Goal: Task Accomplishment & Management: Complete application form

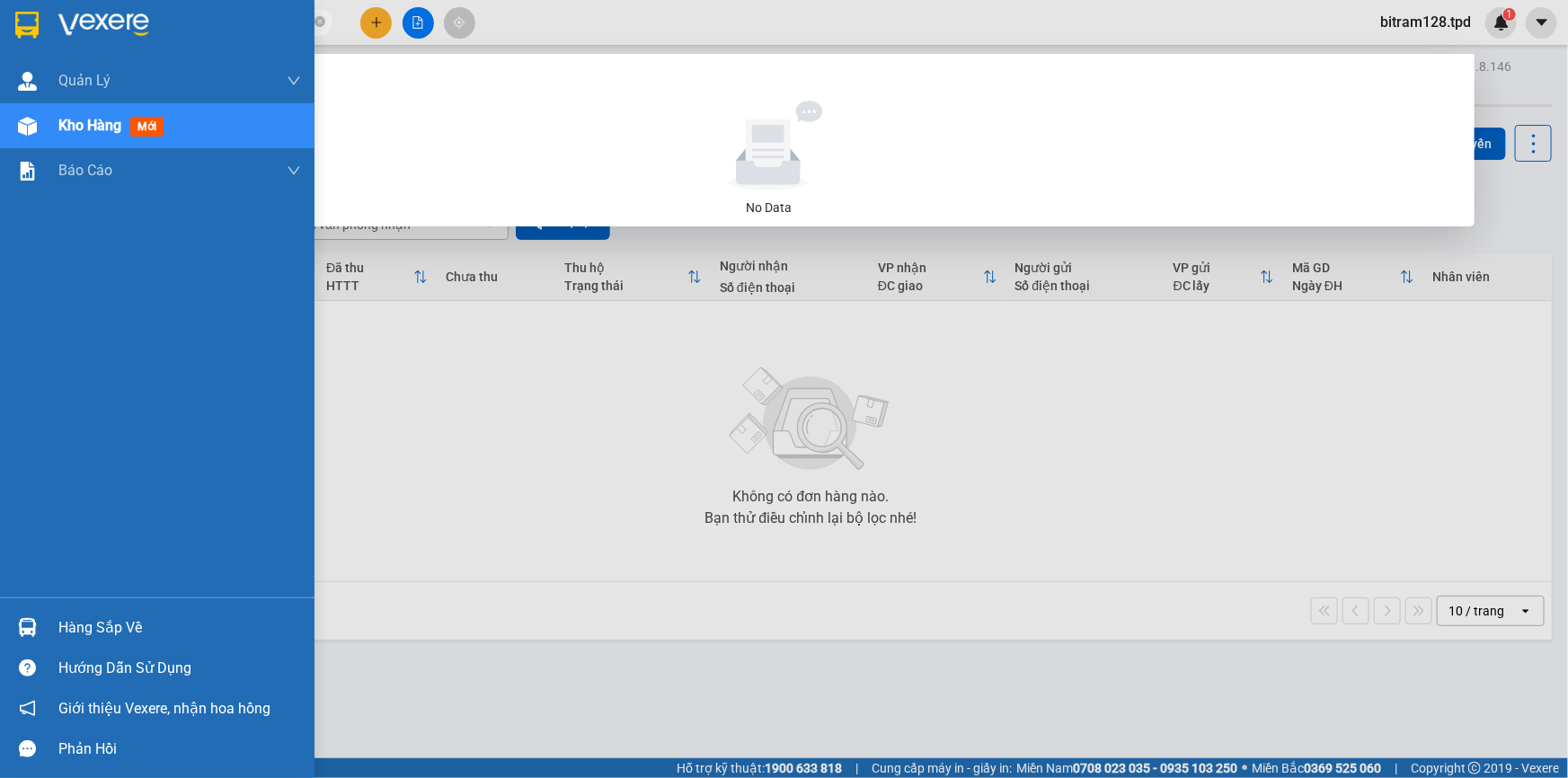
click at [0, 44] on section "Kết quả tìm kiếm ( 0 ) Bộ lọc No Data 0972233204 bitram128.tpd 1 Quản Lý Quản l…" at bounding box center [784, 389] width 1568 height 778
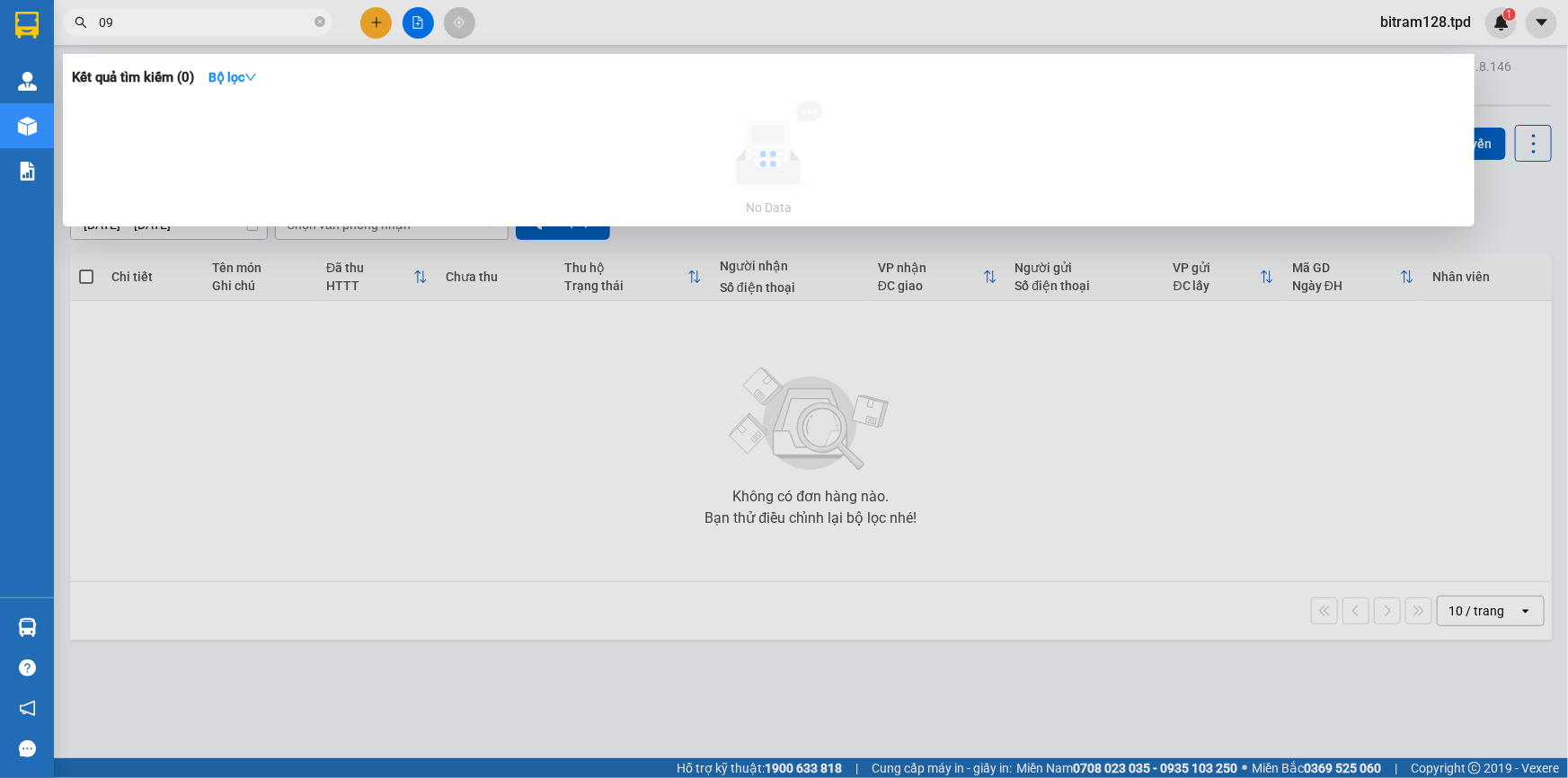
type input "0"
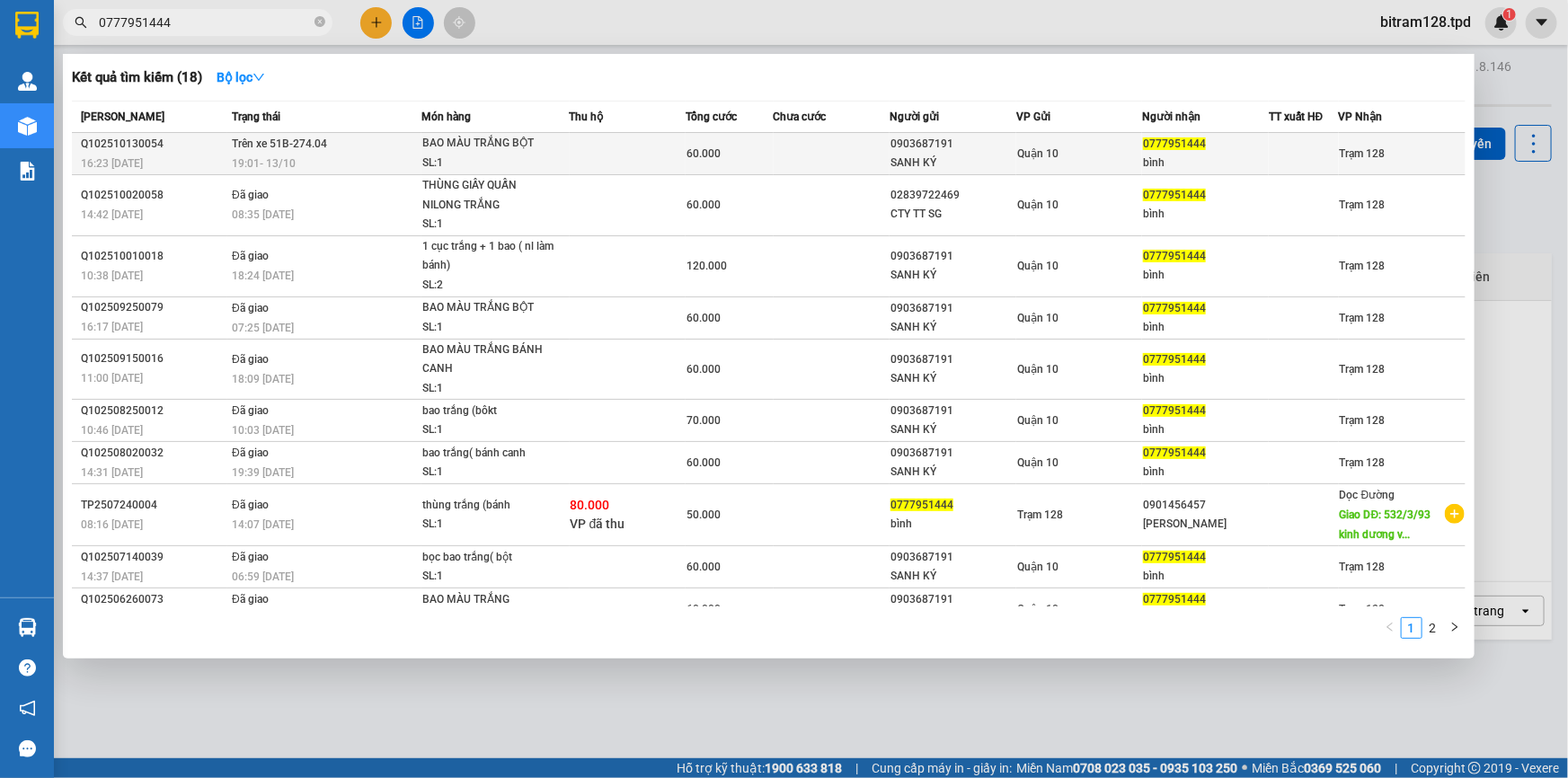
type input "0777951444"
click at [702, 165] on td "60.000" at bounding box center [728, 154] width 87 height 42
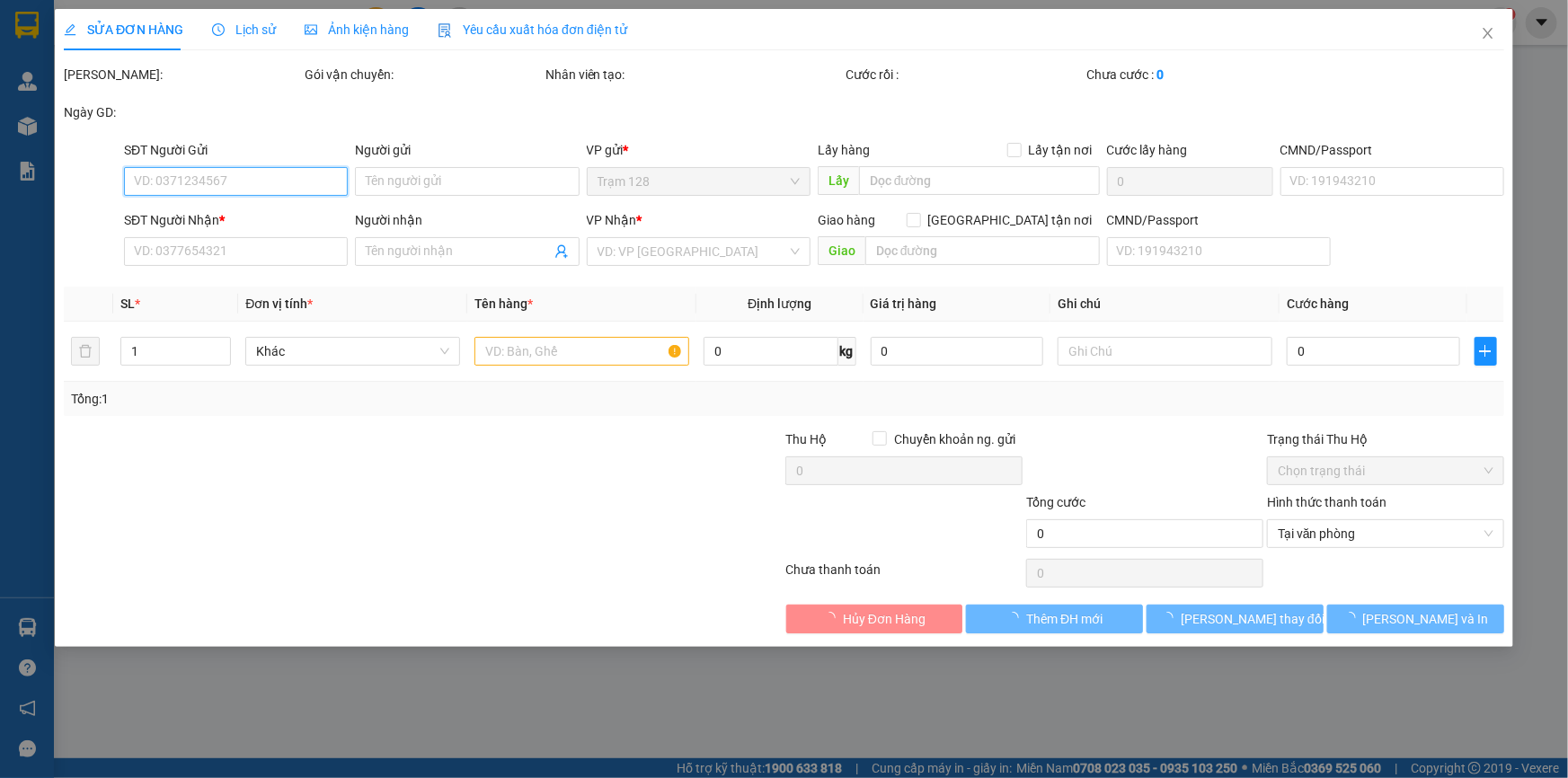
type input "0903687191"
type input "SANH KÝ"
type input "079064012137"
type input "0777951444"
type input "bình"
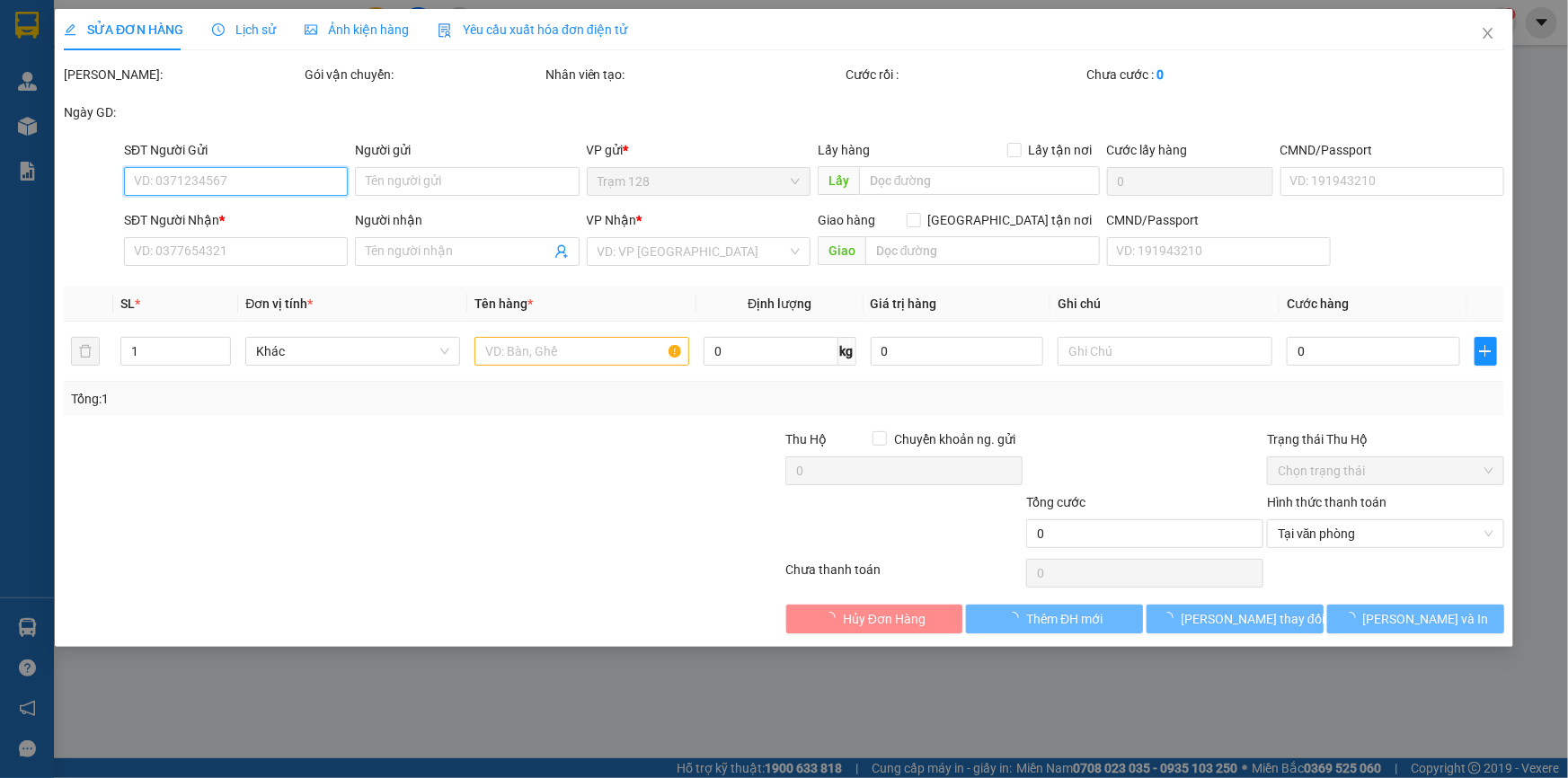
type input "60.000"
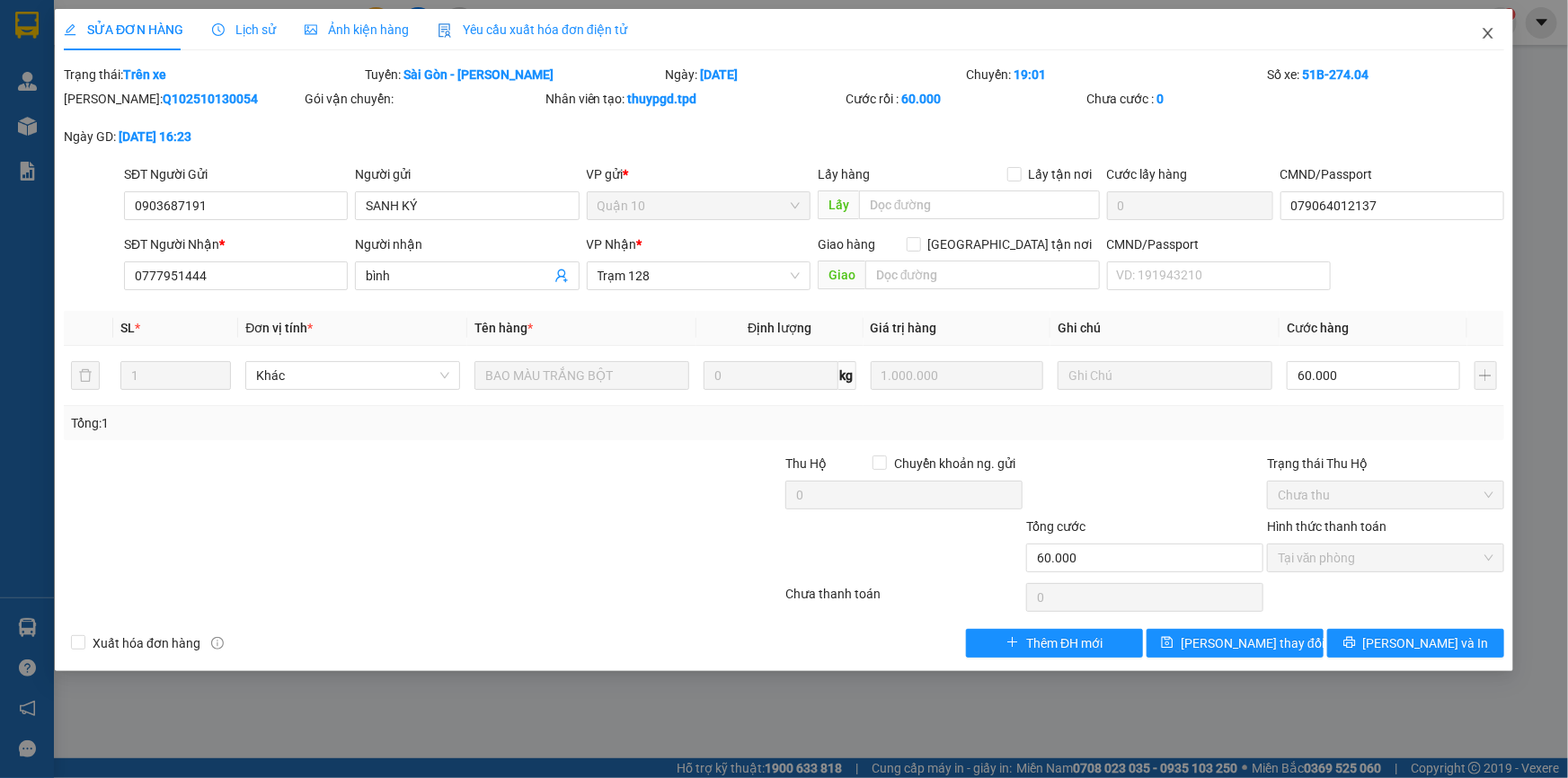
click at [1484, 31] on icon "close" at bounding box center [1487, 33] width 10 height 11
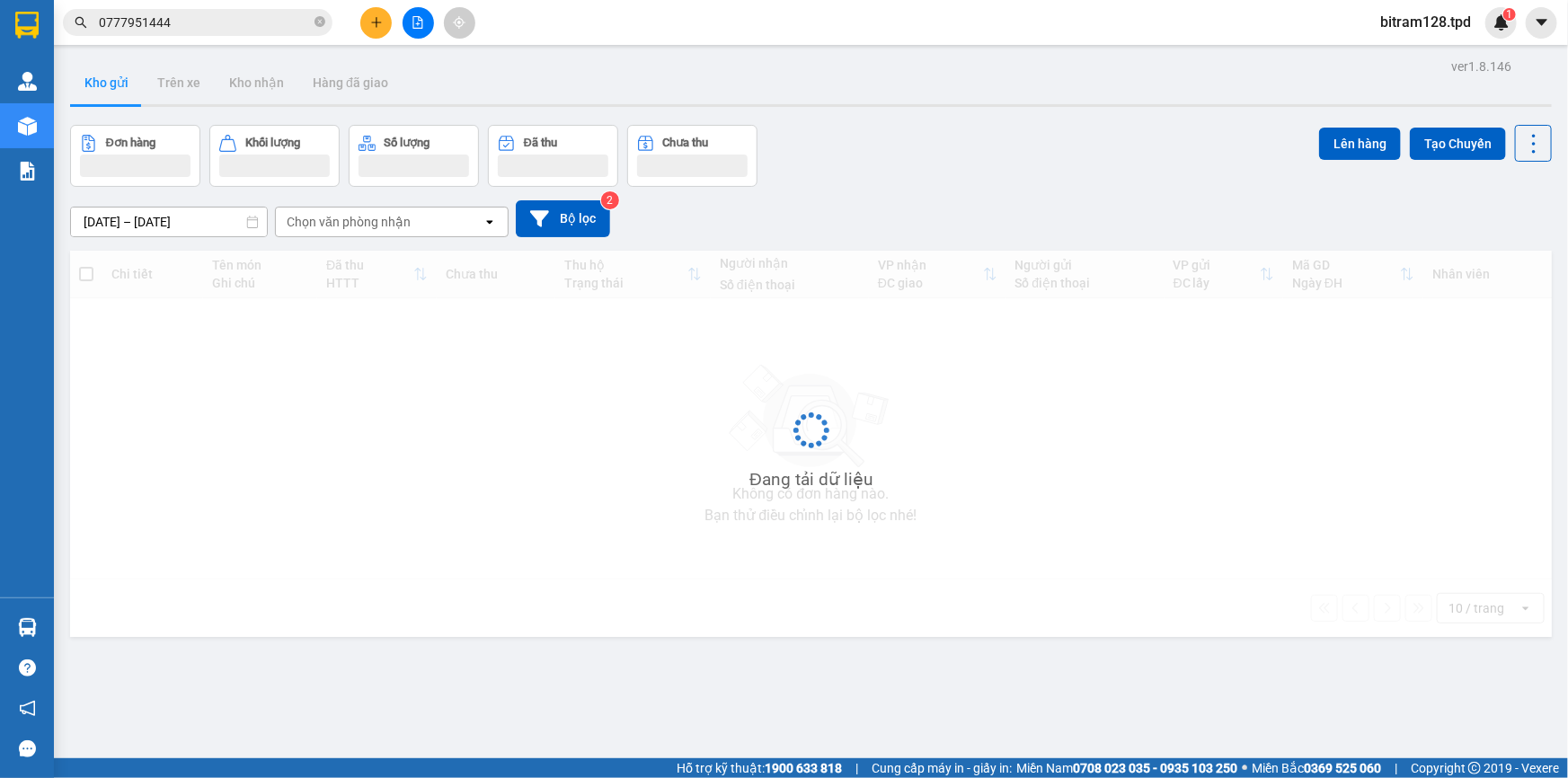
click at [239, 37] on div "Kết quả tìm kiếm ( 18 ) Bộ lọc Mã ĐH Trạng thái Món hàng Thu hộ Tổng cước Chưa …" at bounding box center [175, 23] width 350 height 32
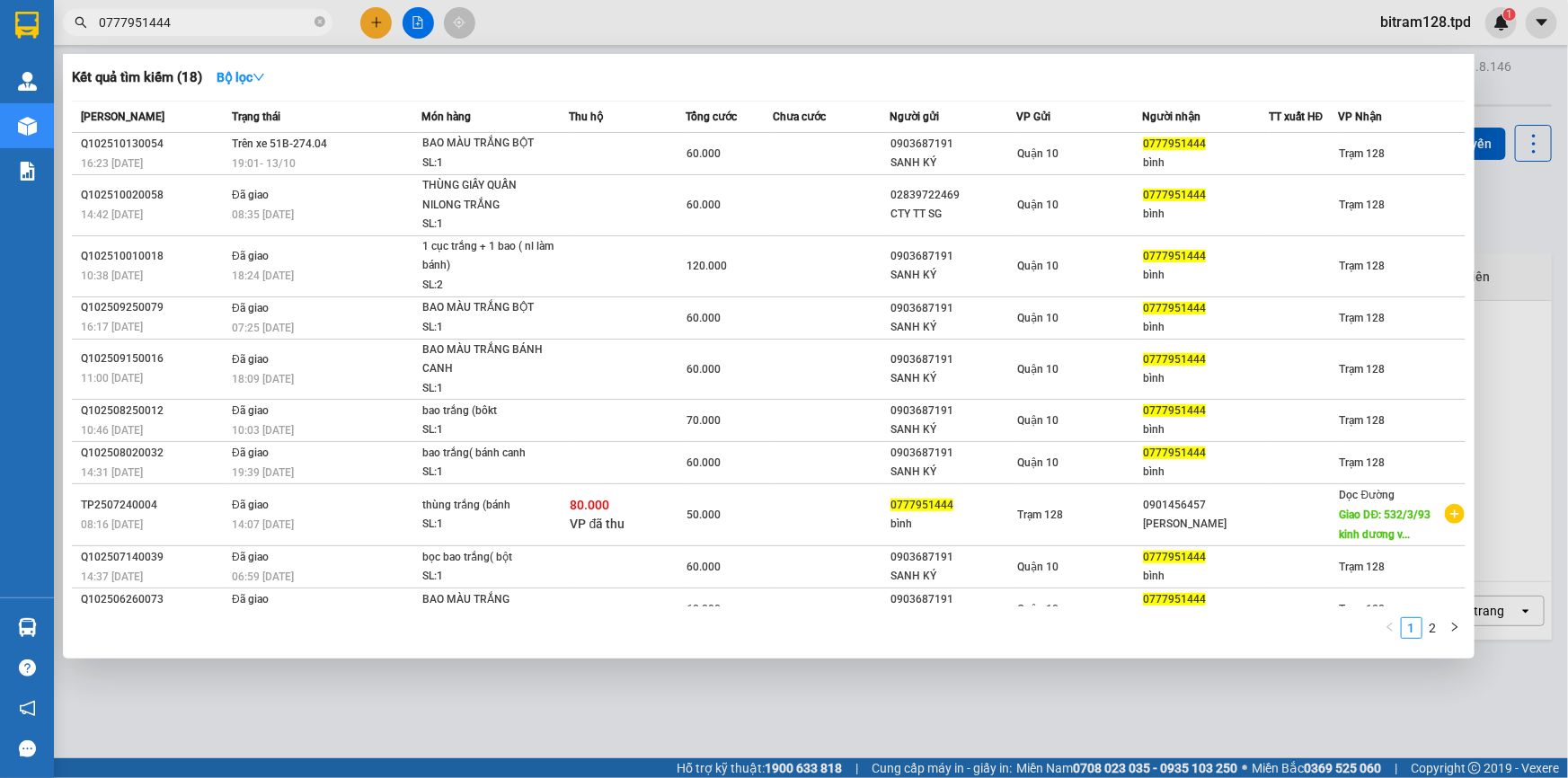
click at [235, 26] on input "0777951444" at bounding box center [205, 23] width 212 height 20
click at [1497, 224] on div at bounding box center [784, 389] width 1568 height 778
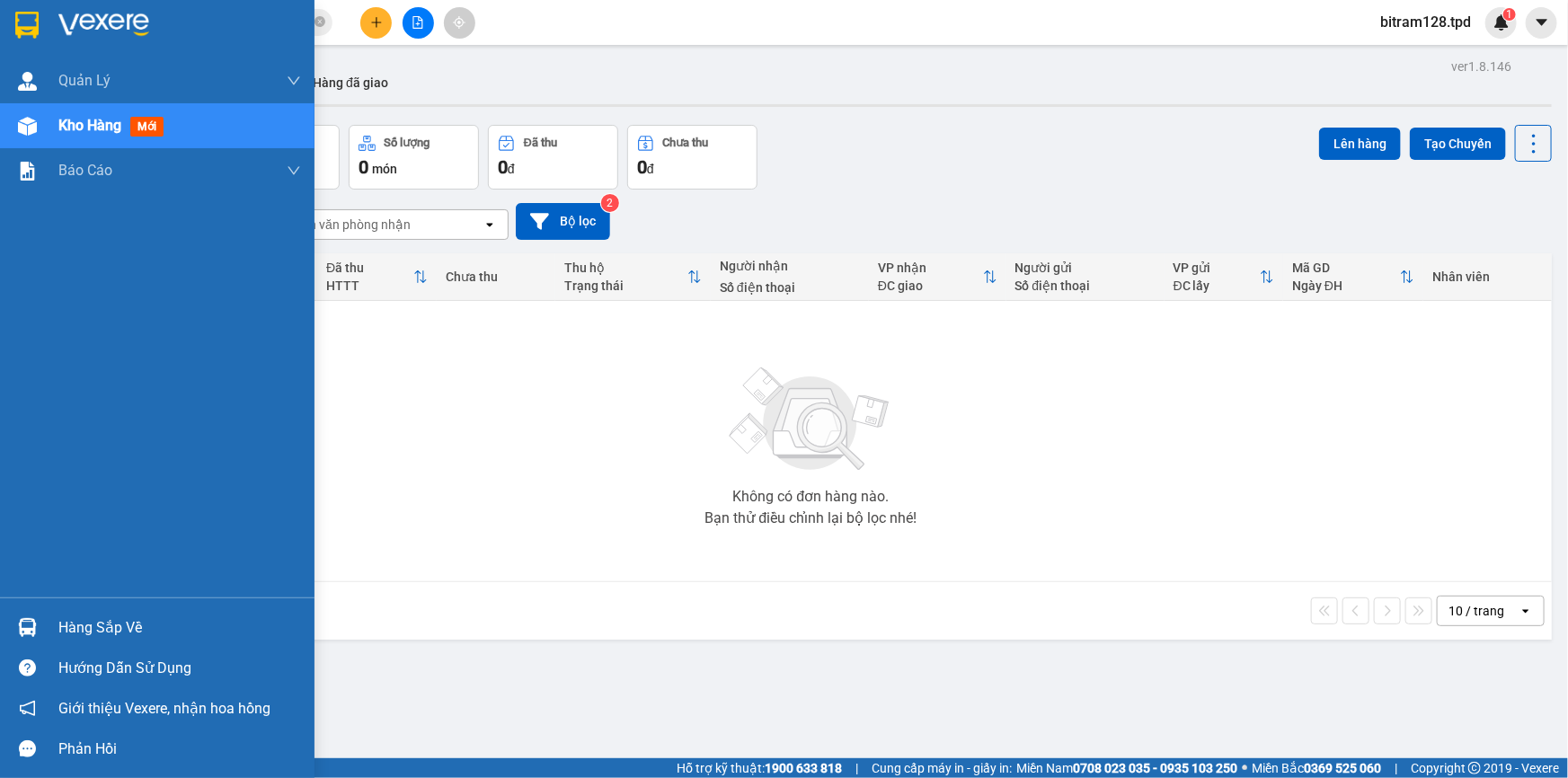
click at [23, 620] on img at bounding box center [27, 628] width 19 height 19
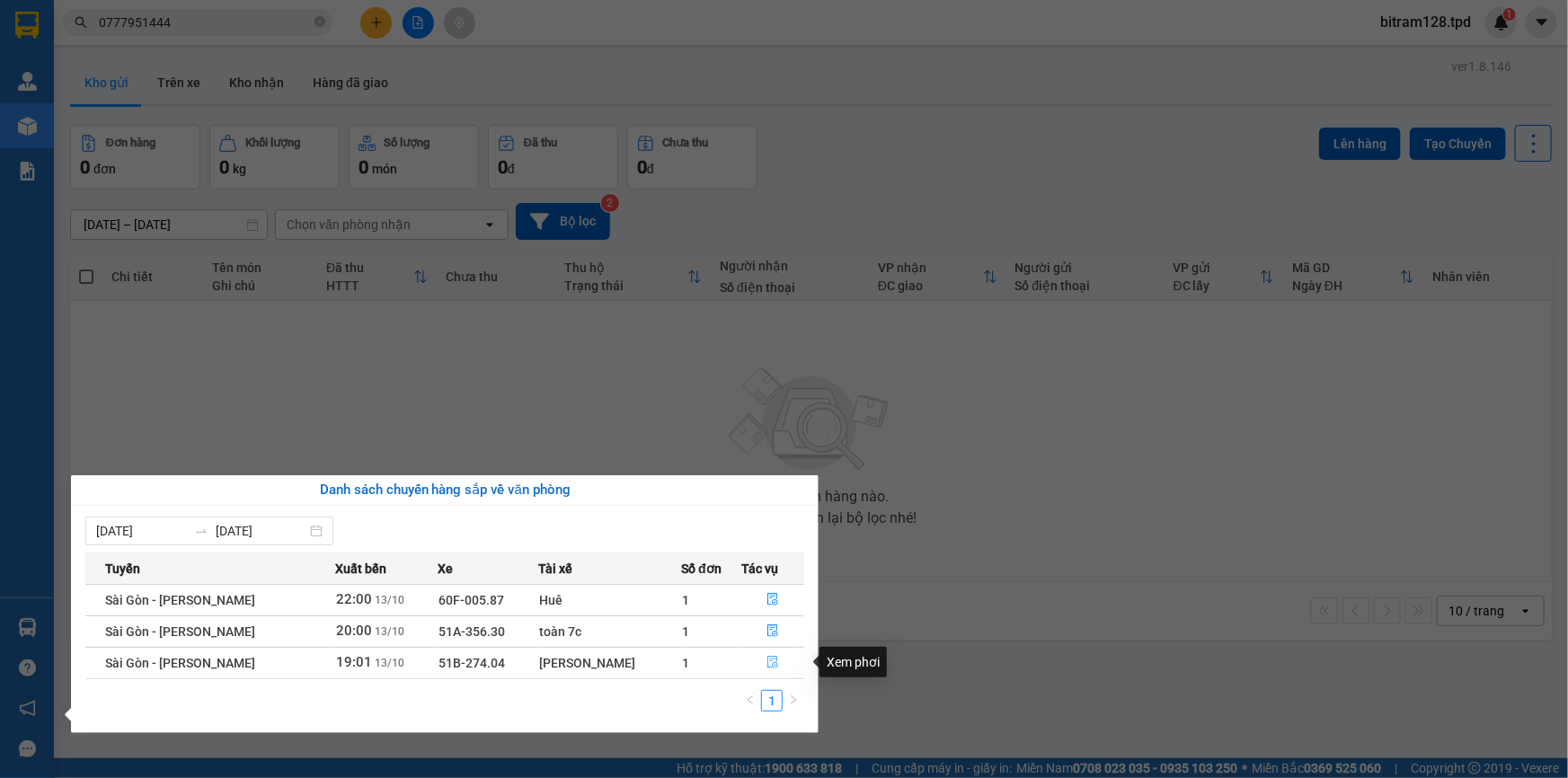
click at [766, 656] on icon "file-done" at bounding box center [772, 663] width 13 height 13
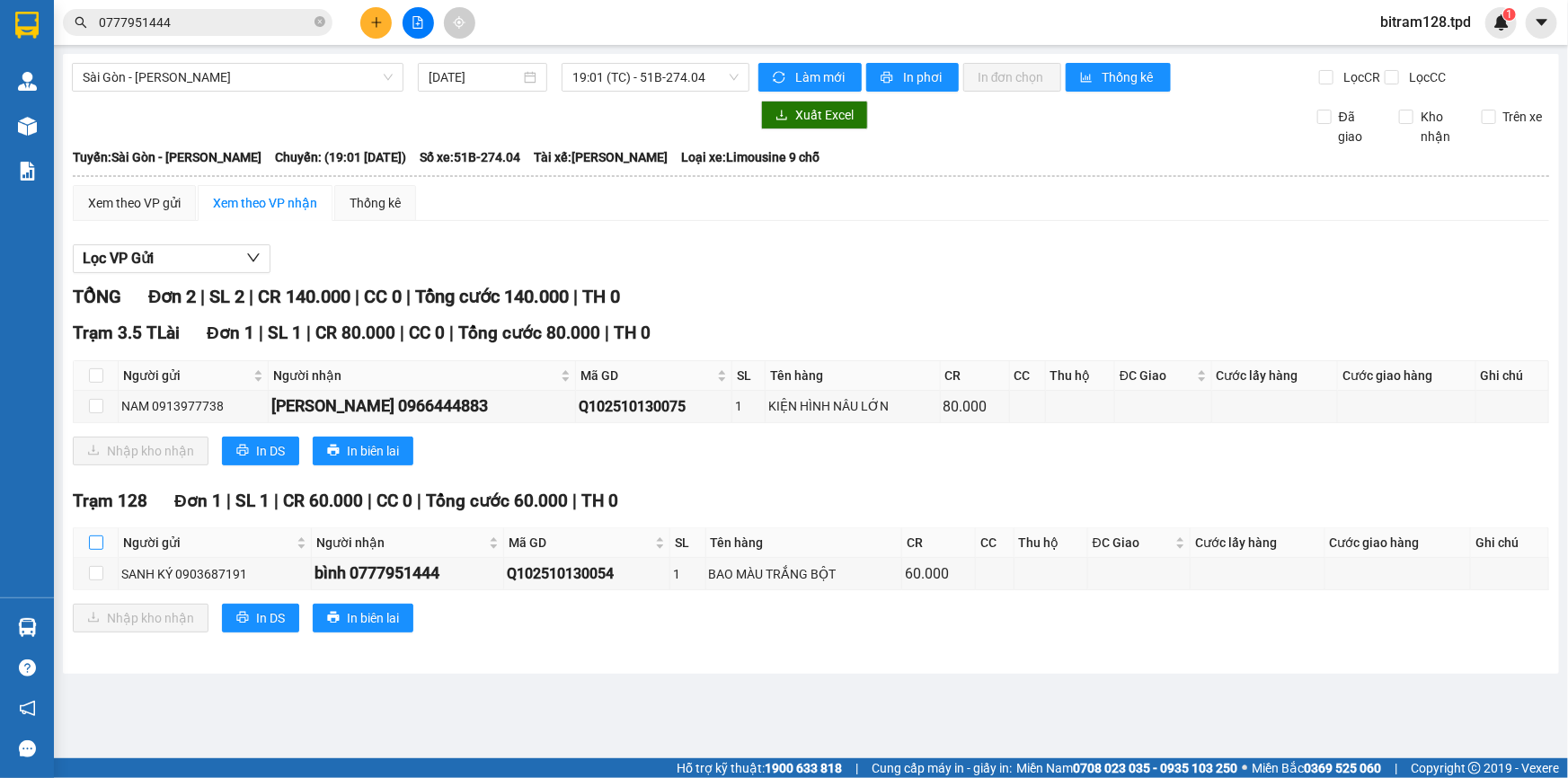
click at [104, 547] on th at bounding box center [96, 543] width 45 height 30
click at [101, 539] on input "checkbox" at bounding box center [96, 543] width 14 height 14
checkbox input "true"
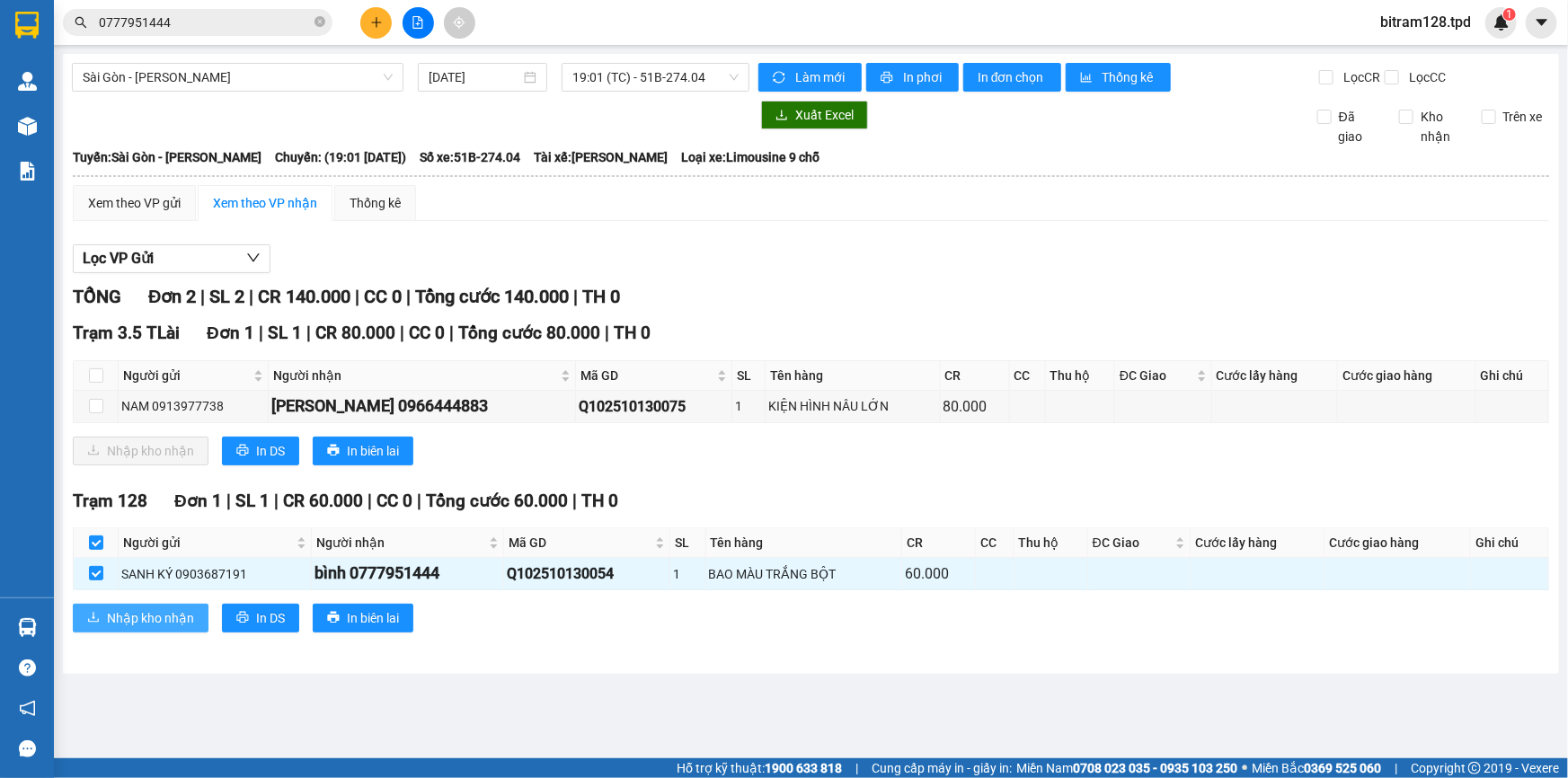
click at [158, 621] on span "Nhập kho nhận" at bounding box center [150, 619] width 87 height 20
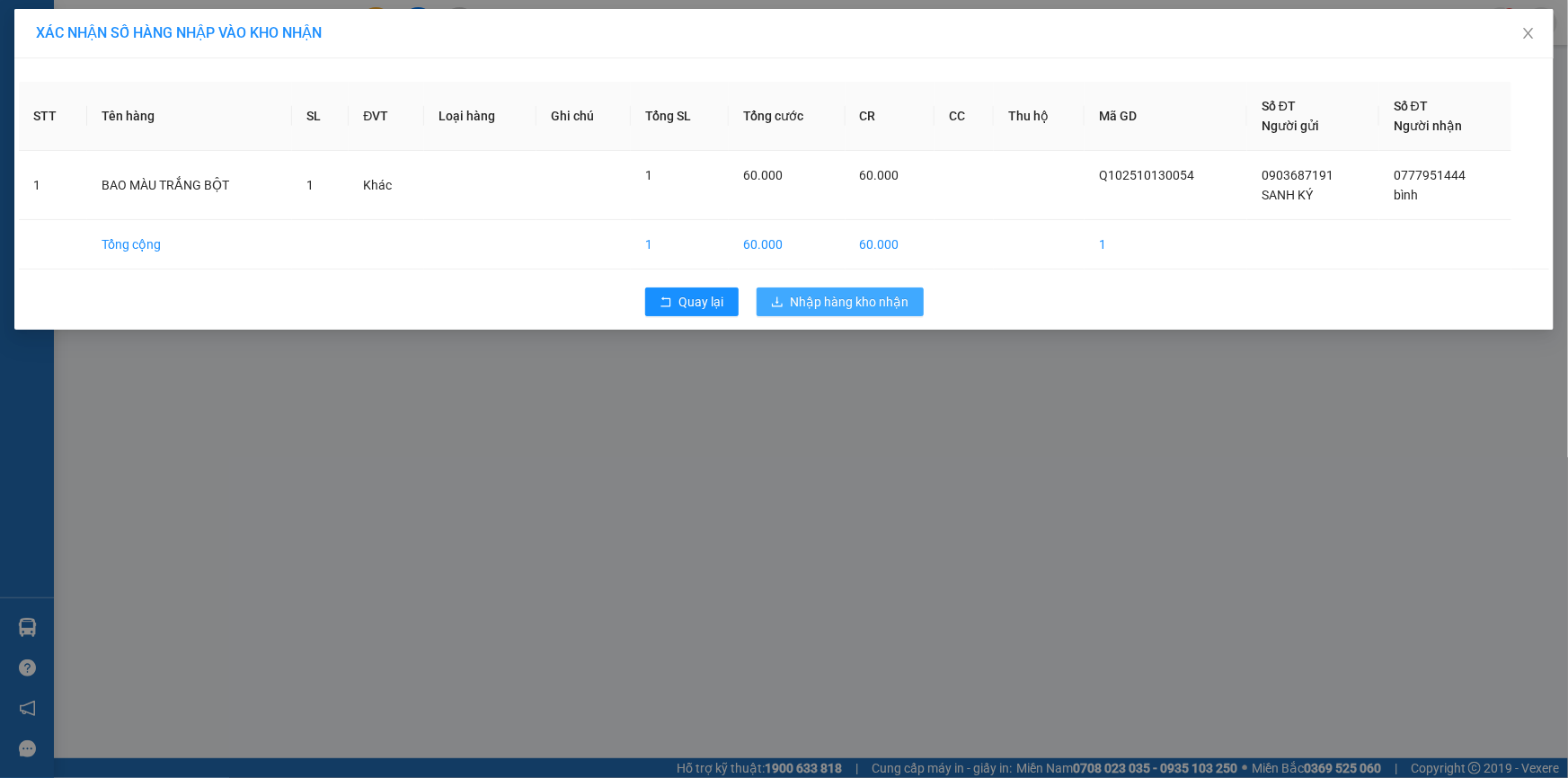
click at [833, 295] on span "Nhập hàng kho nhận" at bounding box center [850, 302] width 119 height 20
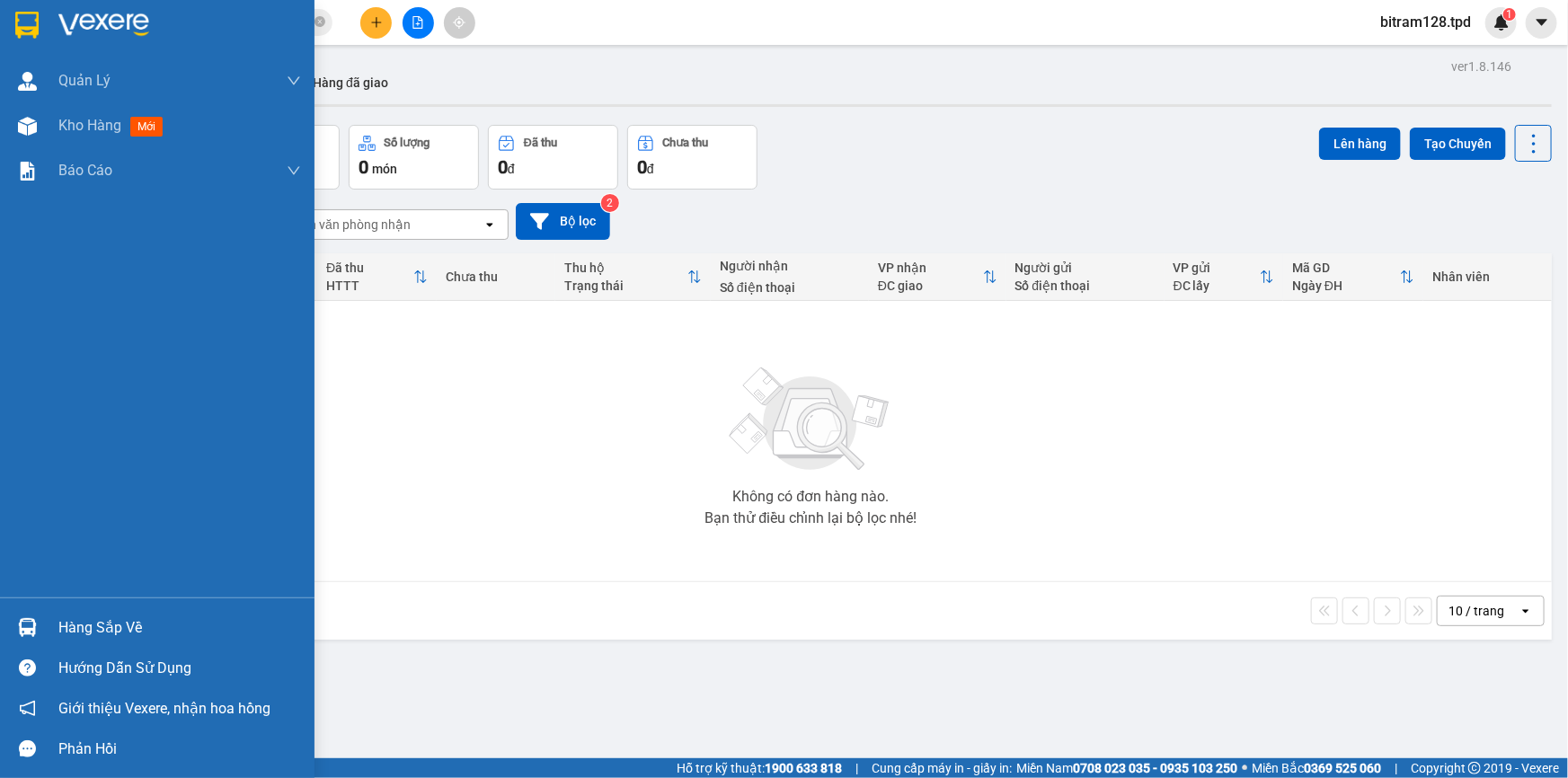
click at [50, 636] on div "Hàng sắp về" at bounding box center [157, 628] width 314 height 41
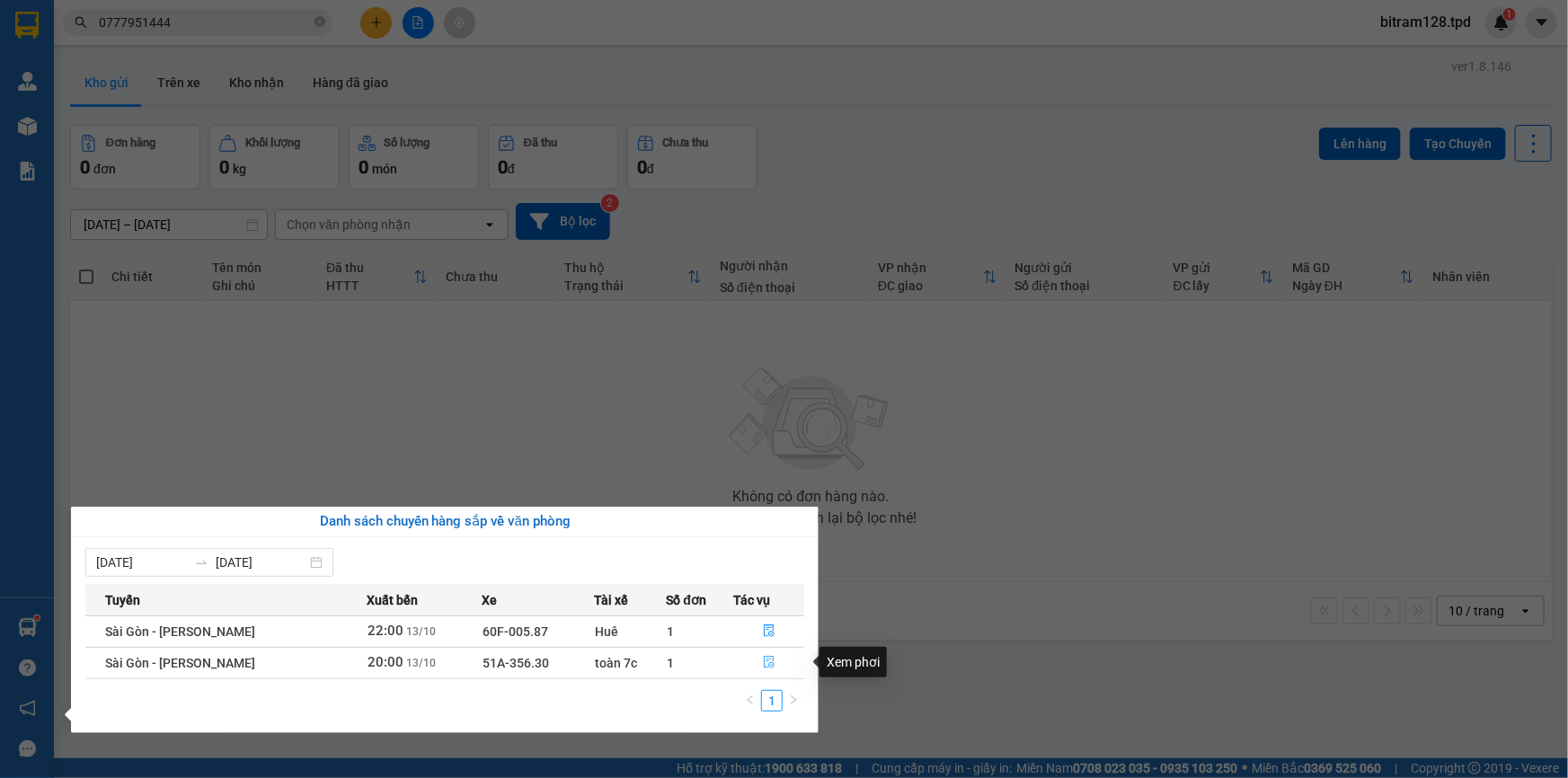
click at [759, 650] on button "button" at bounding box center [768, 664] width 69 height 29
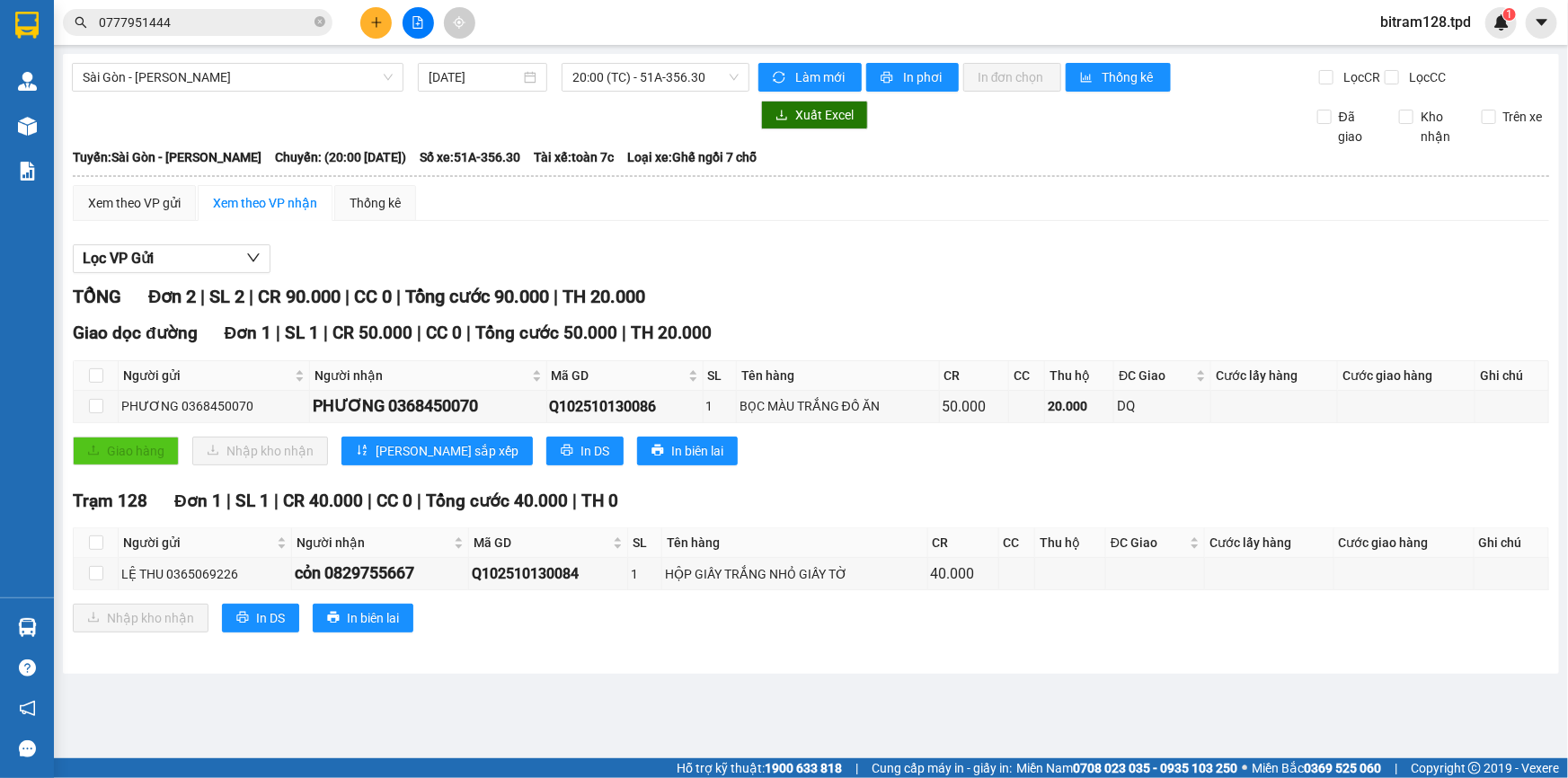
click at [677, 245] on div "Lọc VP Gửi" at bounding box center [811, 258] width 1476 height 30
click at [679, 244] on div "Lọc VP Gửi" at bounding box center [811, 258] width 1476 height 30
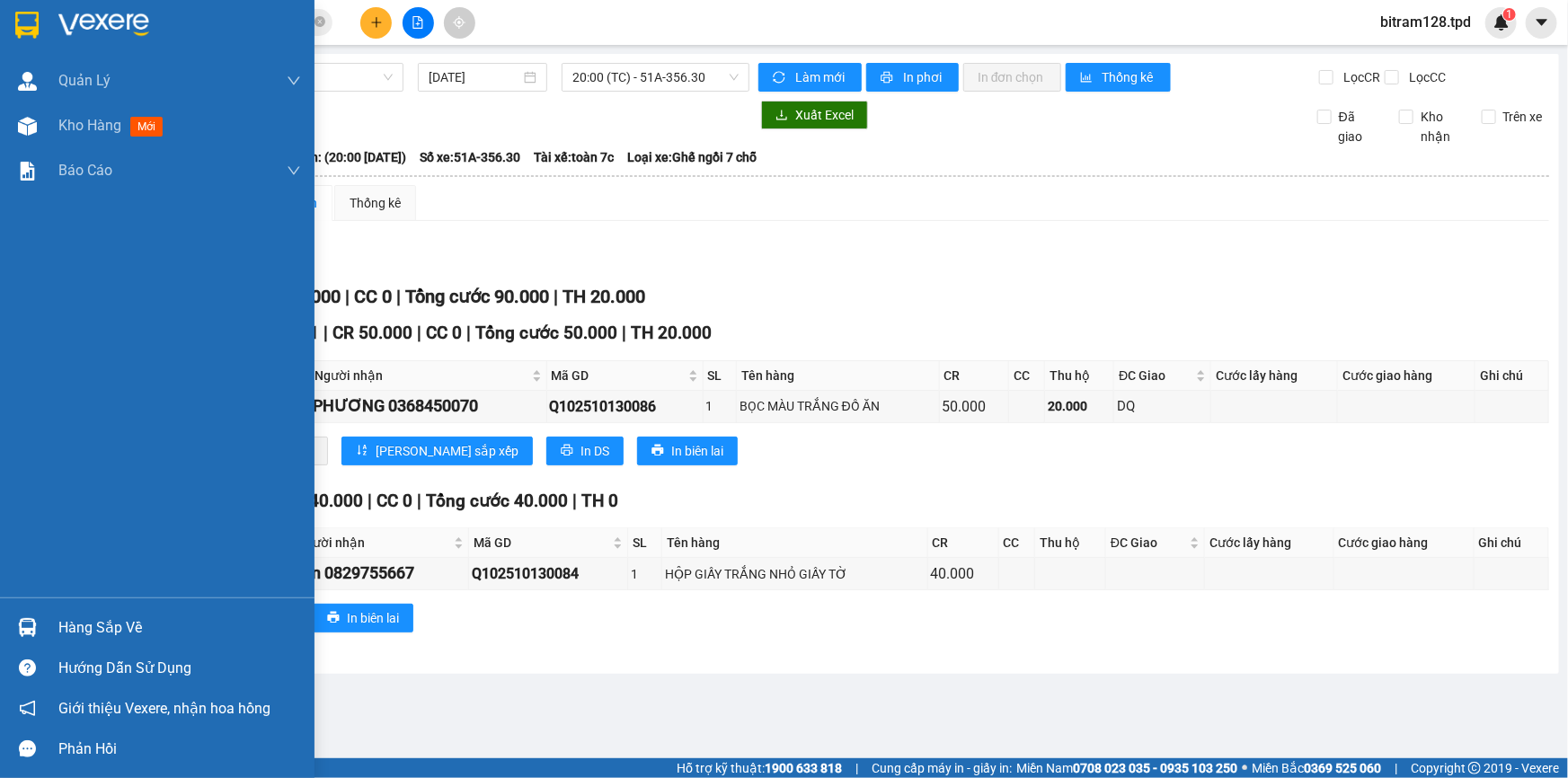
click at [70, 607] on div "Hàng sắp về Hướng dẫn sử dụng Giới thiệu Vexere, nhận hoa hồng Phản hồi" at bounding box center [157, 683] width 314 height 172
click at [73, 625] on div "Hàng sắp về" at bounding box center [179, 629] width 242 height 27
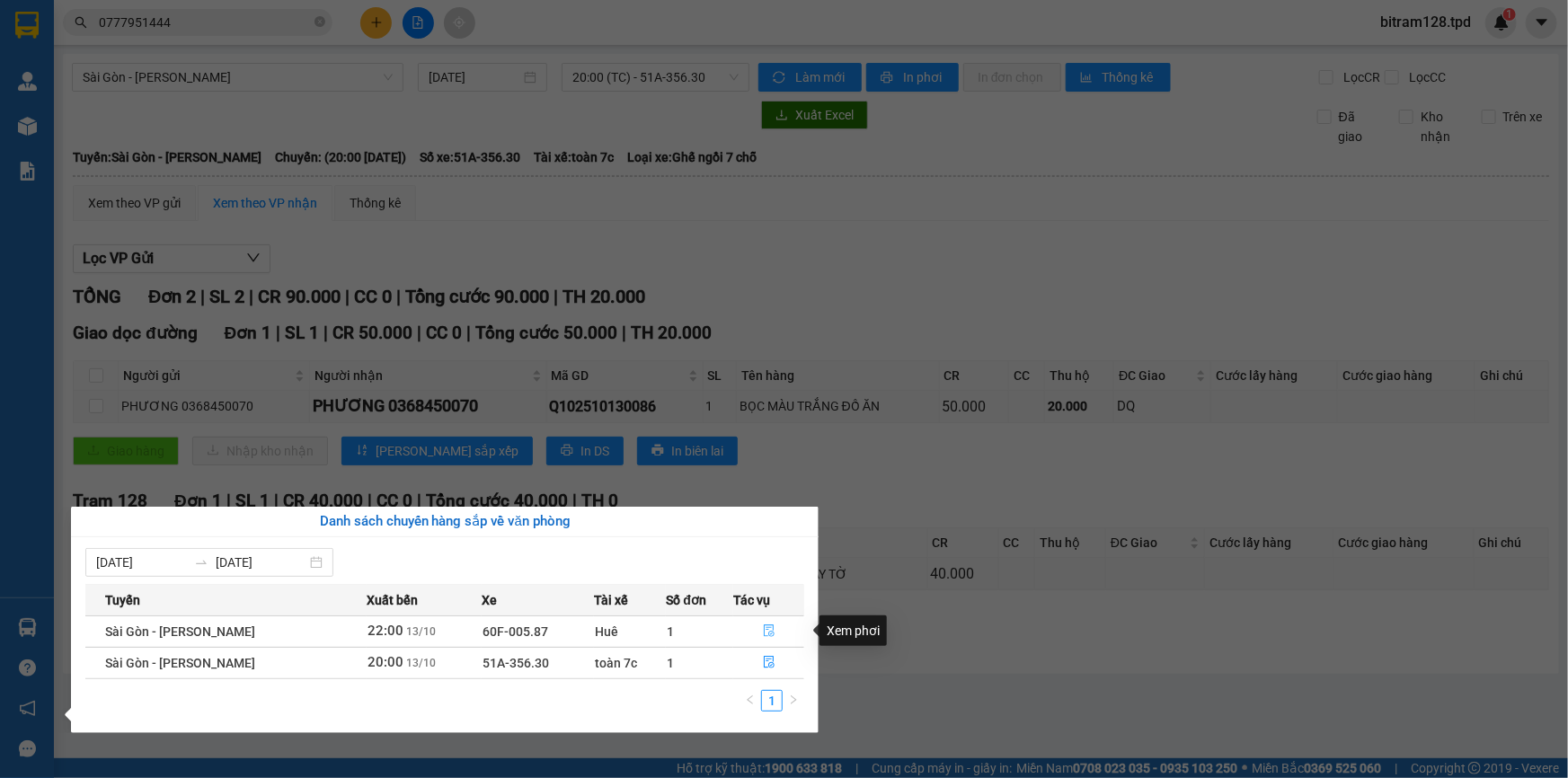
click at [771, 631] on icon "file-done" at bounding box center [769, 631] width 13 height 13
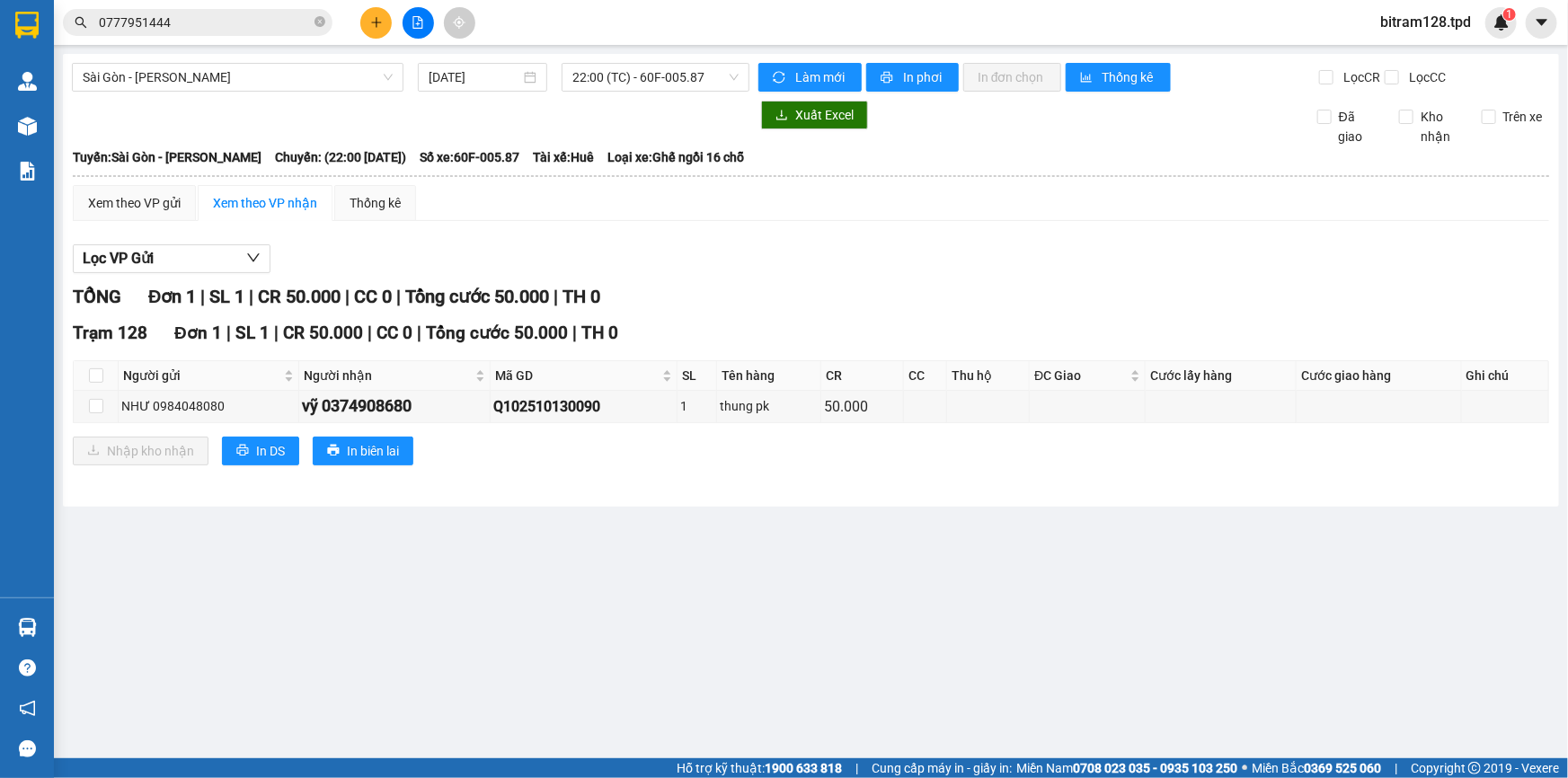
click at [692, 666] on main "[GEOGRAPHIC_DATA] - Phương Lâm [DATE] 22:00 (TC) - 60F-005.87 Làm mới In phơi I…" at bounding box center [784, 379] width 1568 height 758
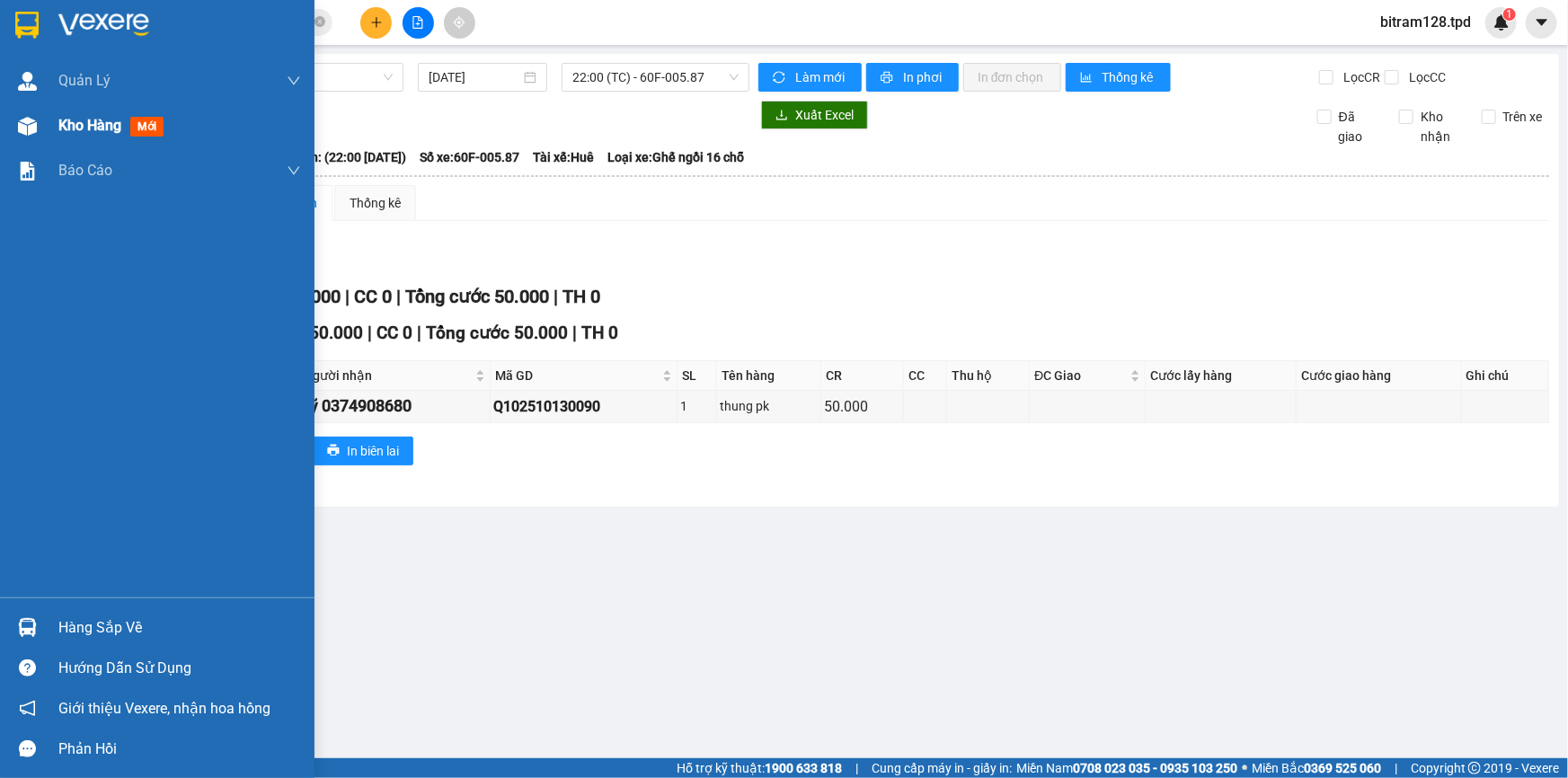
click at [49, 122] on div "Kho hàng mới" at bounding box center [157, 126] width 314 height 45
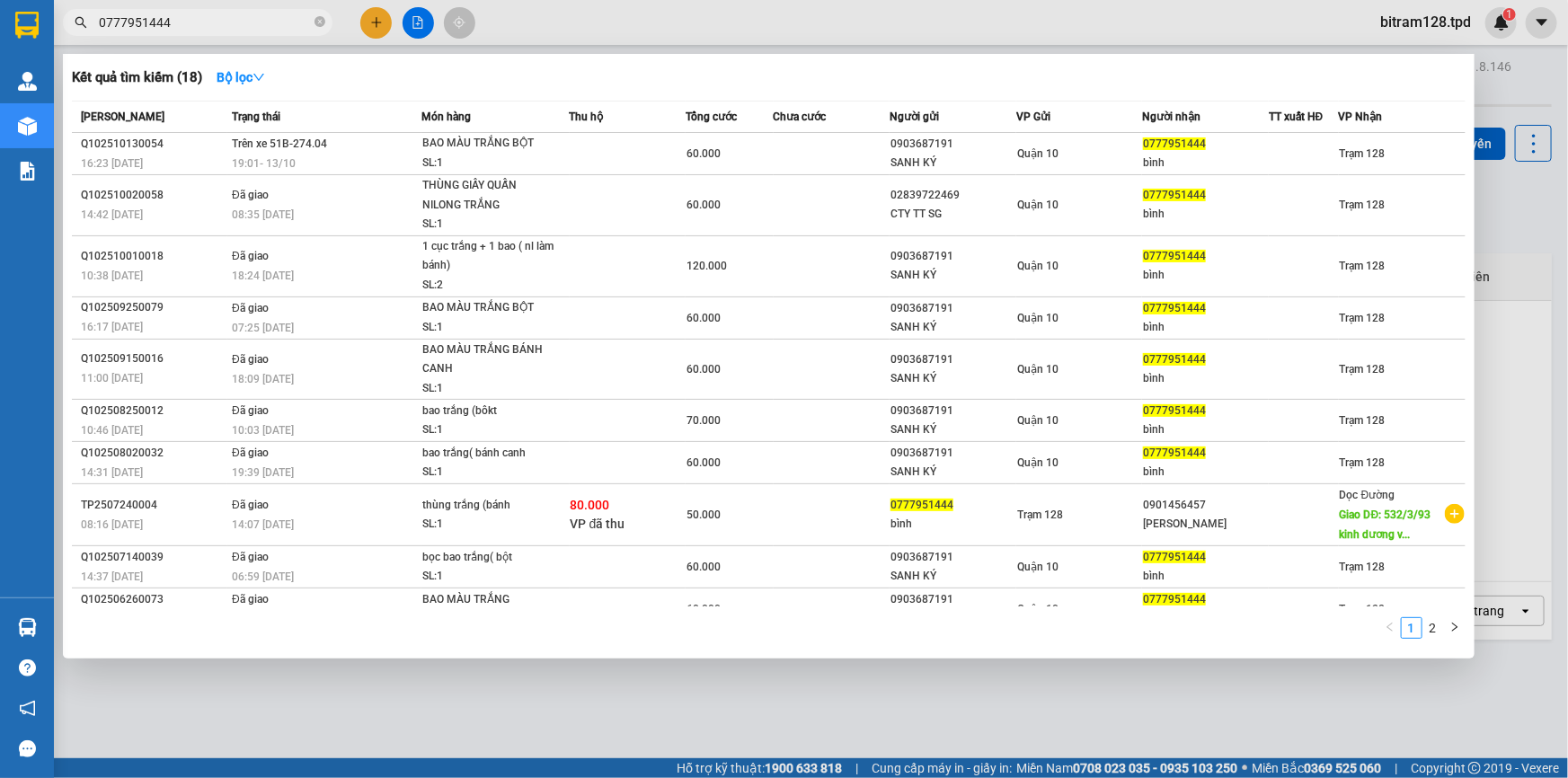
drag, startPoint x: 178, startPoint y: 21, endPoint x: 0, endPoint y: 53, distance: 180.9
click at [0, 53] on section "Kết quả tìm kiếm ( 18 ) Bộ lọc Mã ĐH Trạng thái Món hàng Thu hộ Tổng cước Chưa …" at bounding box center [784, 389] width 1568 height 778
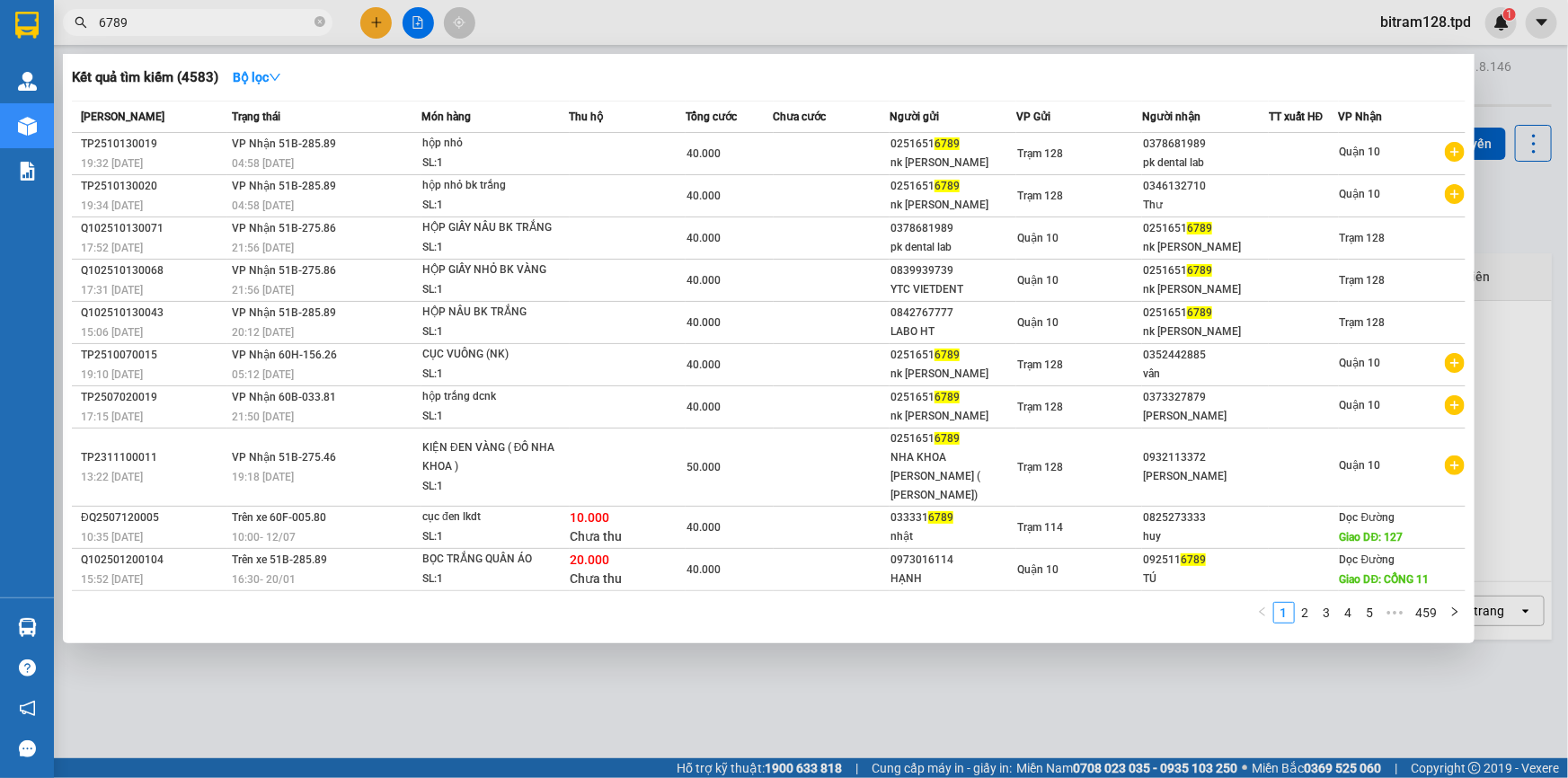
type input "6789"
drag, startPoint x: 826, startPoint y: 707, endPoint x: 734, endPoint y: 708, distance: 92.0
click at [825, 708] on div at bounding box center [784, 389] width 1568 height 778
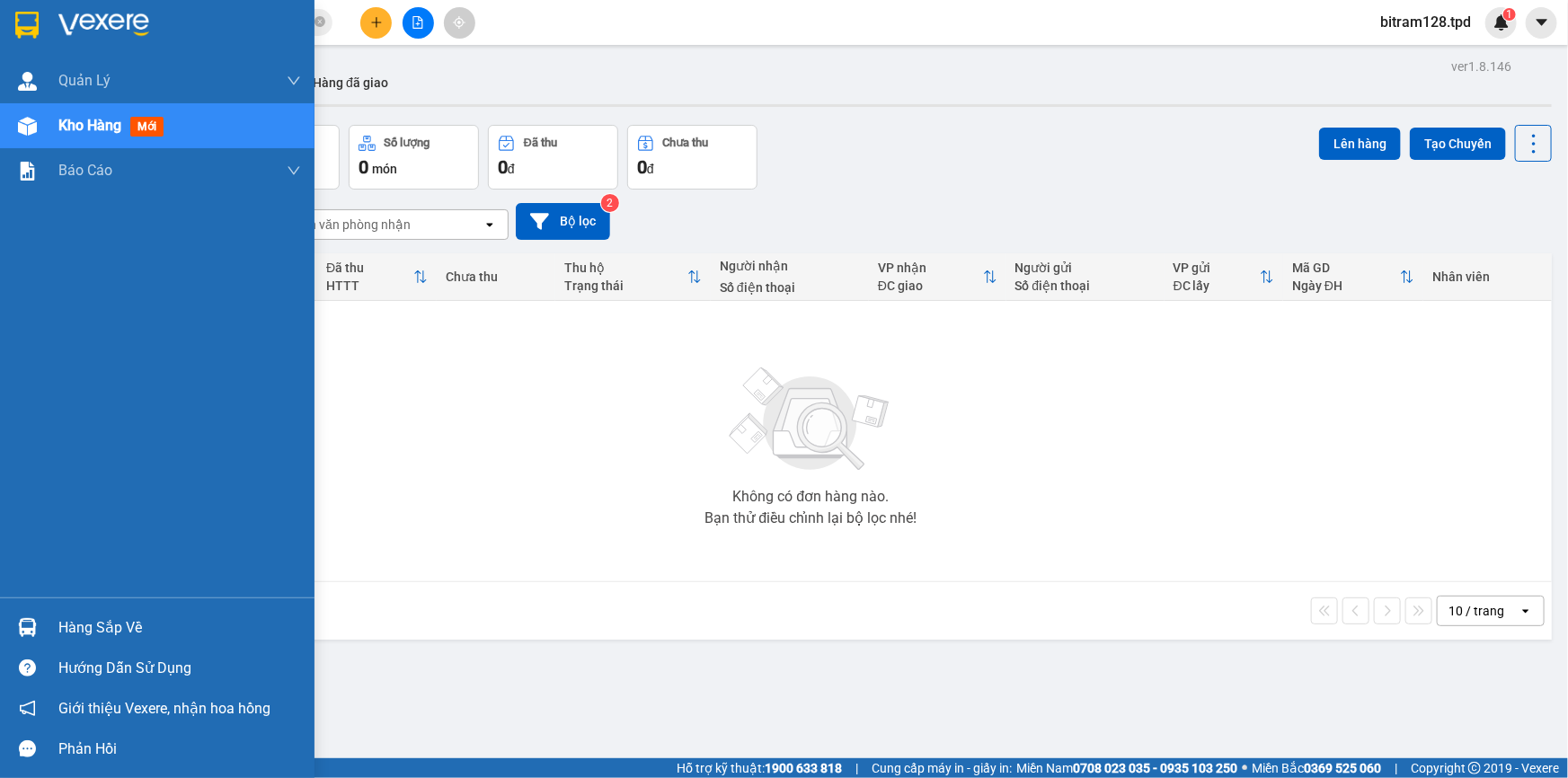
click at [79, 626] on div "Hàng sắp về" at bounding box center [179, 629] width 242 height 27
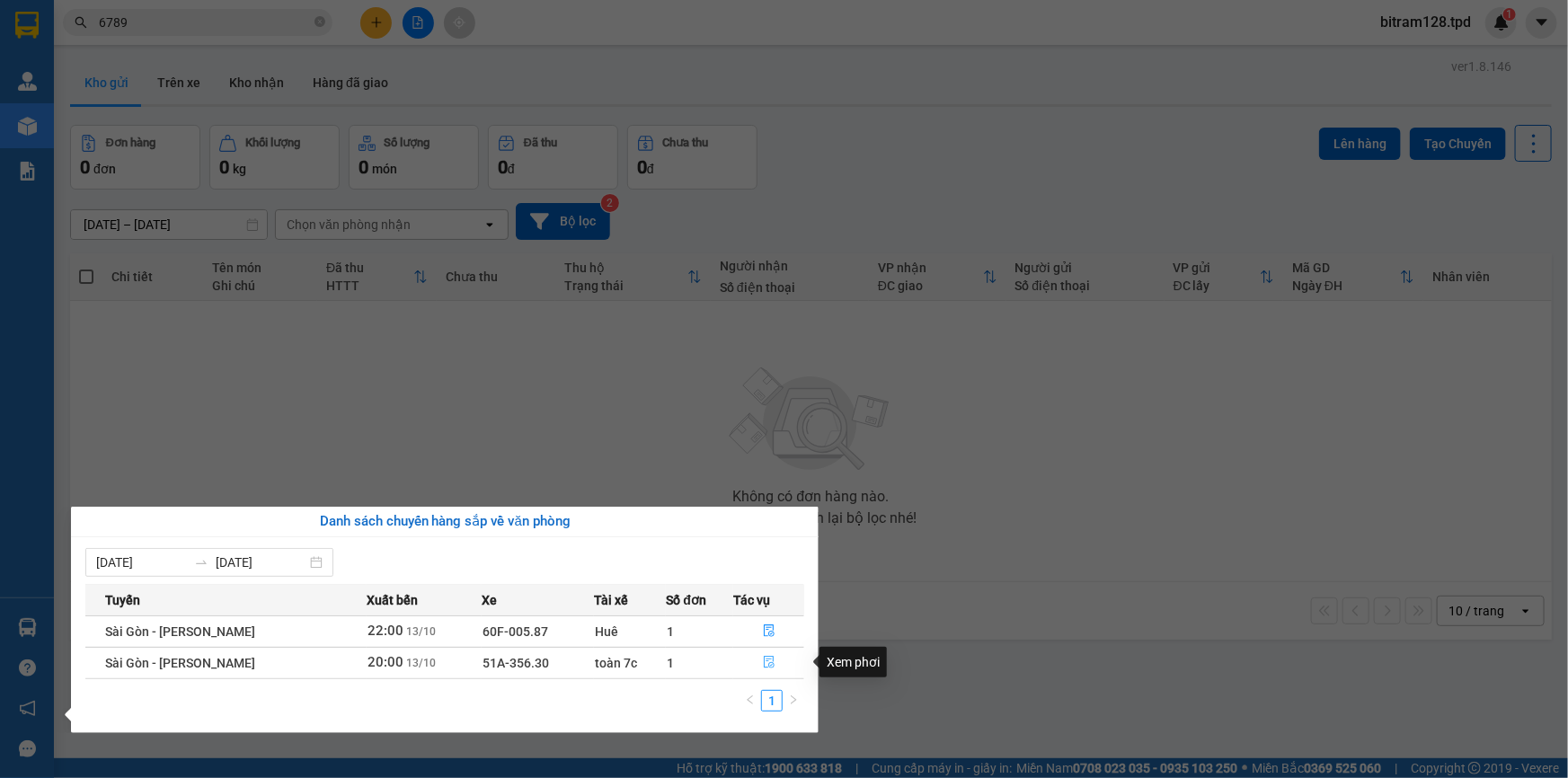
click at [766, 667] on icon "file-done" at bounding box center [769, 663] width 11 height 13
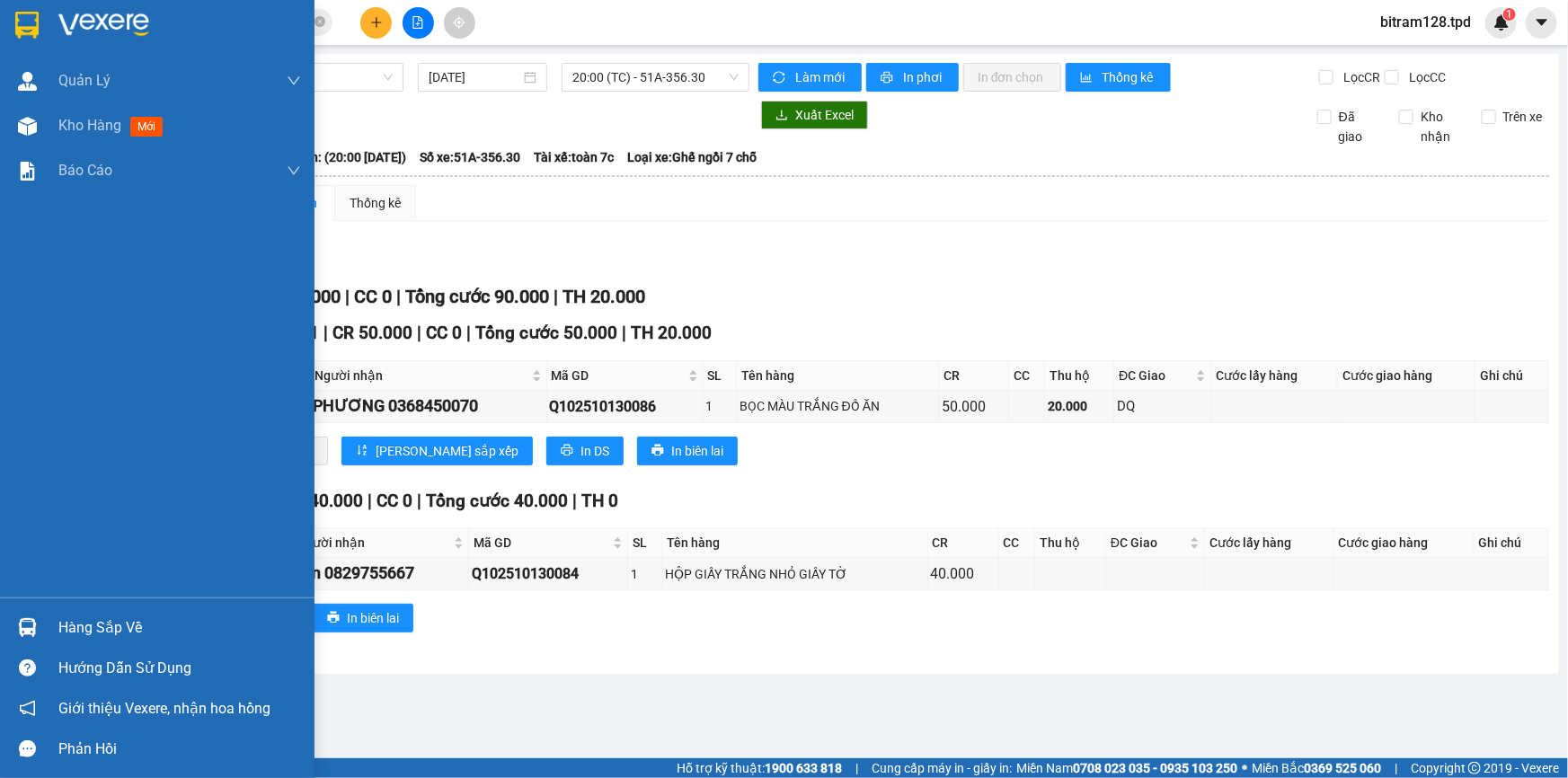
click at [50, 625] on div "Hàng sắp về" at bounding box center [157, 628] width 314 height 41
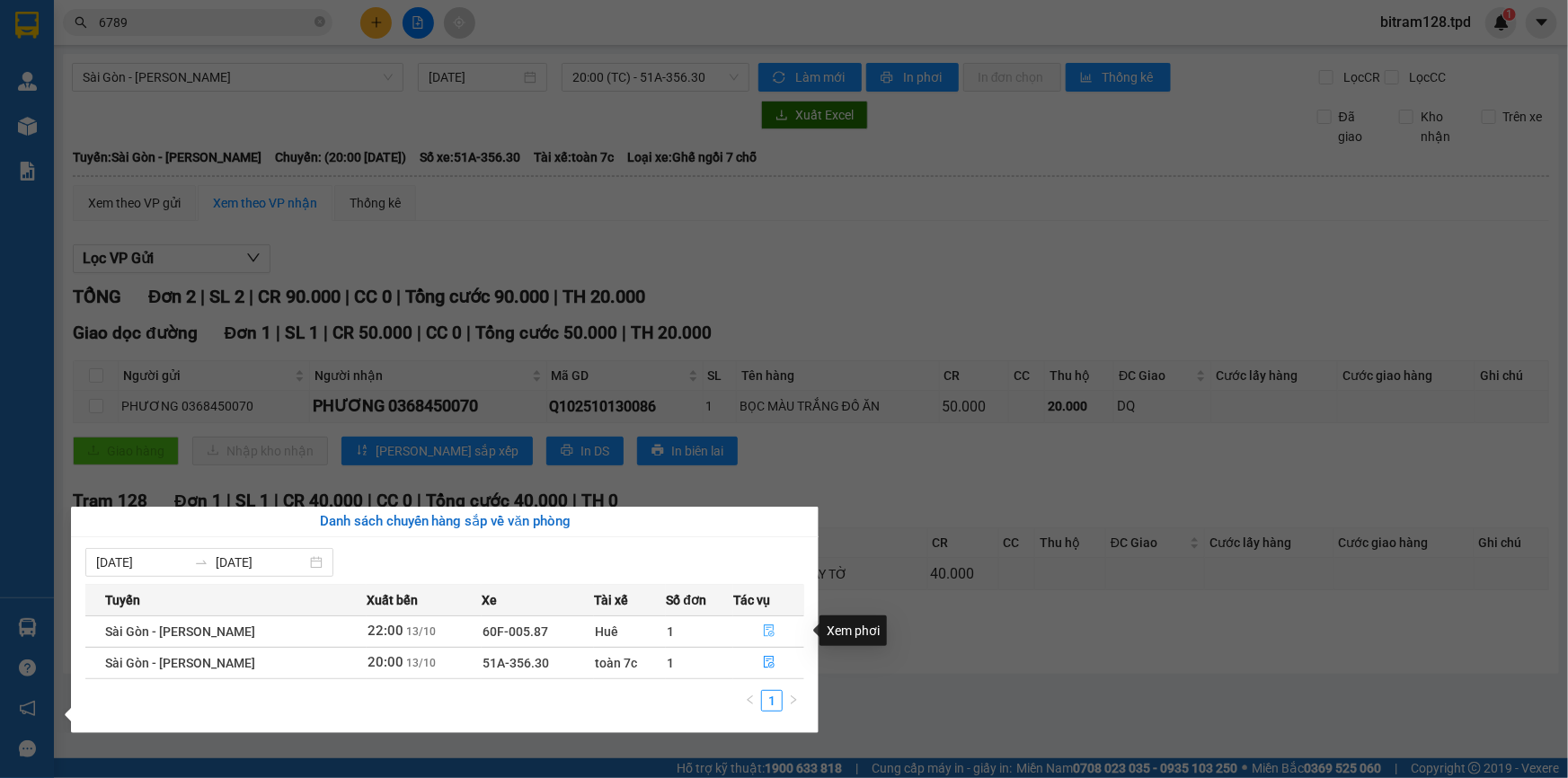
click at [764, 625] on icon "file-done" at bounding box center [769, 631] width 13 height 13
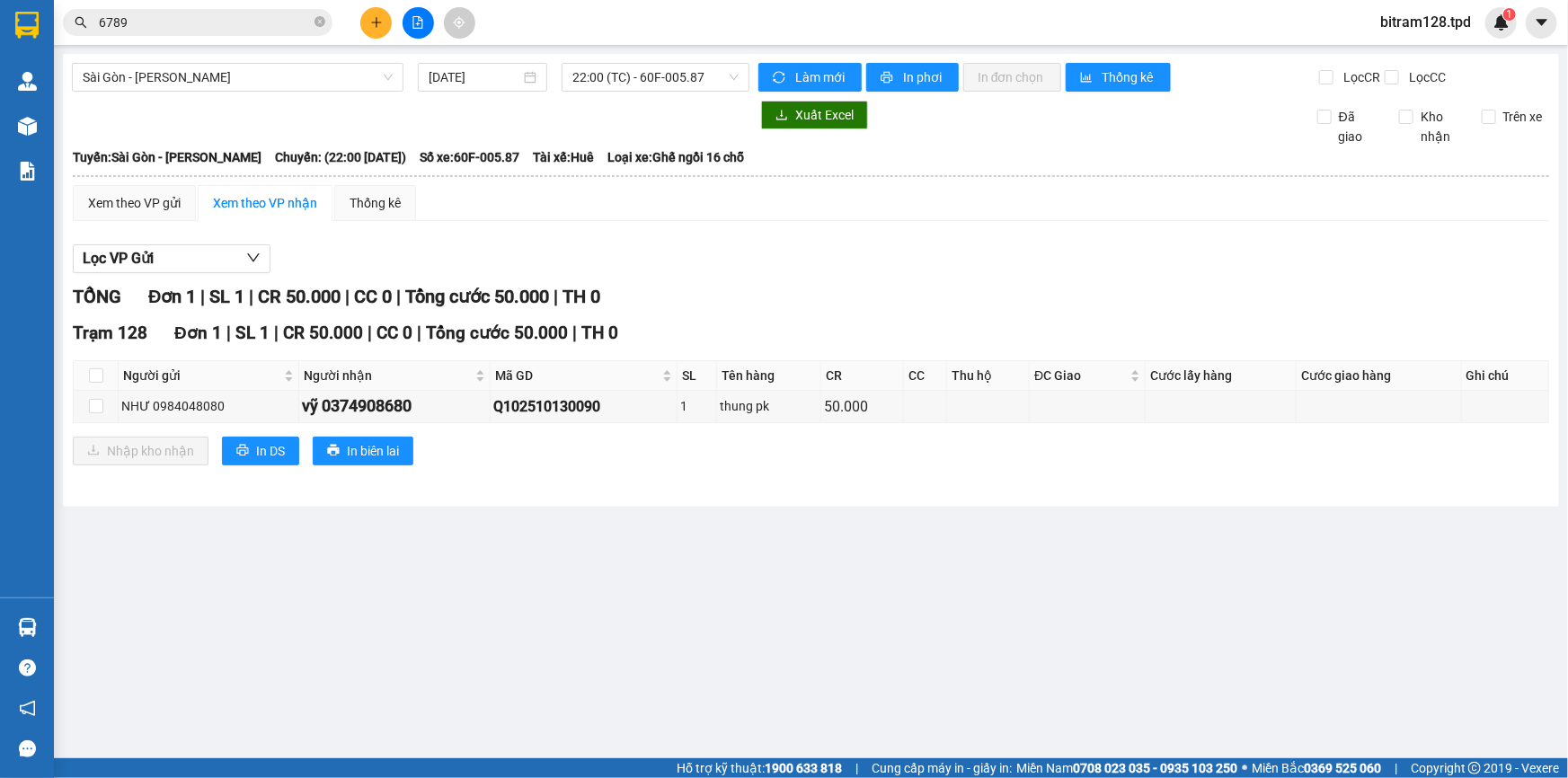
drag, startPoint x: 538, startPoint y: 607, endPoint x: 338, endPoint y: 550, distance: 208.0
click at [528, 603] on main "[GEOGRAPHIC_DATA] - Phương Lâm [DATE] 22:00 (TC) - 60F-005.87 Làm mới In phơi I…" at bounding box center [784, 379] width 1568 height 758
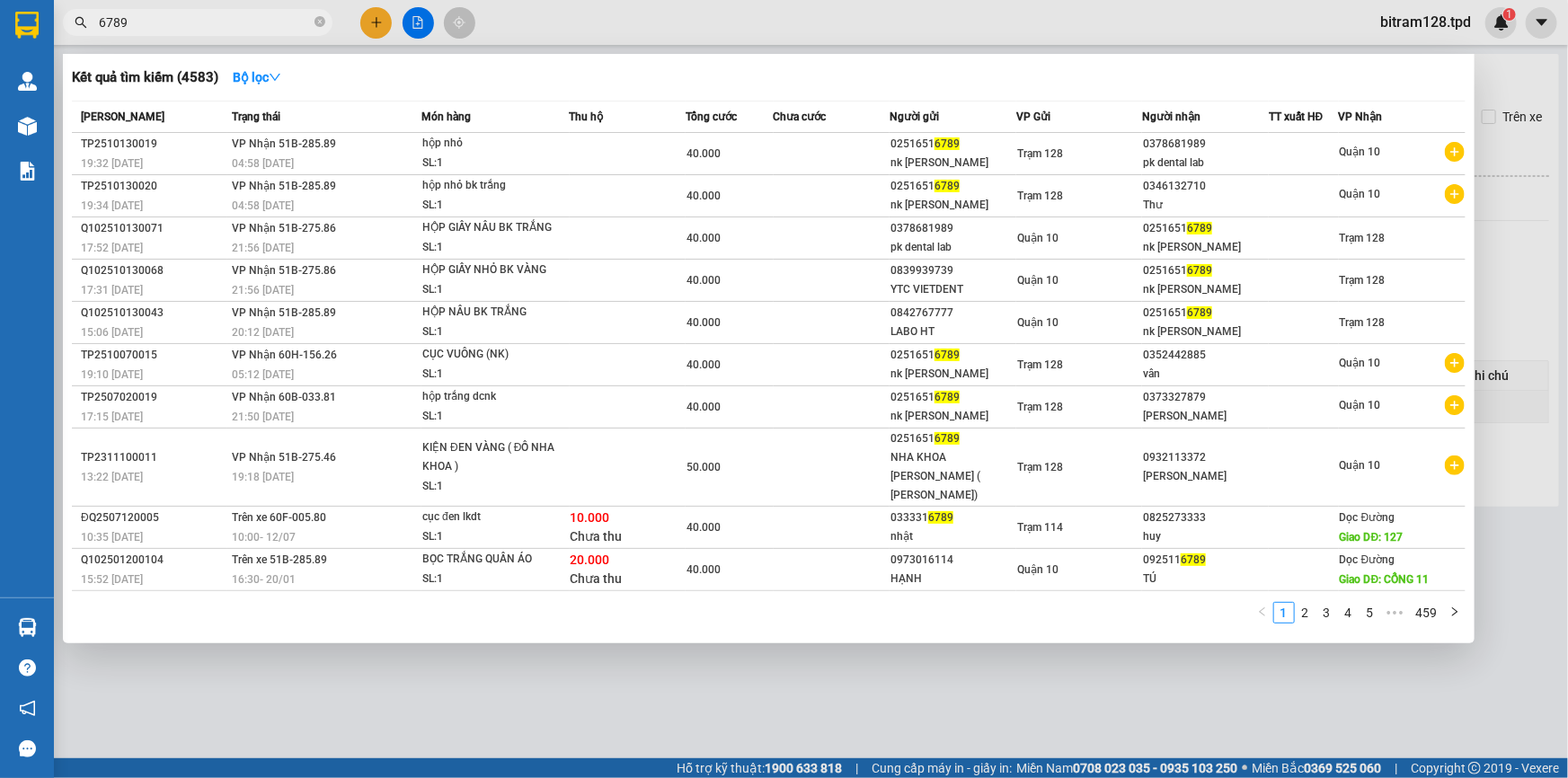
click at [194, 24] on input "6789" at bounding box center [205, 23] width 212 height 20
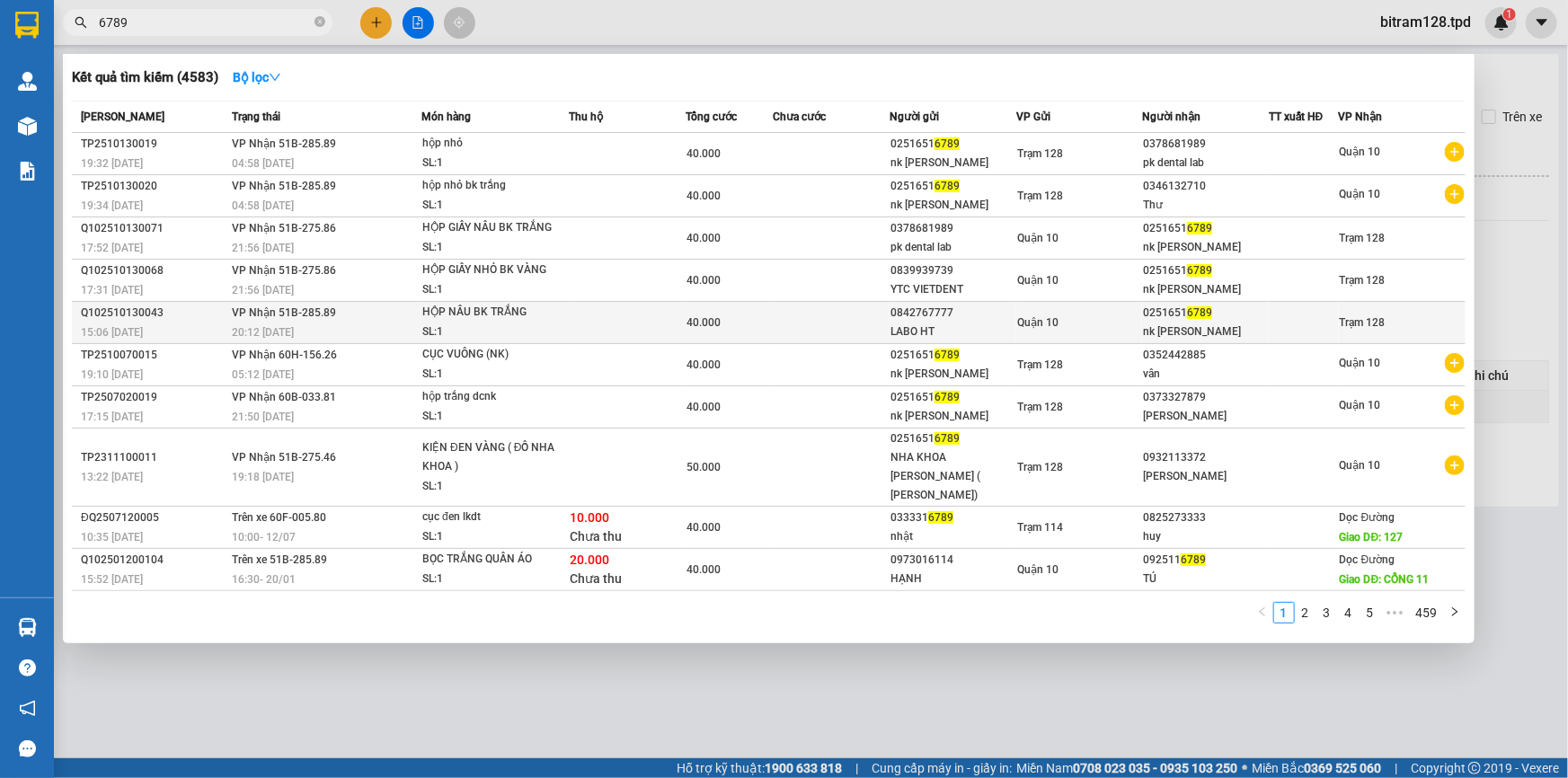
click at [1031, 318] on span "Quận 10" at bounding box center [1038, 322] width 41 height 13
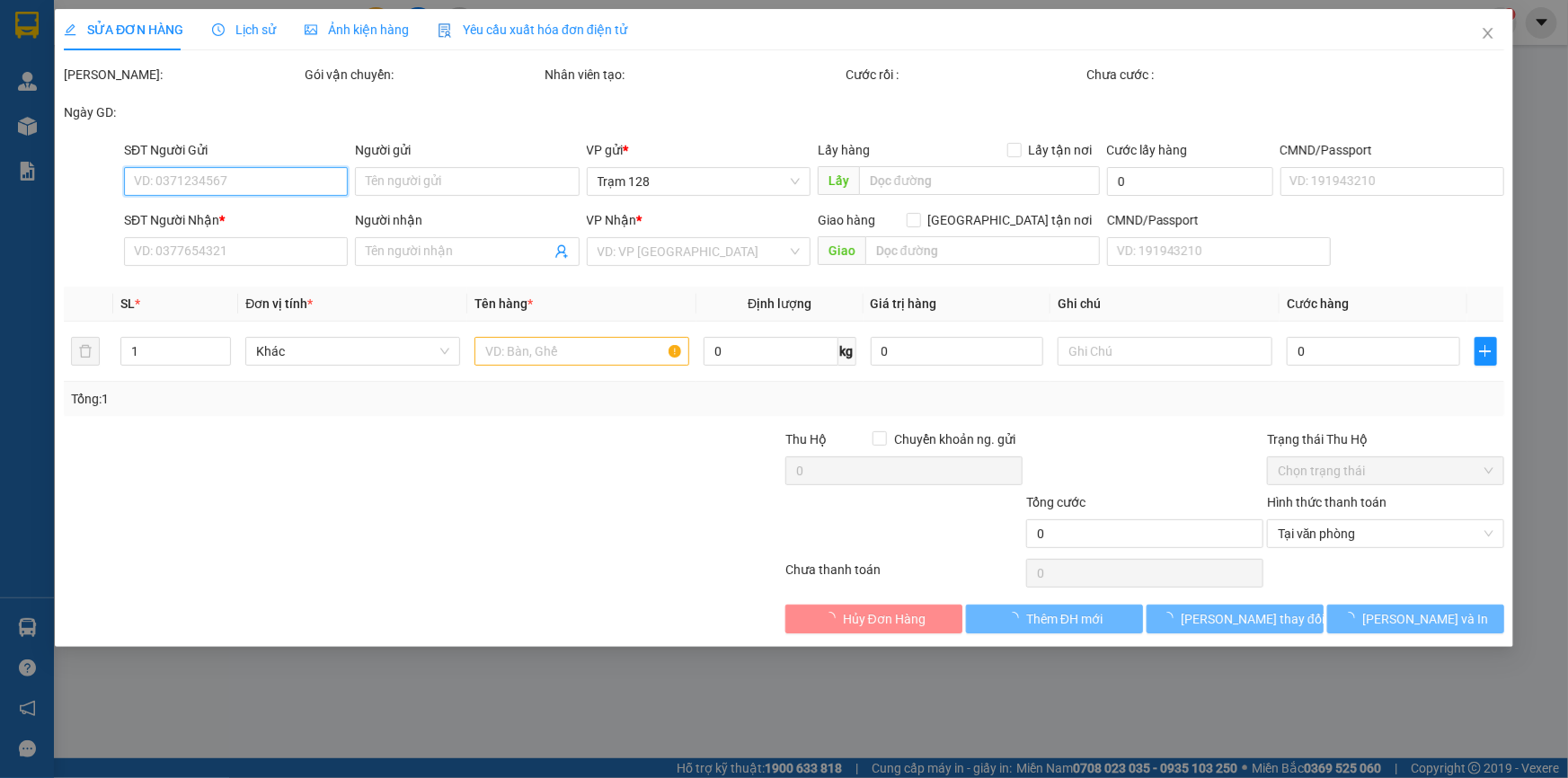
type input "0842767777"
type input "LABO HT"
type input "02516516789"
type input "nk [PERSON_NAME]"
type input "40.000"
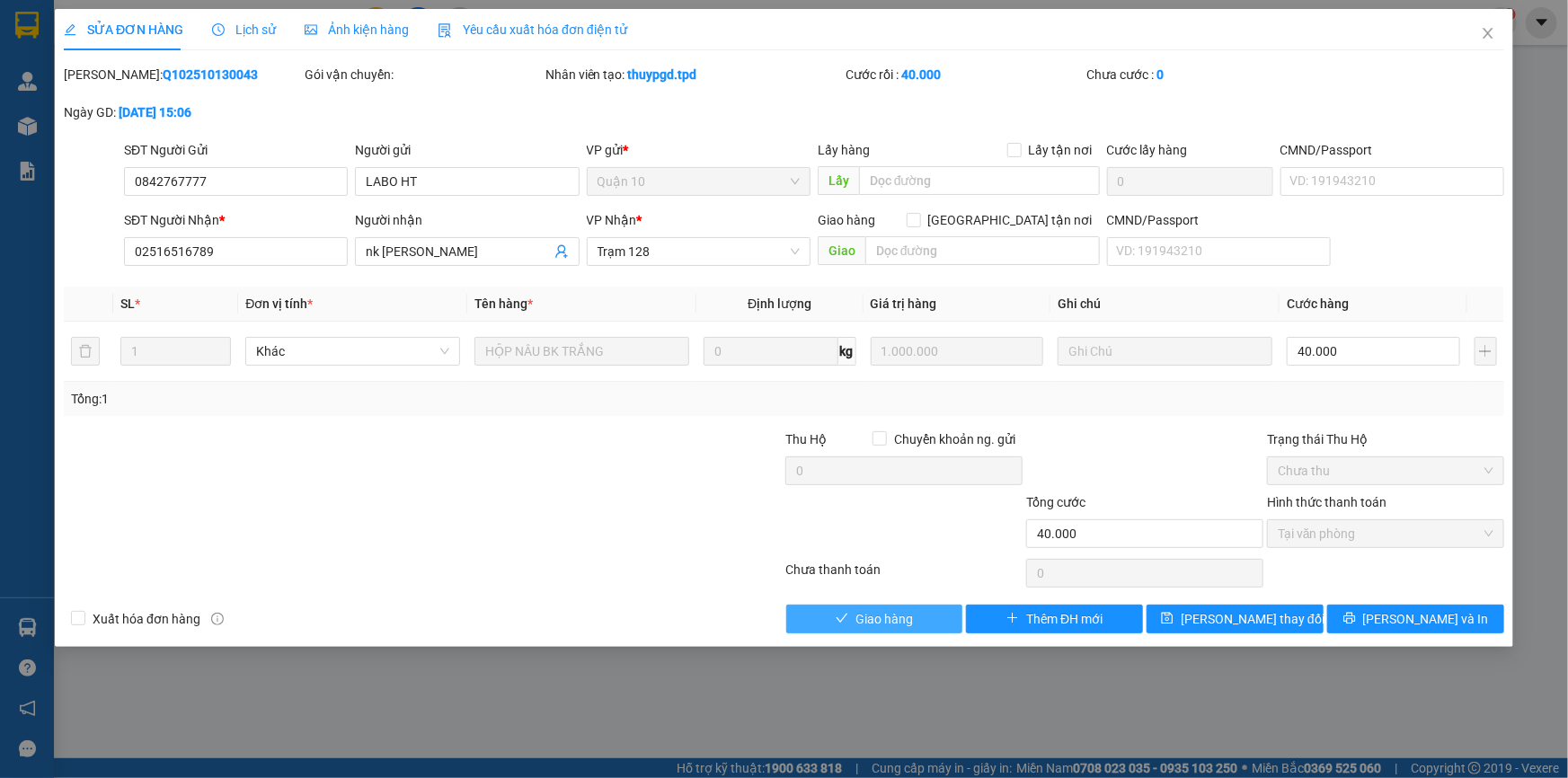
click at [901, 625] on span "Giao hàng" at bounding box center [884, 620] width 58 height 20
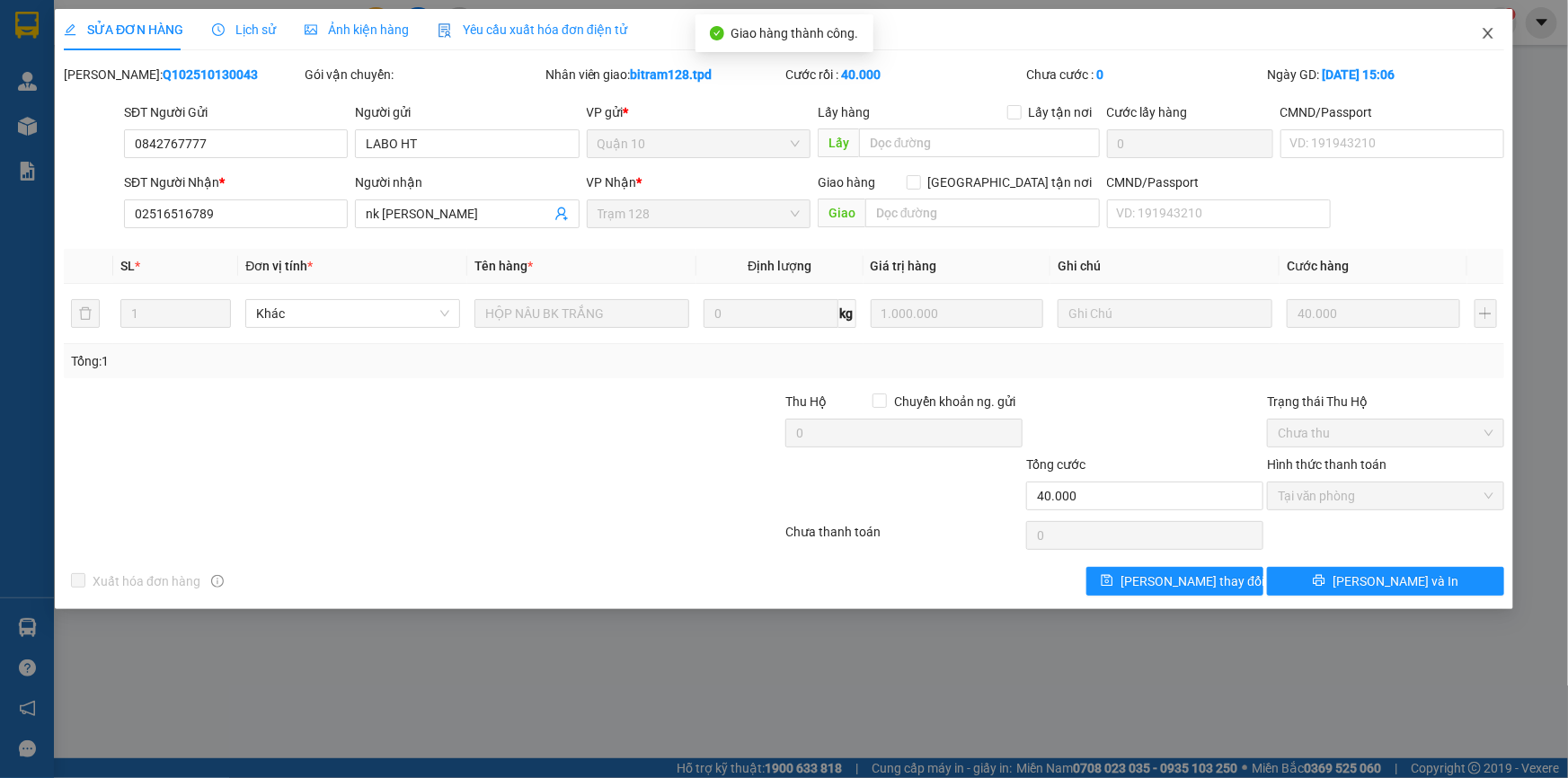
click at [1488, 39] on icon "close" at bounding box center [1488, 33] width 14 height 14
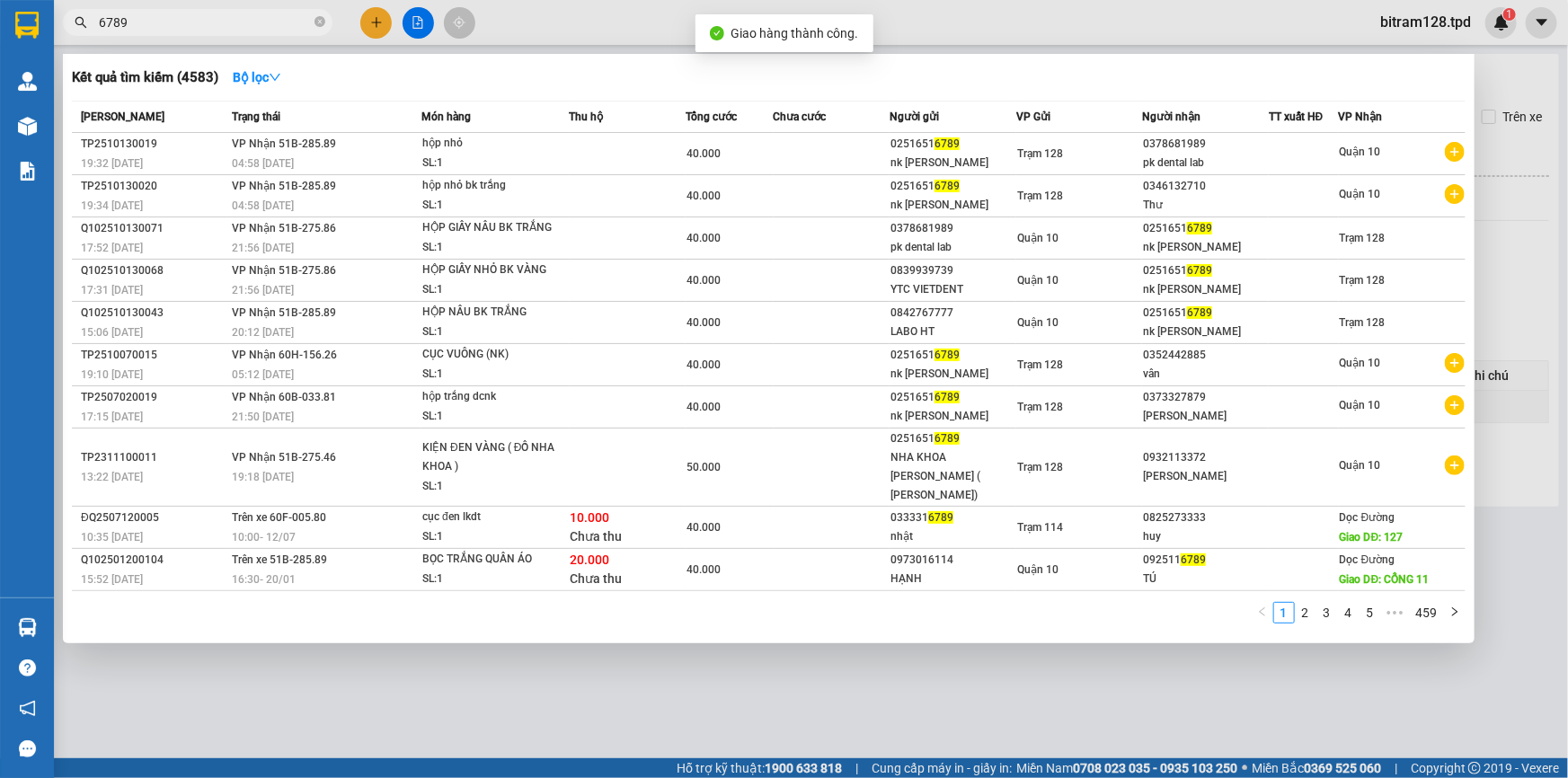
click at [291, 30] on input "6789" at bounding box center [205, 23] width 212 height 20
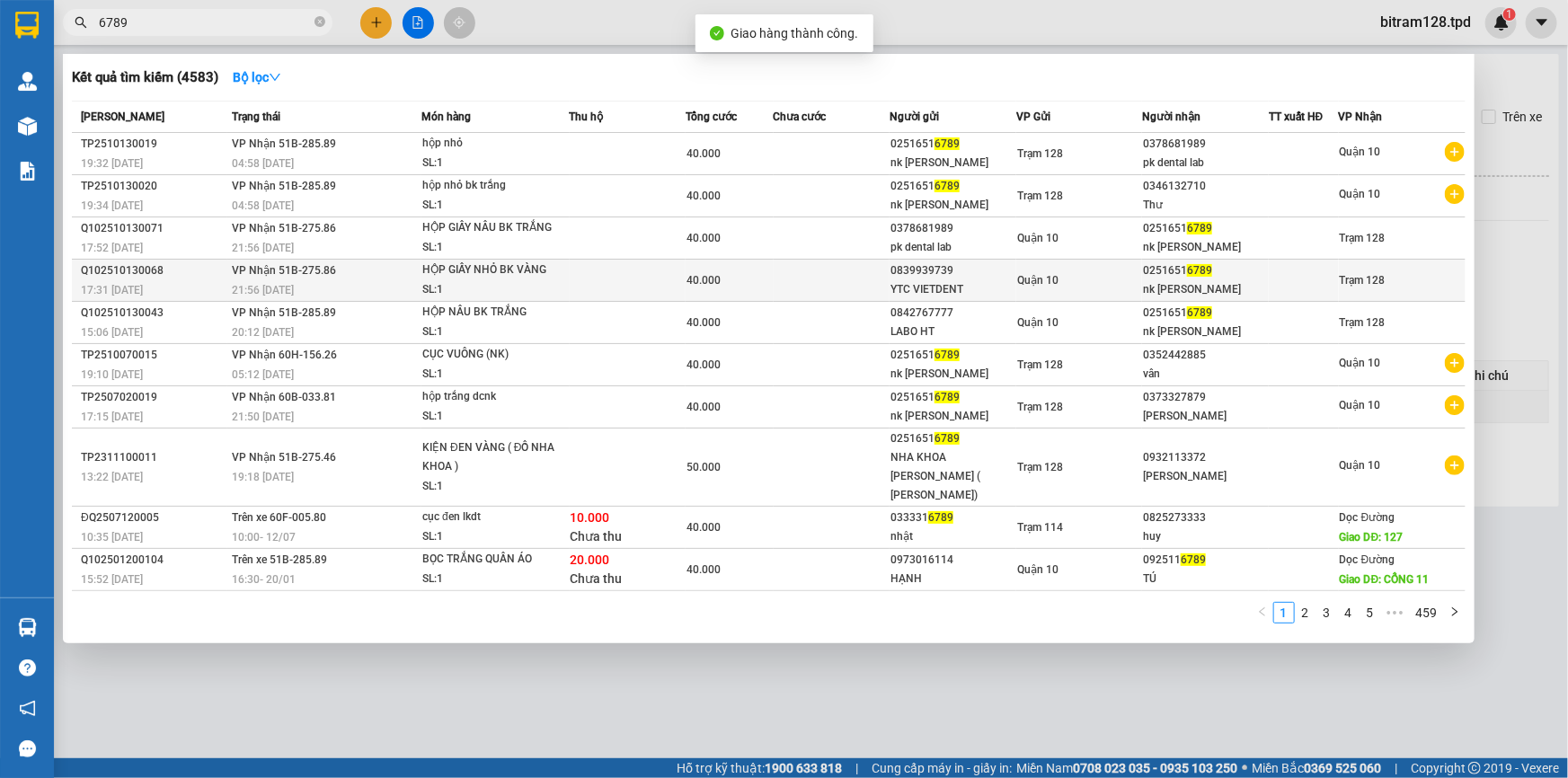
click at [942, 274] on div "0839939739" at bounding box center [952, 270] width 125 height 19
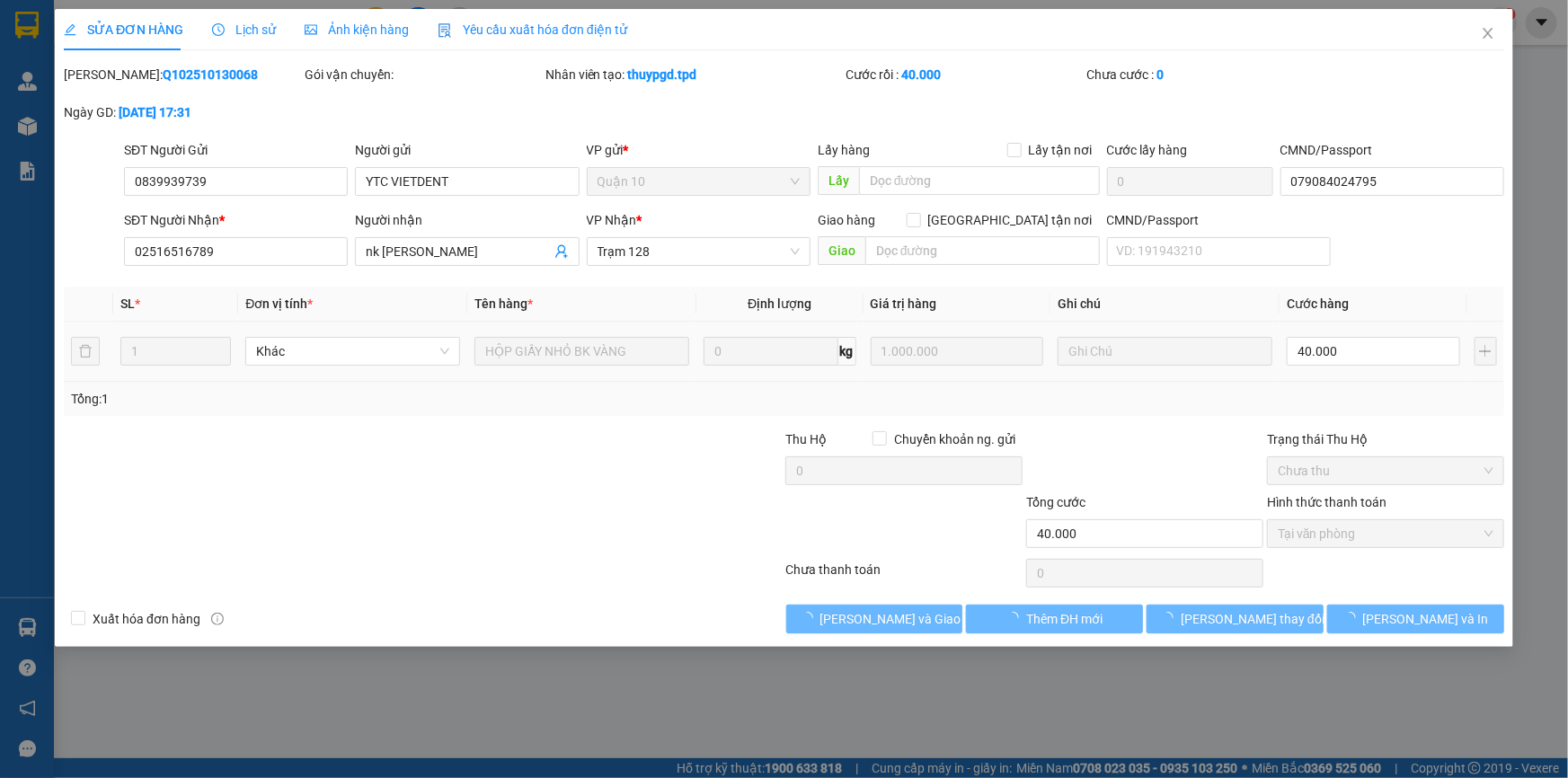
type input "0839939739"
type input "YTC VIETDENT"
type input "079084024795"
type input "02516516789"
type input "nk [PERSON_NAME]"
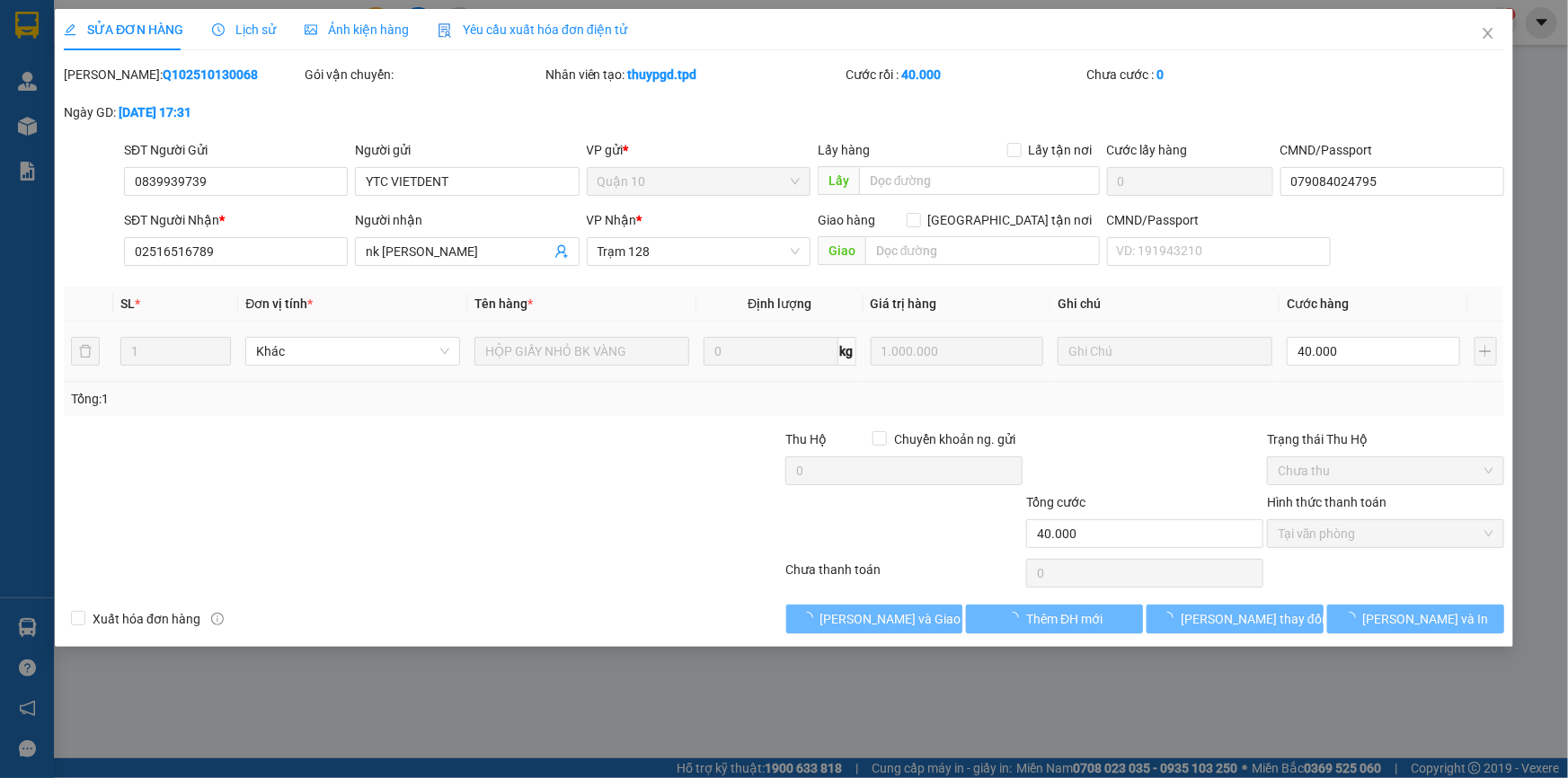
type input "40.000"
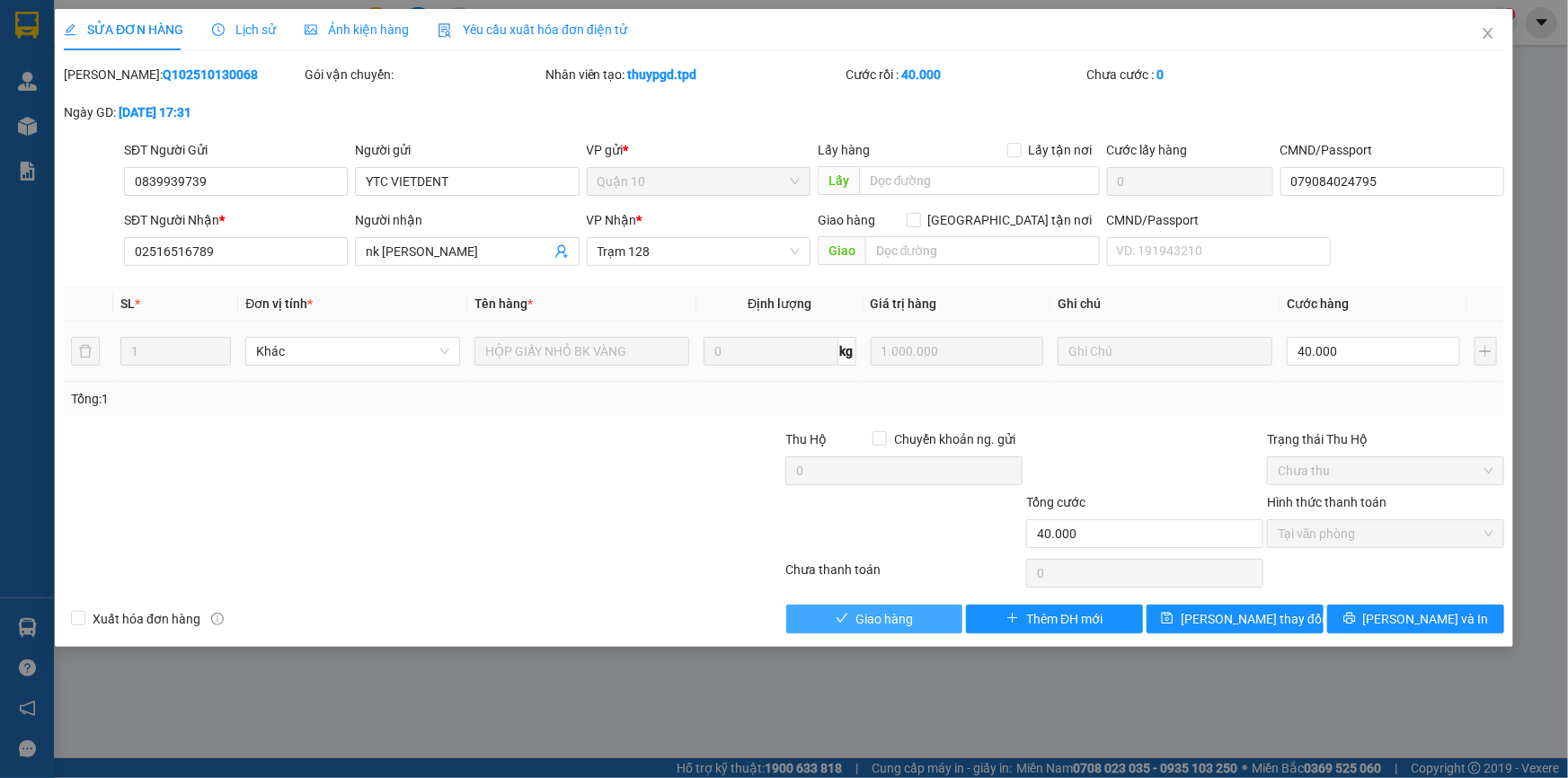
click at [870, 622] on span "Giao hàng" at bounding box center [884, 620] width 58 height 20
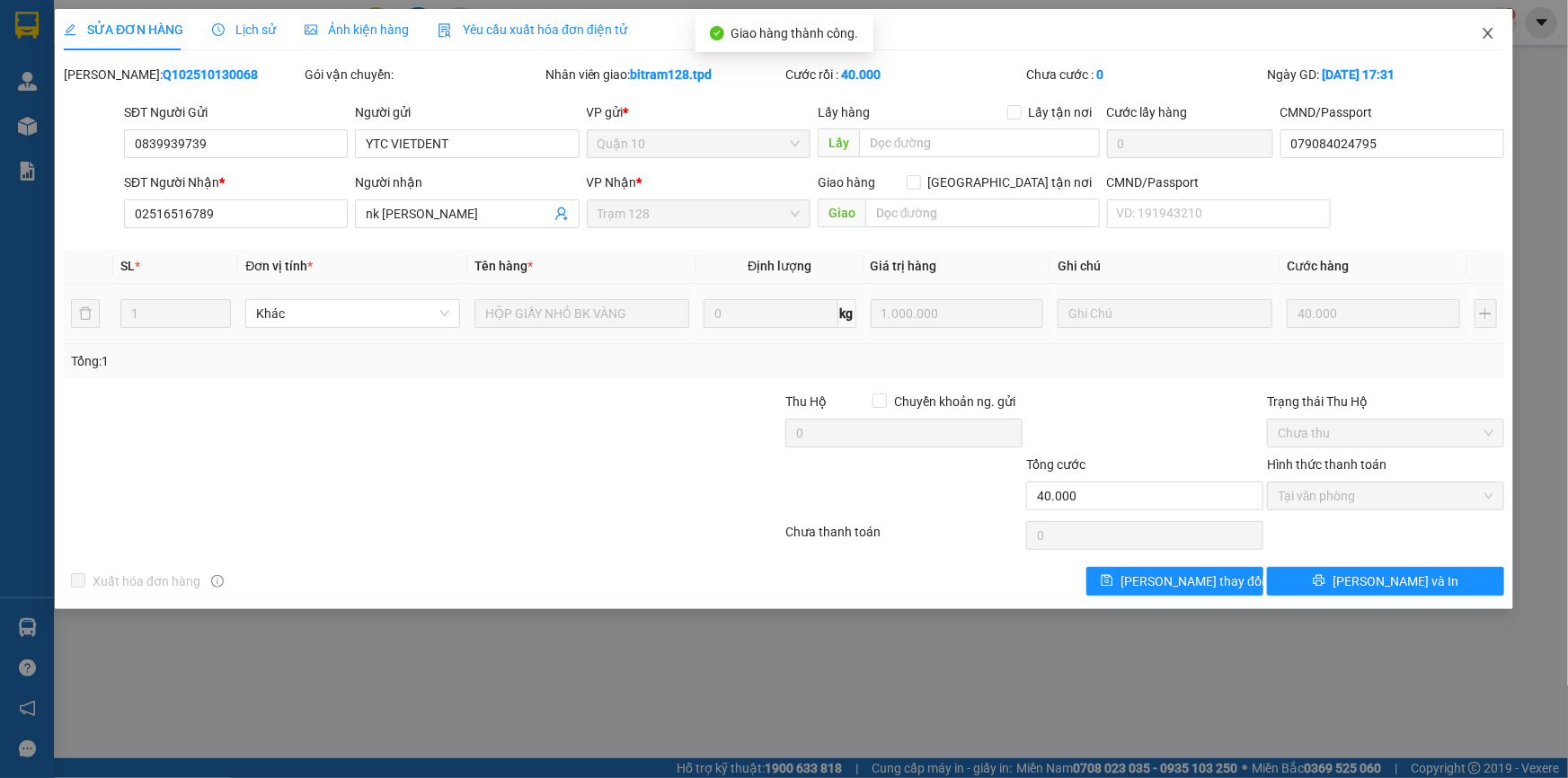
click at [1487, 41] on icon "close" at bounding box center [1488, 33] width 14 height 14
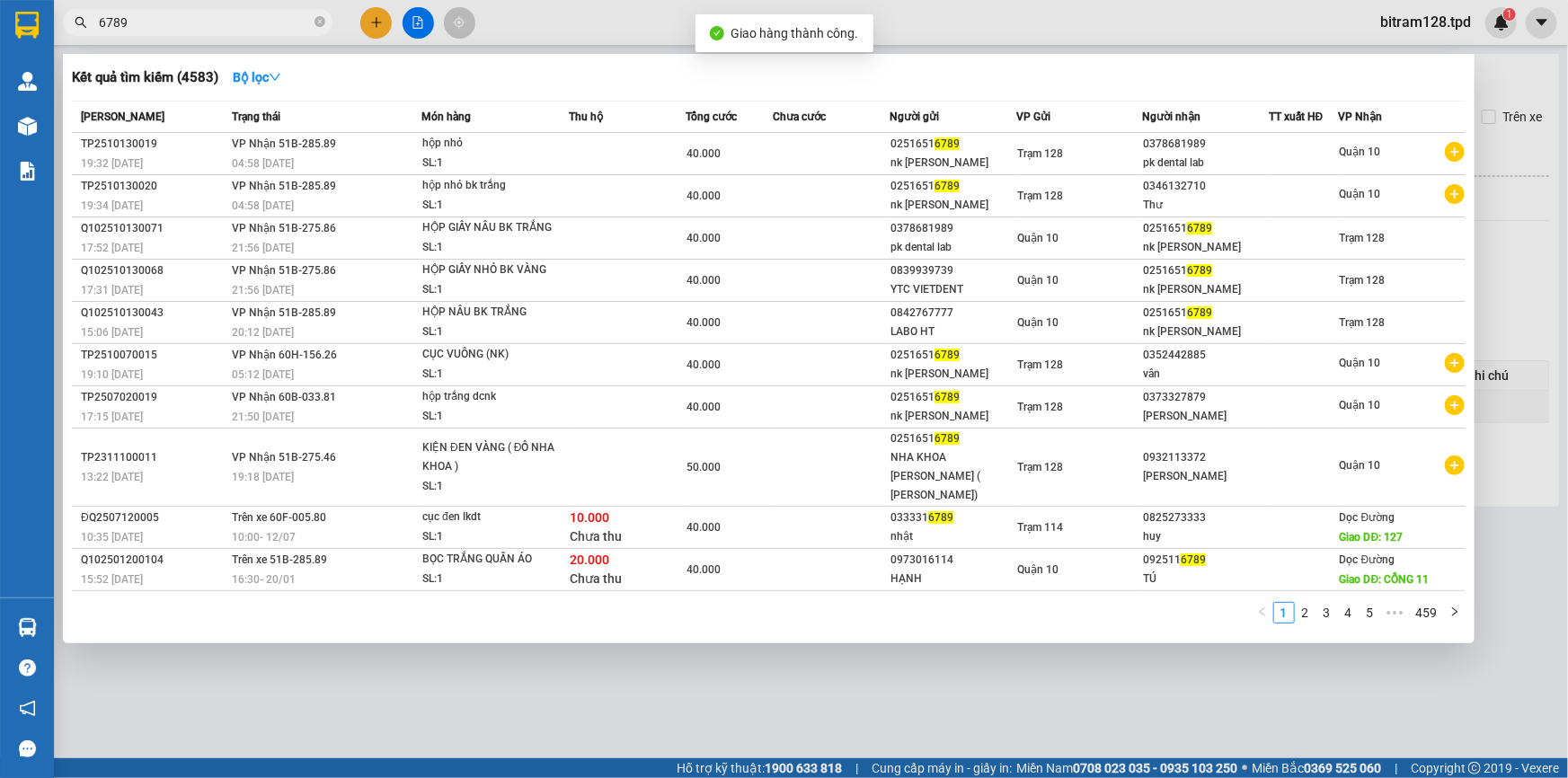
click at [224, 33] on span "6789" at bounding box center [197, 23] width 269 height 27
click at [224, 21] on input "6789" at bounding box center [205, 23] width 212 height 20
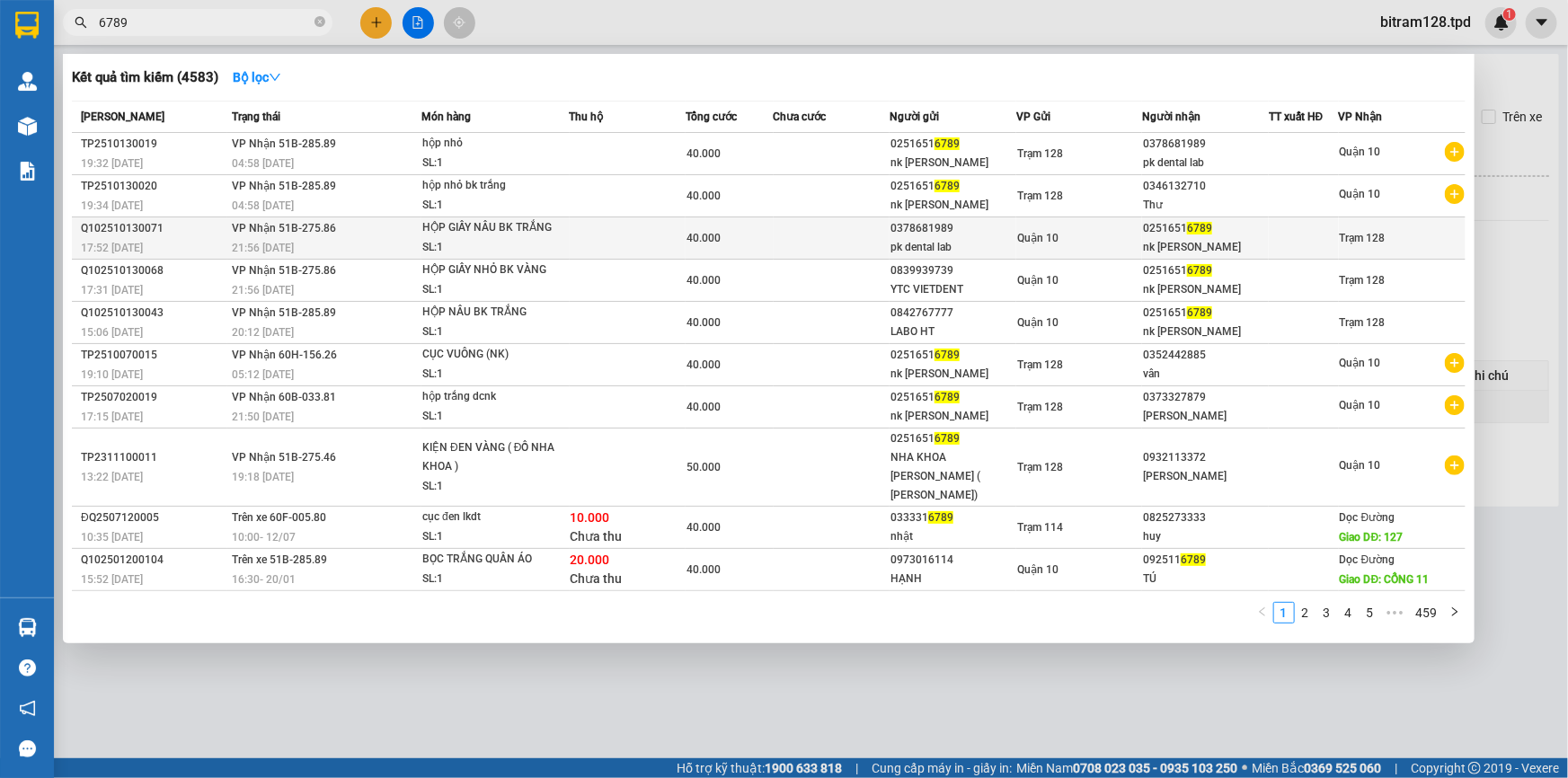
click at [588, 240] on td at bounding box center [628, 239] width 117 height 42
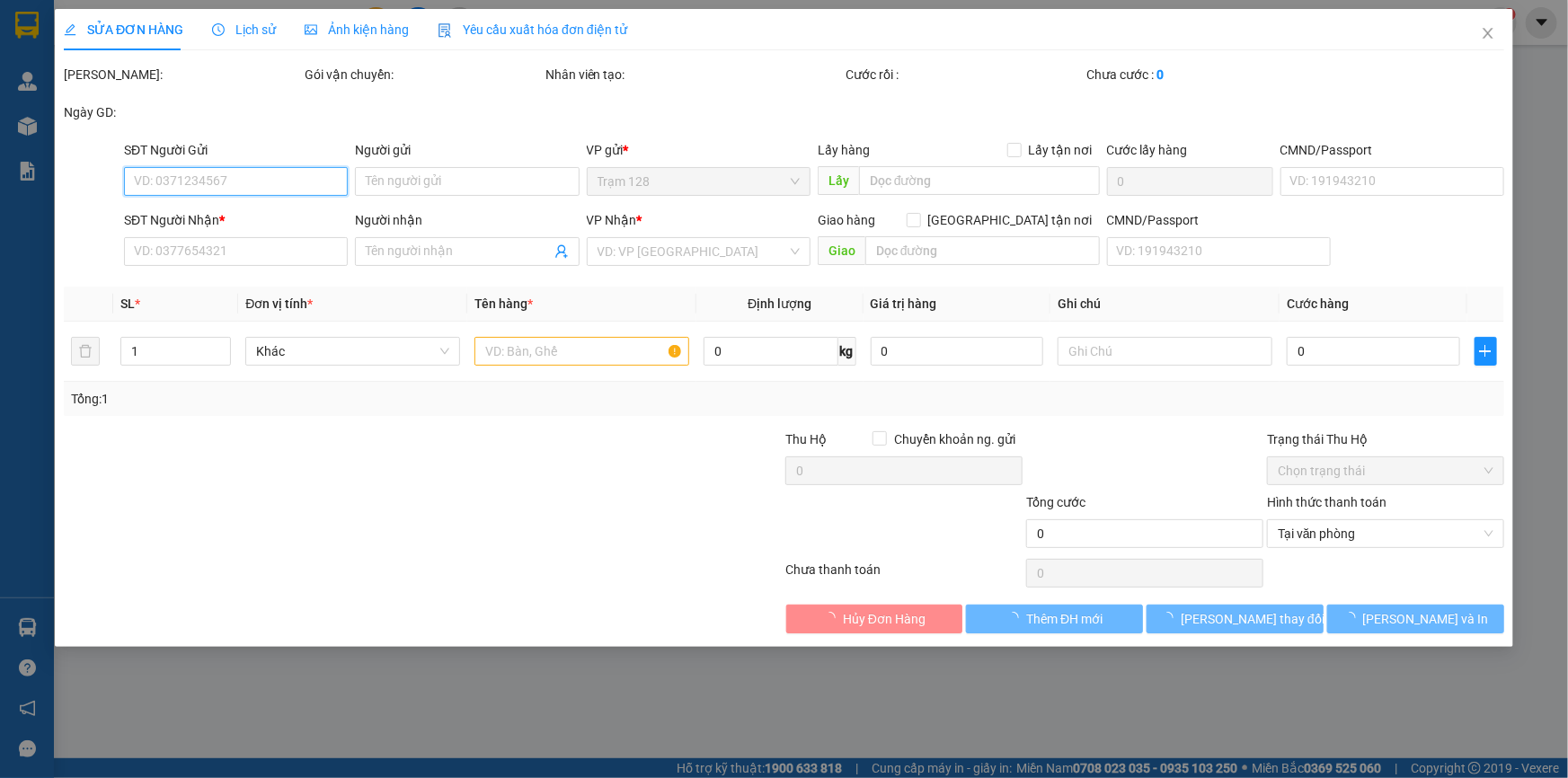
type input "0378681989"
type input "pk dental lab"
type input "241431788"
type input "02516516789"
type input "nk [PERSON_NAME]"
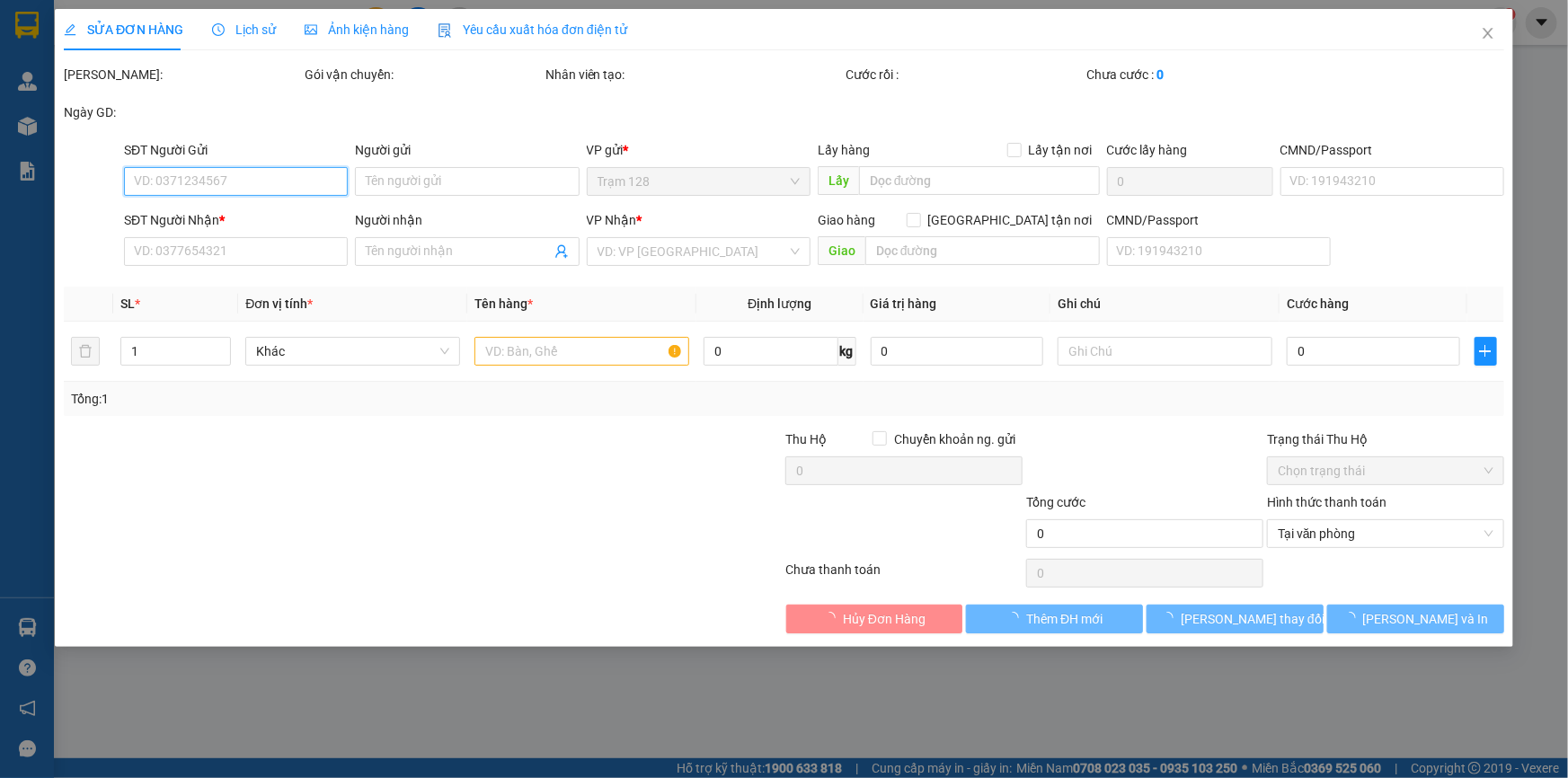
type input "40.000"
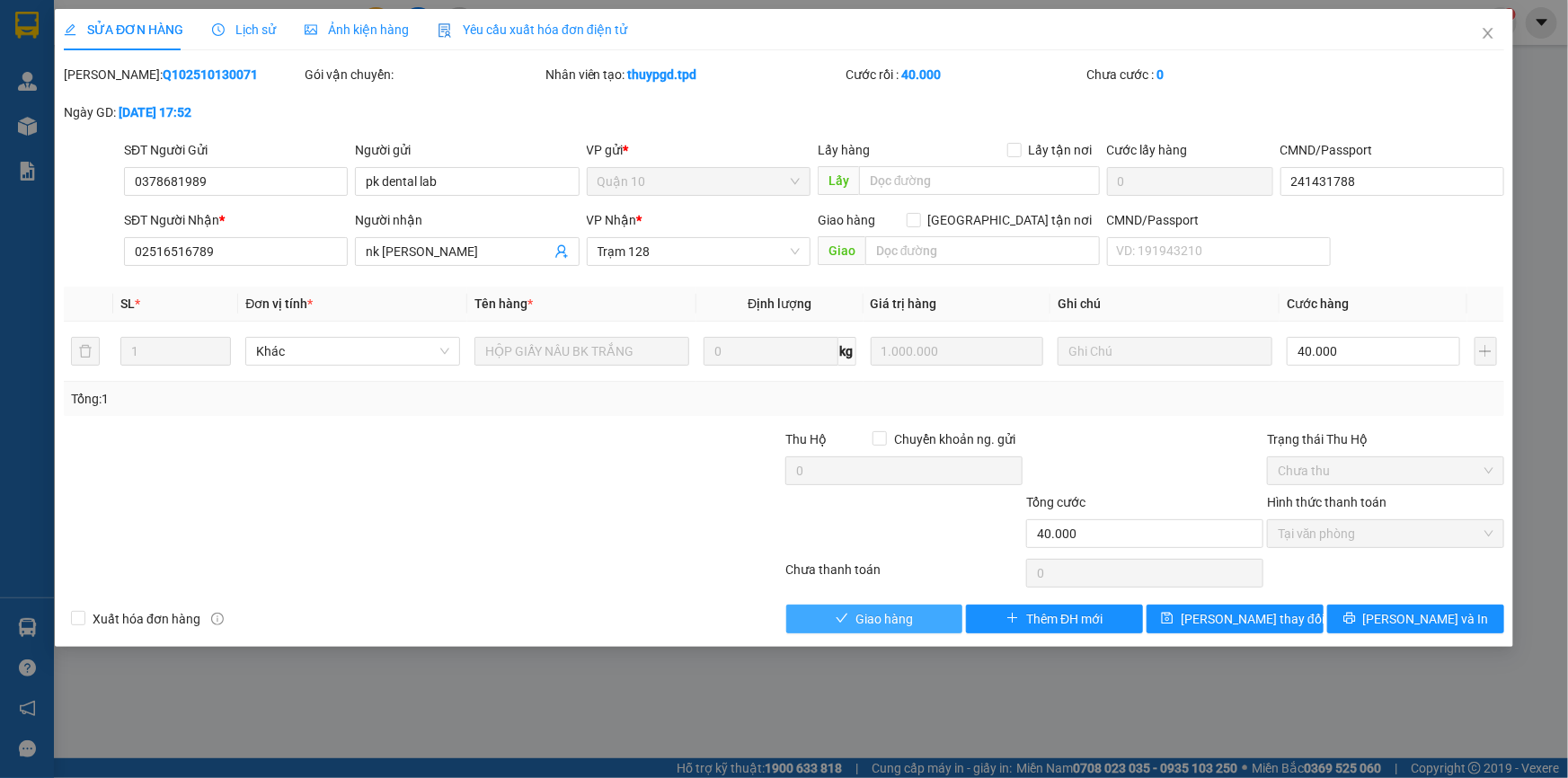
click at [870, 621] on span "Giao hàng" at bounding box center [884, 620] width 58 height 20
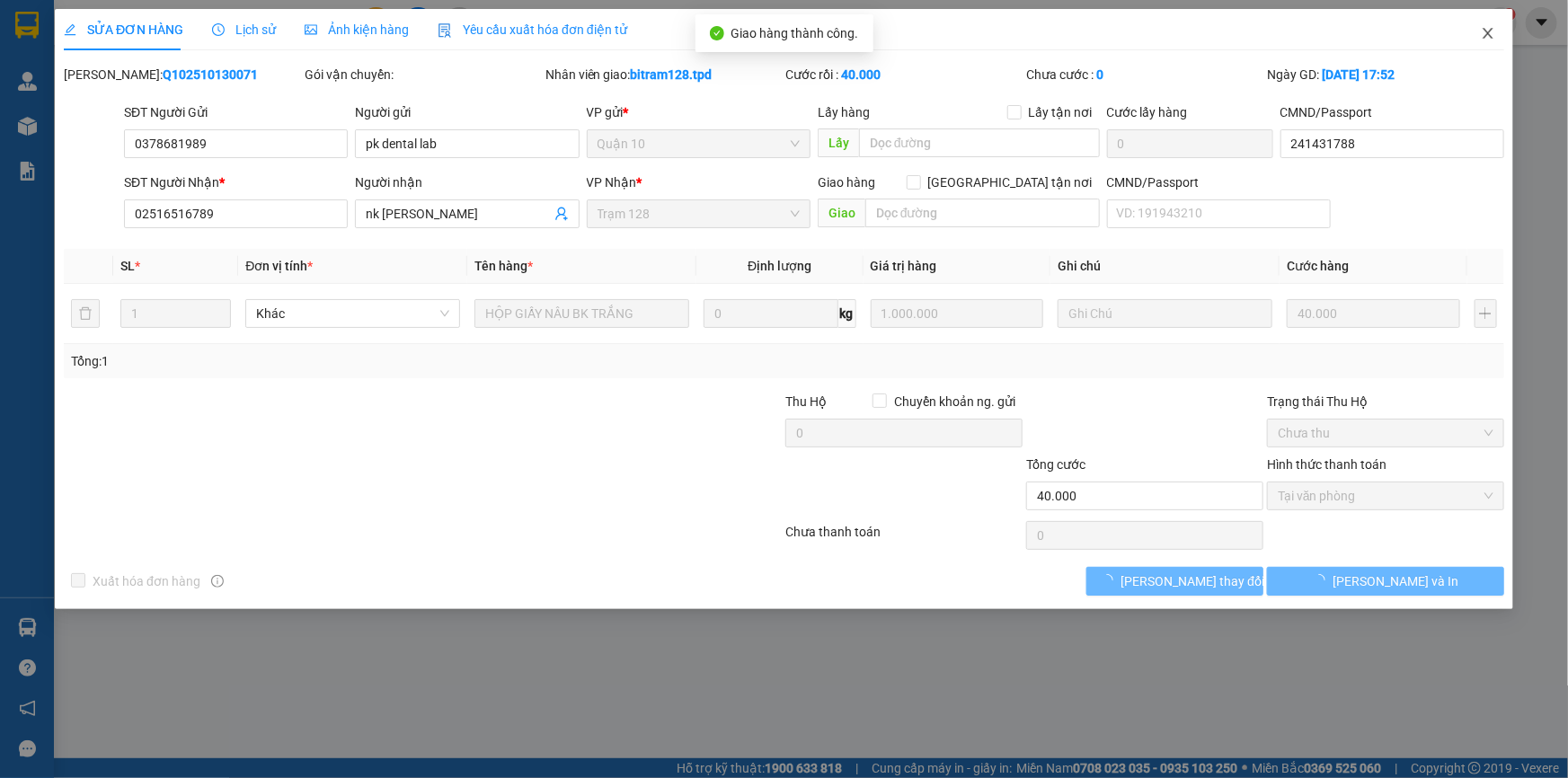
click at [1489, 41] on icon "close" at bounding box center [1488, 33] width 14 height 14
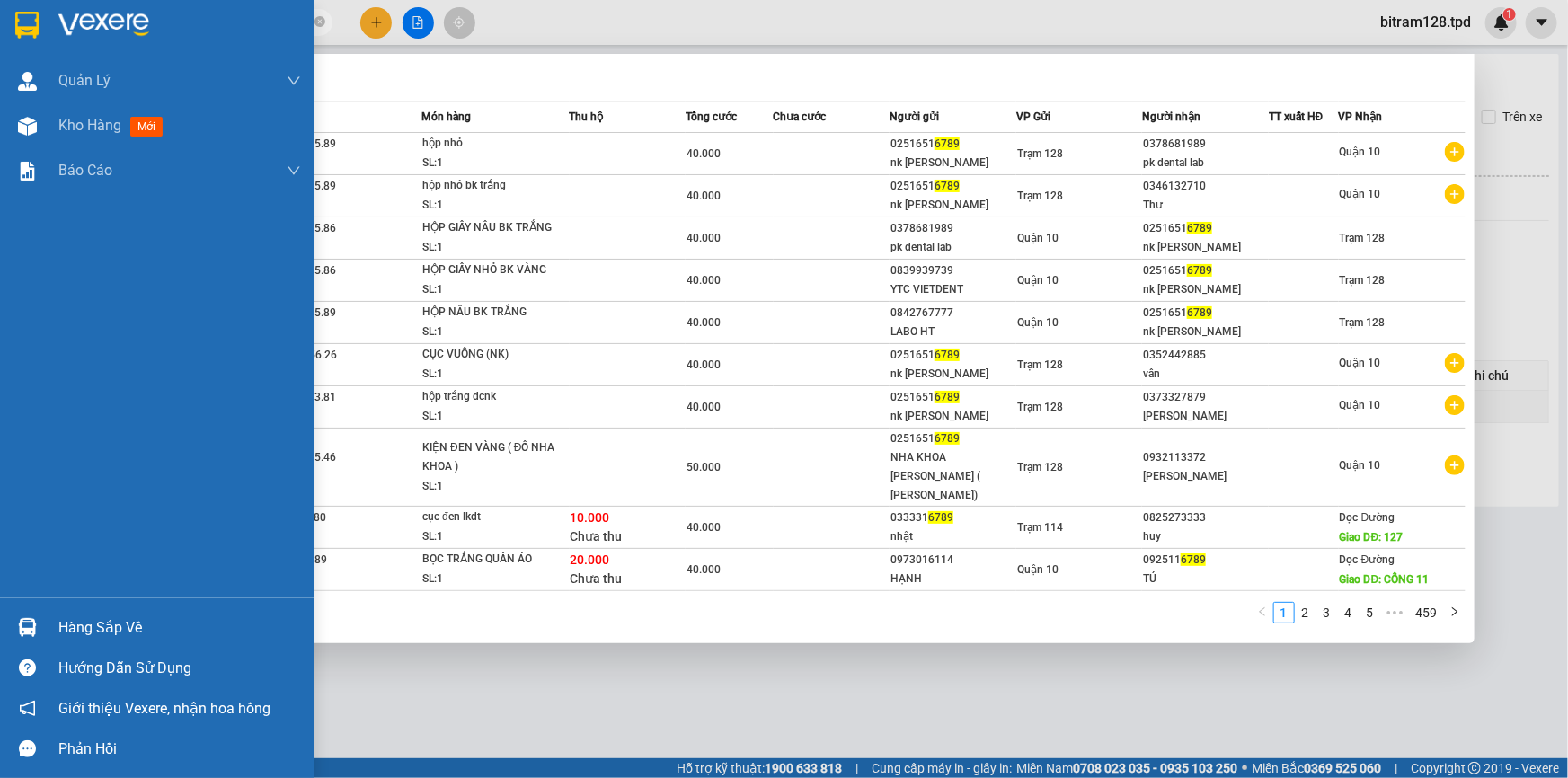
drag, startPoint x: 234, startPoint y: 31, endPoint x: 0, endPoint y: 31, distance: 234.0
click at [0, 34] on section "Kết quả tìm kiếm ( 4583 ) Bộ lọc Mã ĐH Trạng thái Món hàng Thu hộ Tổng cước Chư…" at bounding box center [784, 389] width 1568 height 778
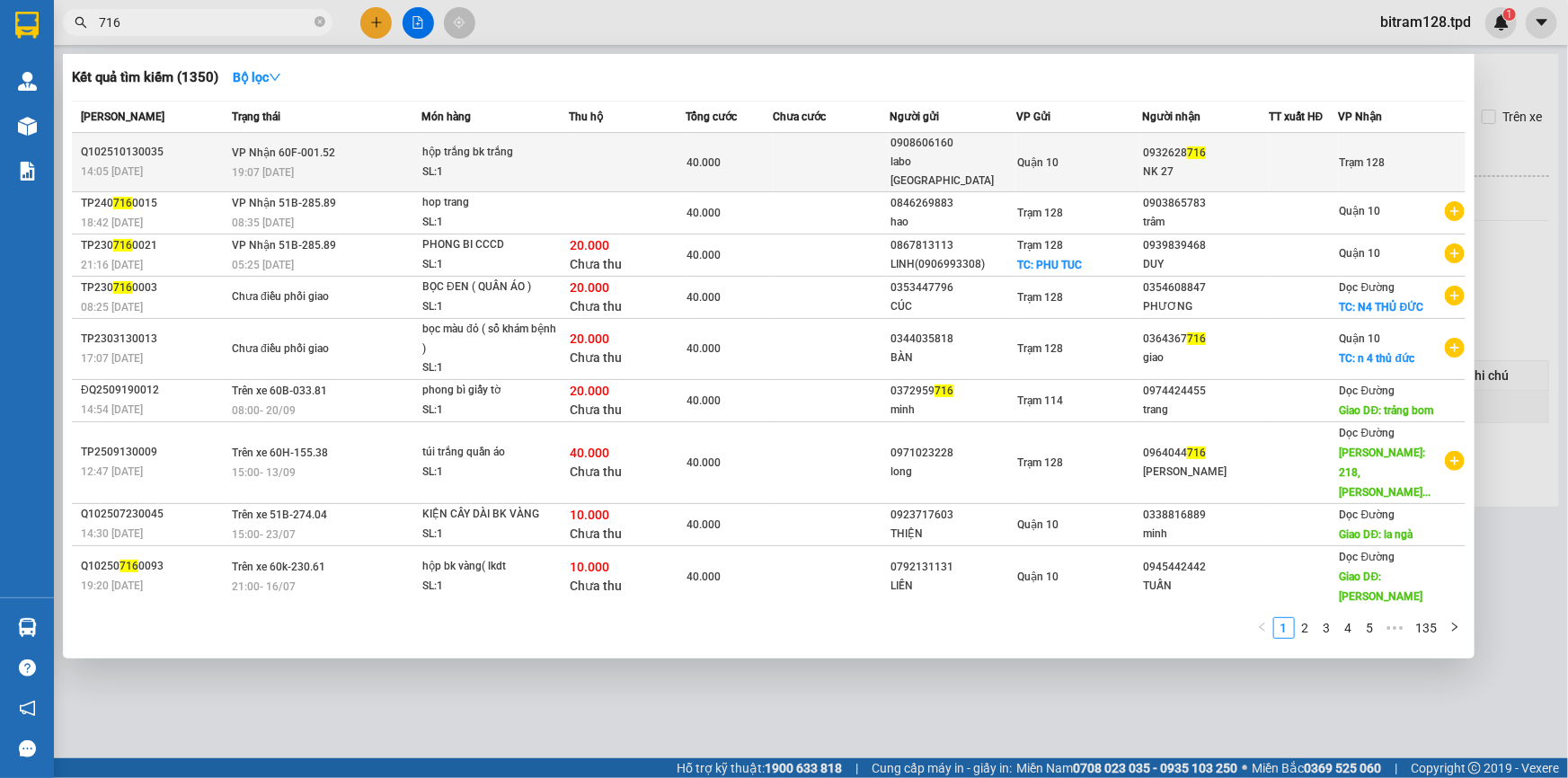
type input "716"
click at [510, 150] on div "hộp trắng bk trắng" at bounding box center [490, 153] width 135 height 20
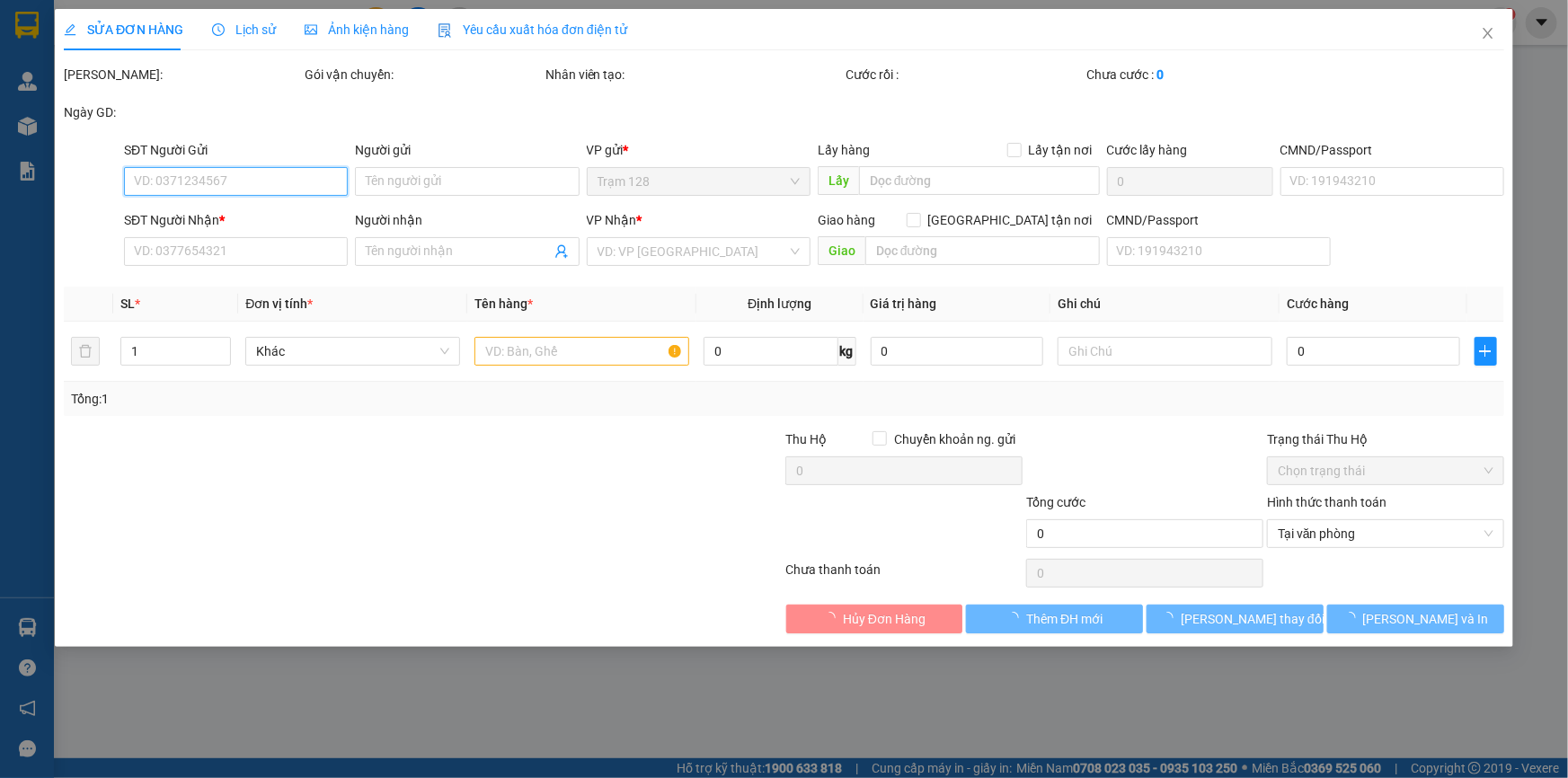
type input "0908606160"
type input "labo [GEOGRAPHIC_DATA]"
type input "079069004586"
type input "0932628716"
type input "NK 27"
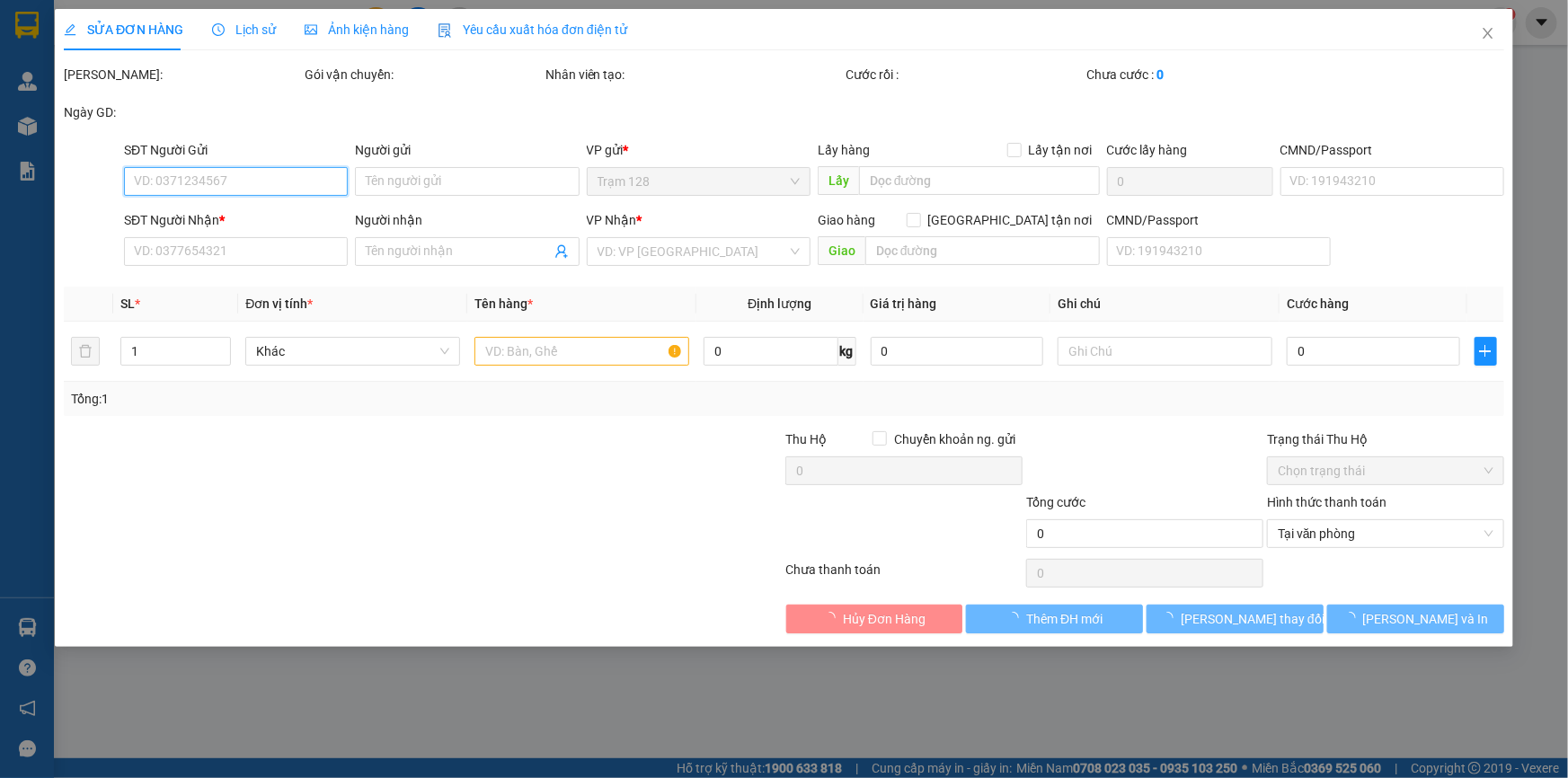
type input "40.000"
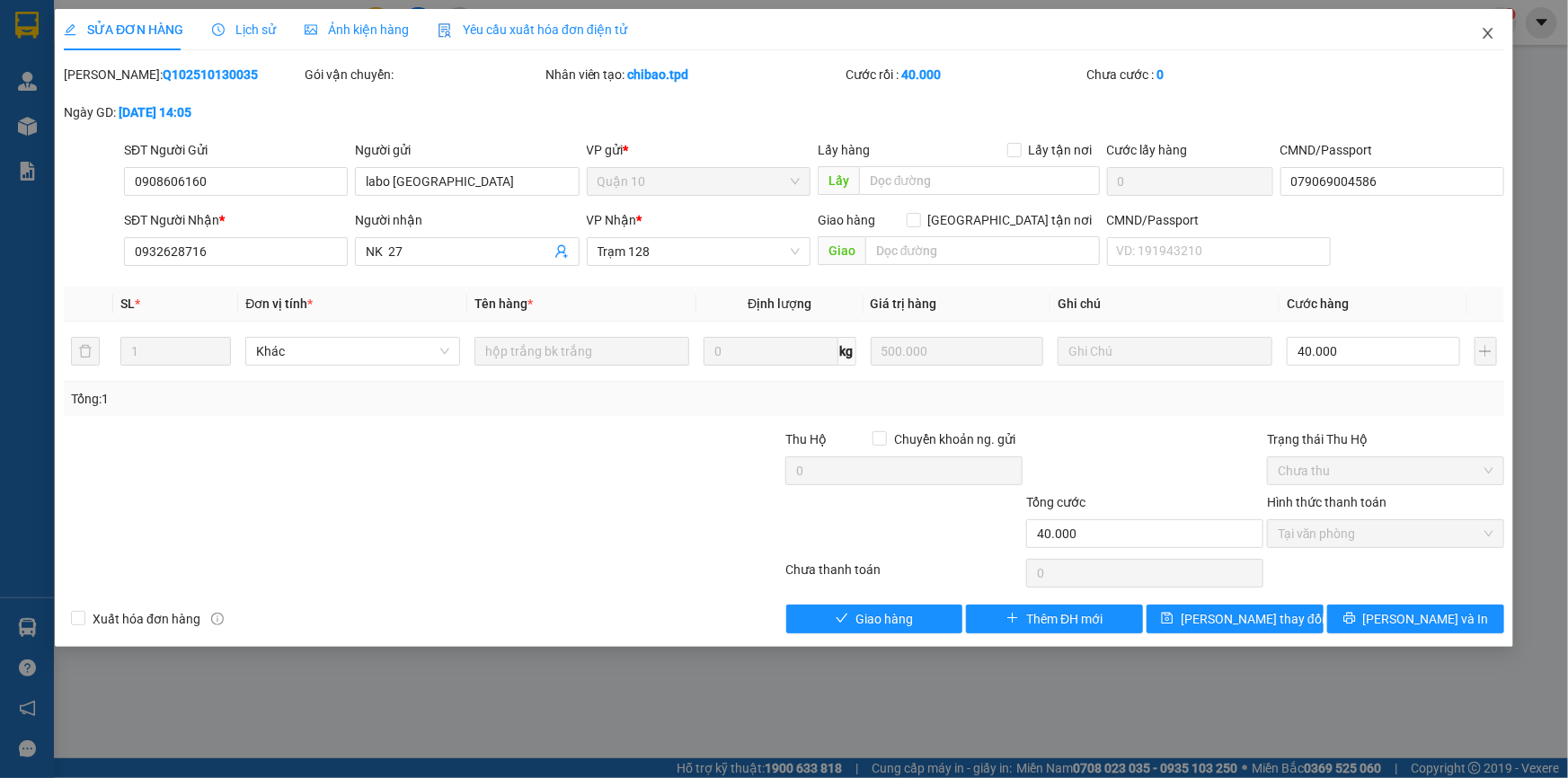
drag, startPoint x: 1495, startPoint y: 55, endPoint x: 1500, endPoint y: 46, distance: 10.3
click at [1500, 47] on span "Close" at bounding box center [1488, 34] width 50 height 50
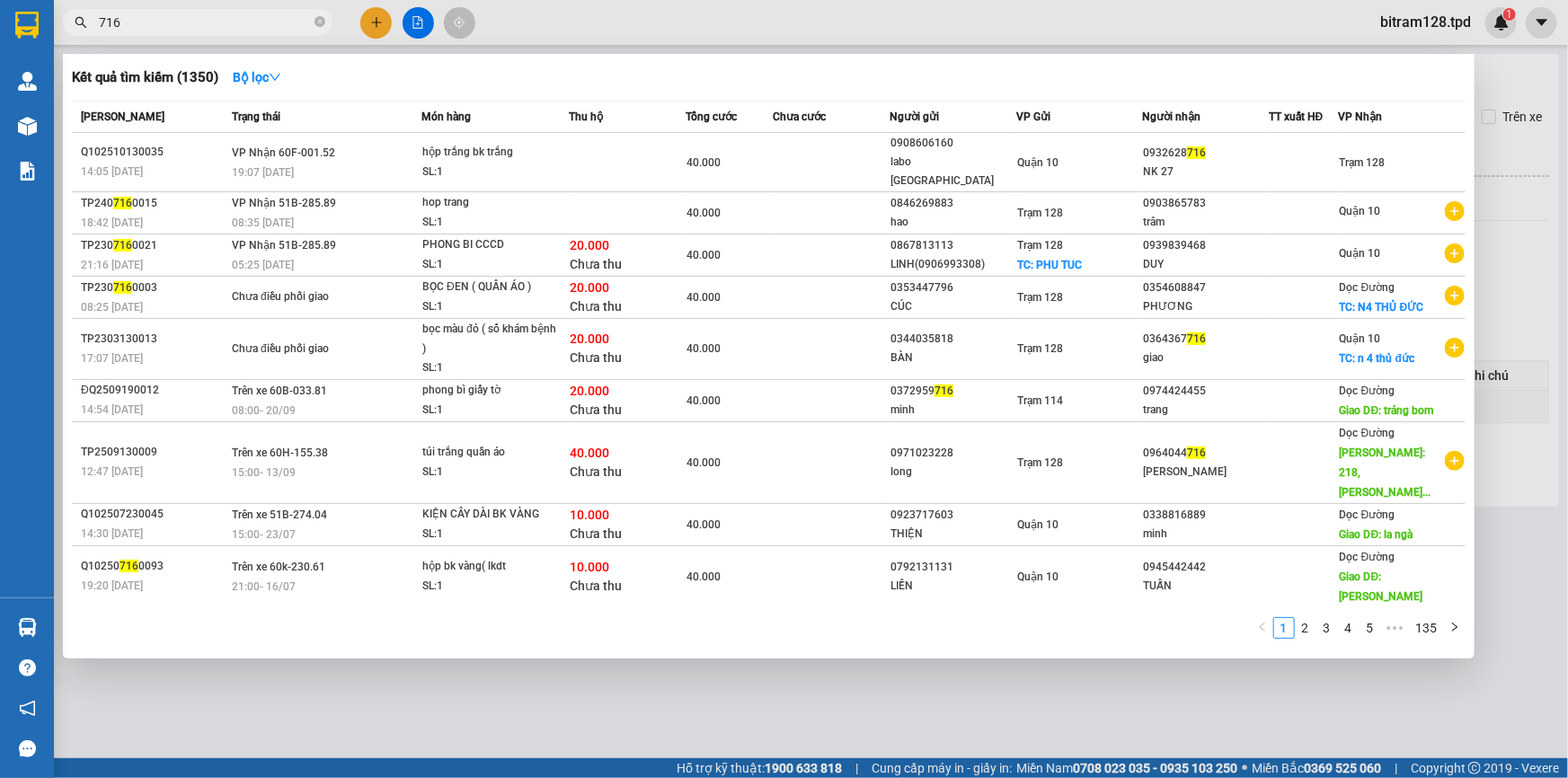
click at [226, 28] on input "716" at bounding box center [205, 23] width 212 height 20
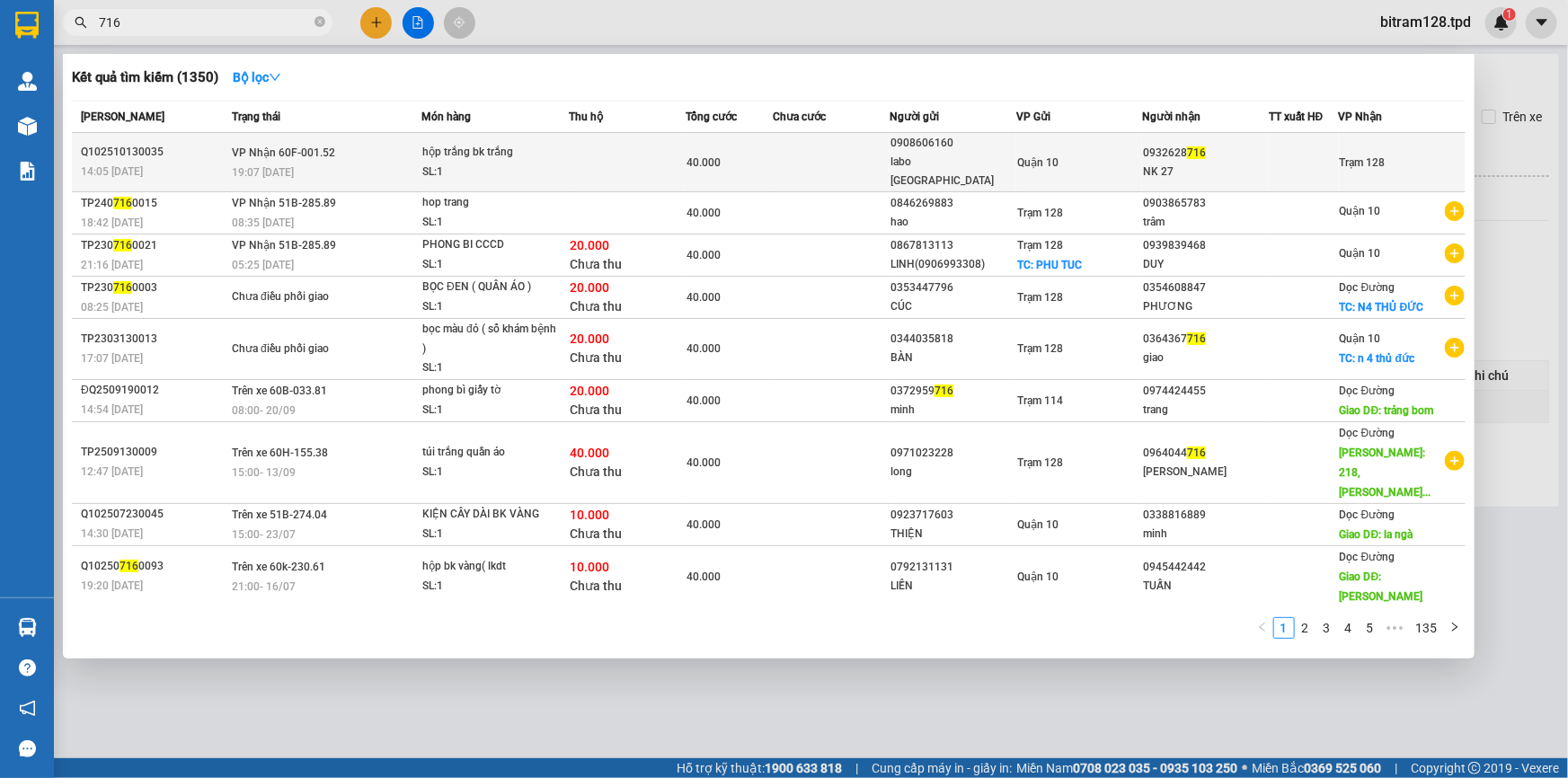
click at [785, 169] on td at bounding box center [832, 163] width 117 height 59
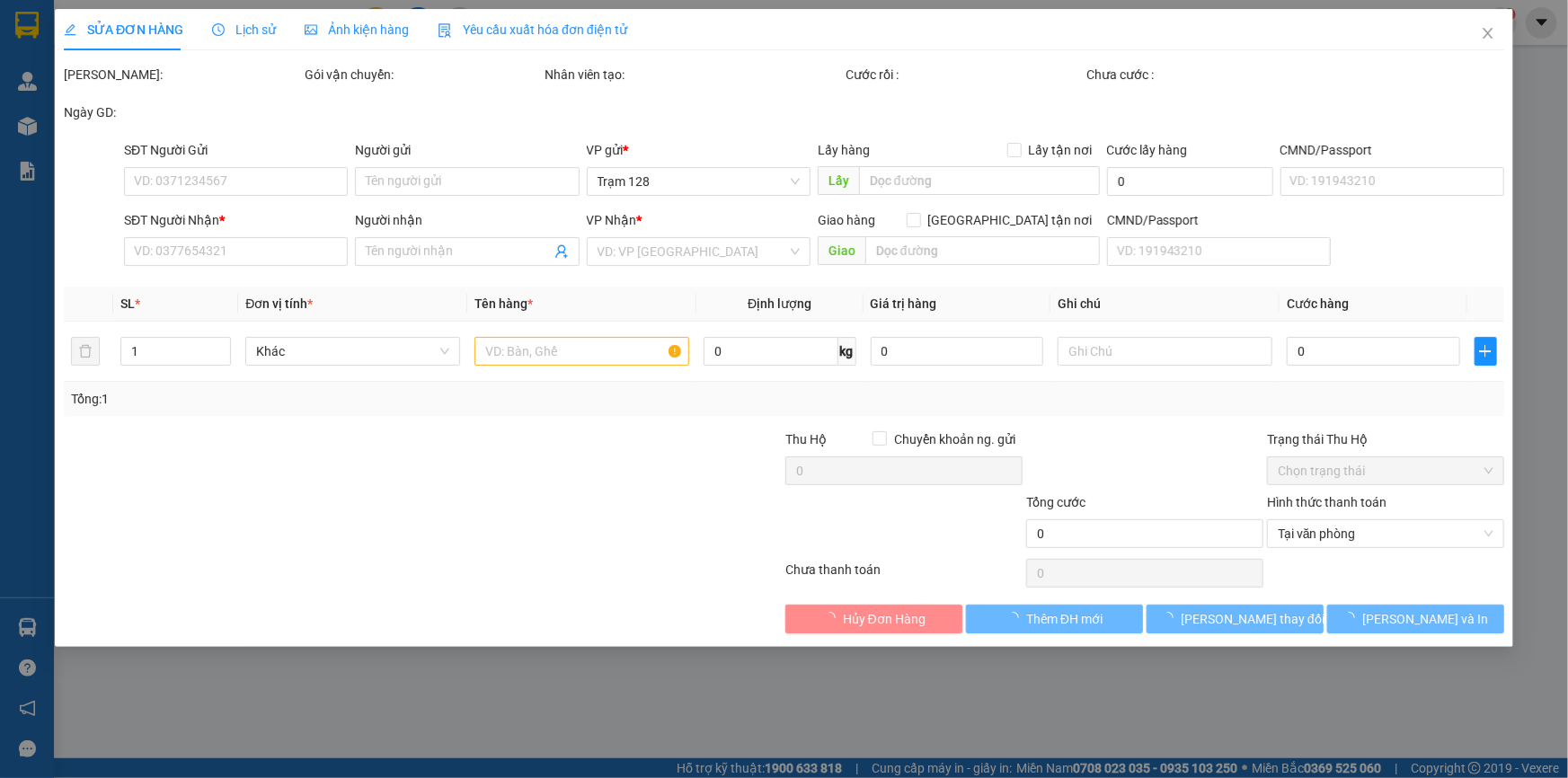
type input "0908606160"
type input "labo [GEOGRAPHIC_DATA]"
type input "079069004586"
type input "0932628716"
type input "NK 27"
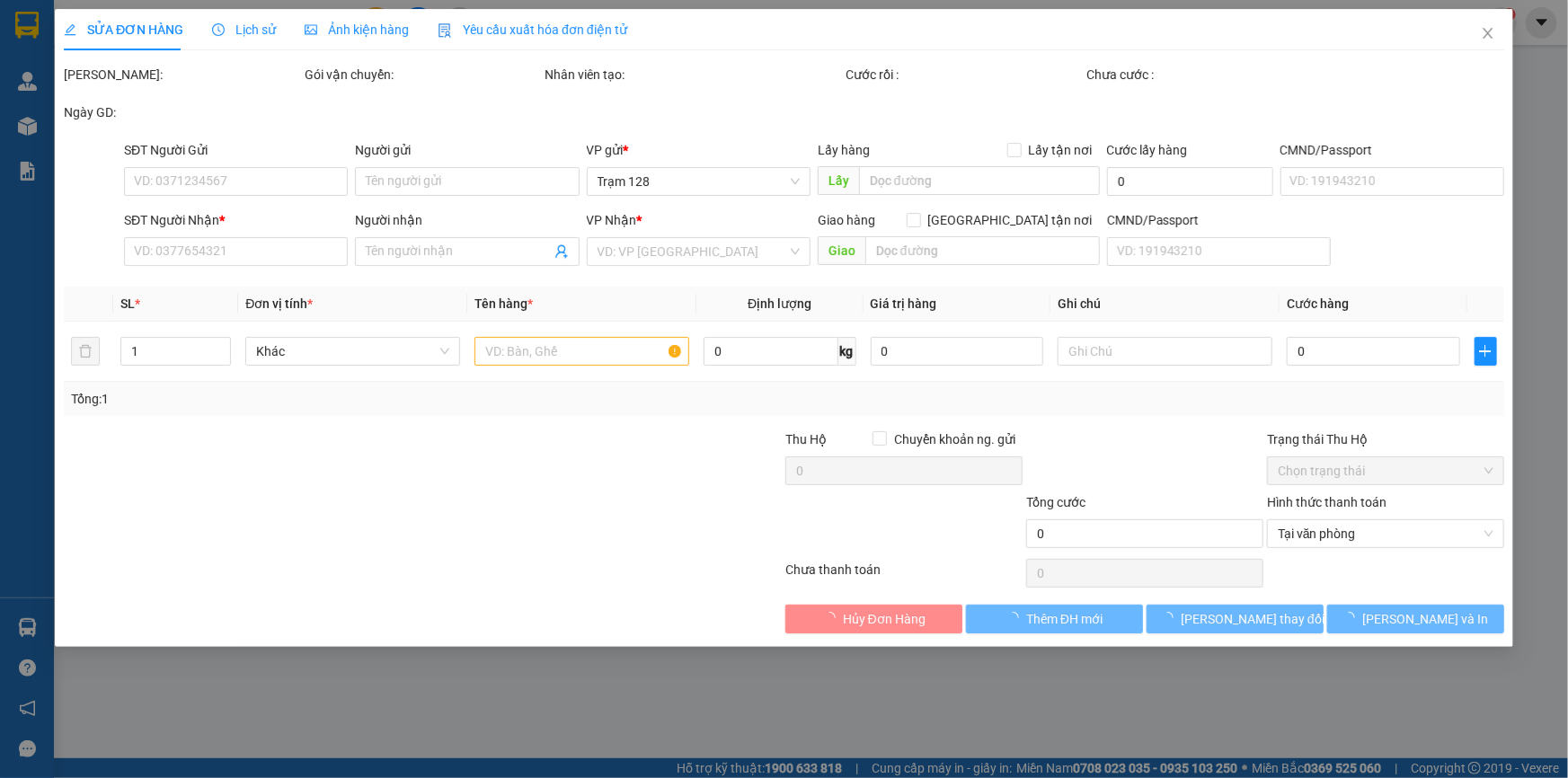
type input "40.000"
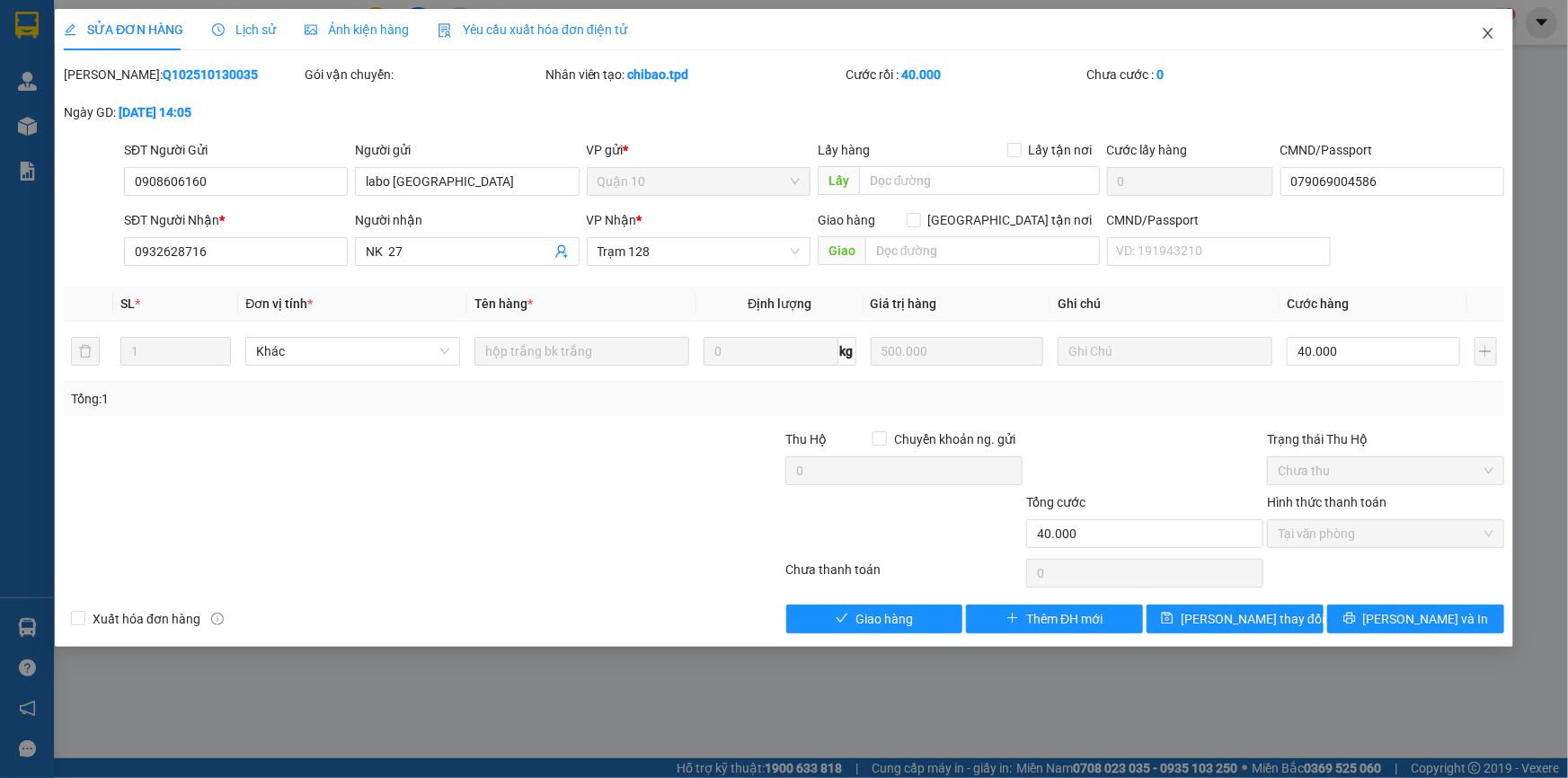
click at [1483, 21] on span "Close" at bounding box center [1488, 34] width 50 height 50
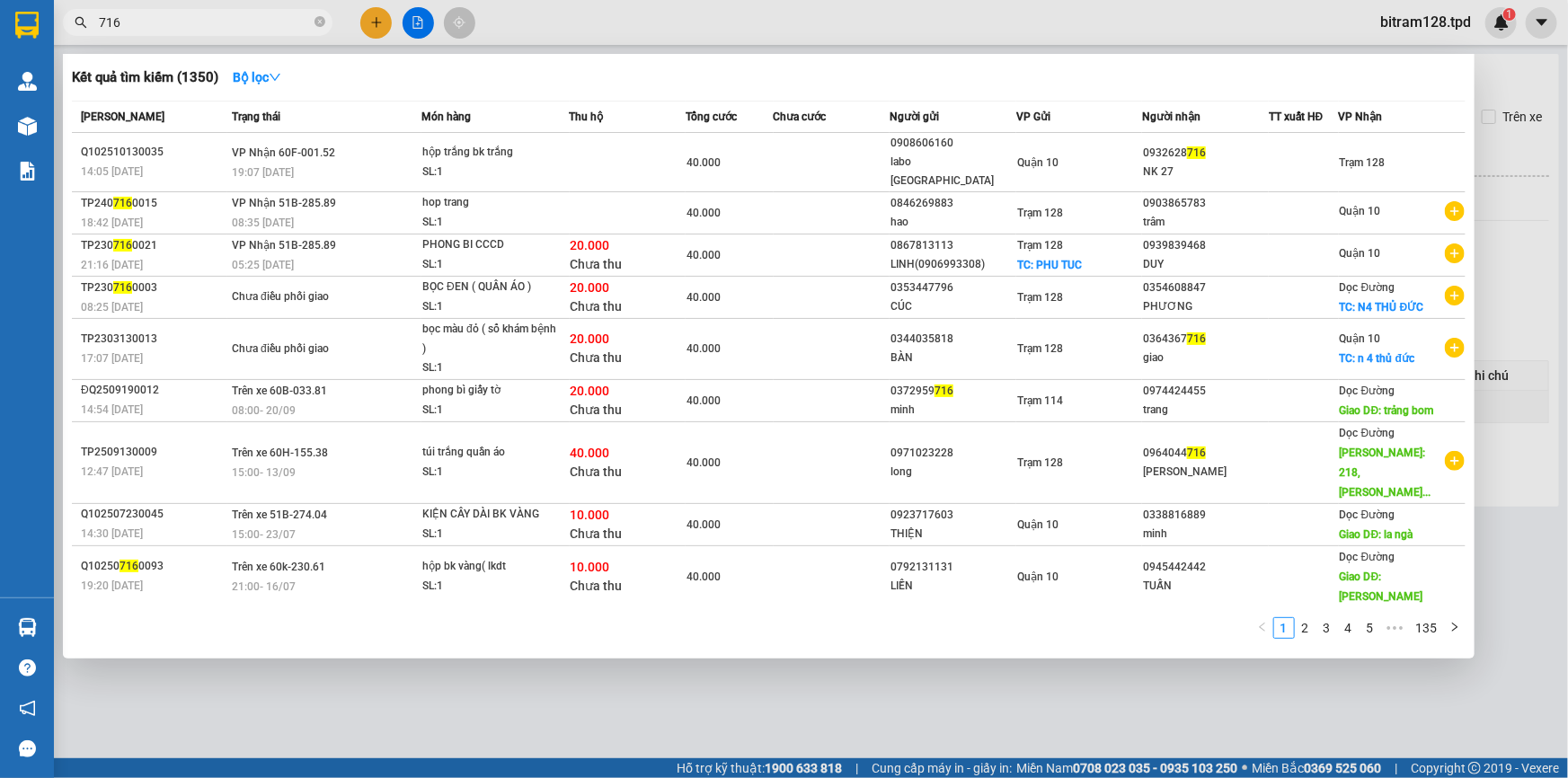
click at [310, 14] on input "716" at bounding box center [205, 23] width 212 height 20
click at [808, 688] on div at bounding box center [784, 389] width 1568 height 778
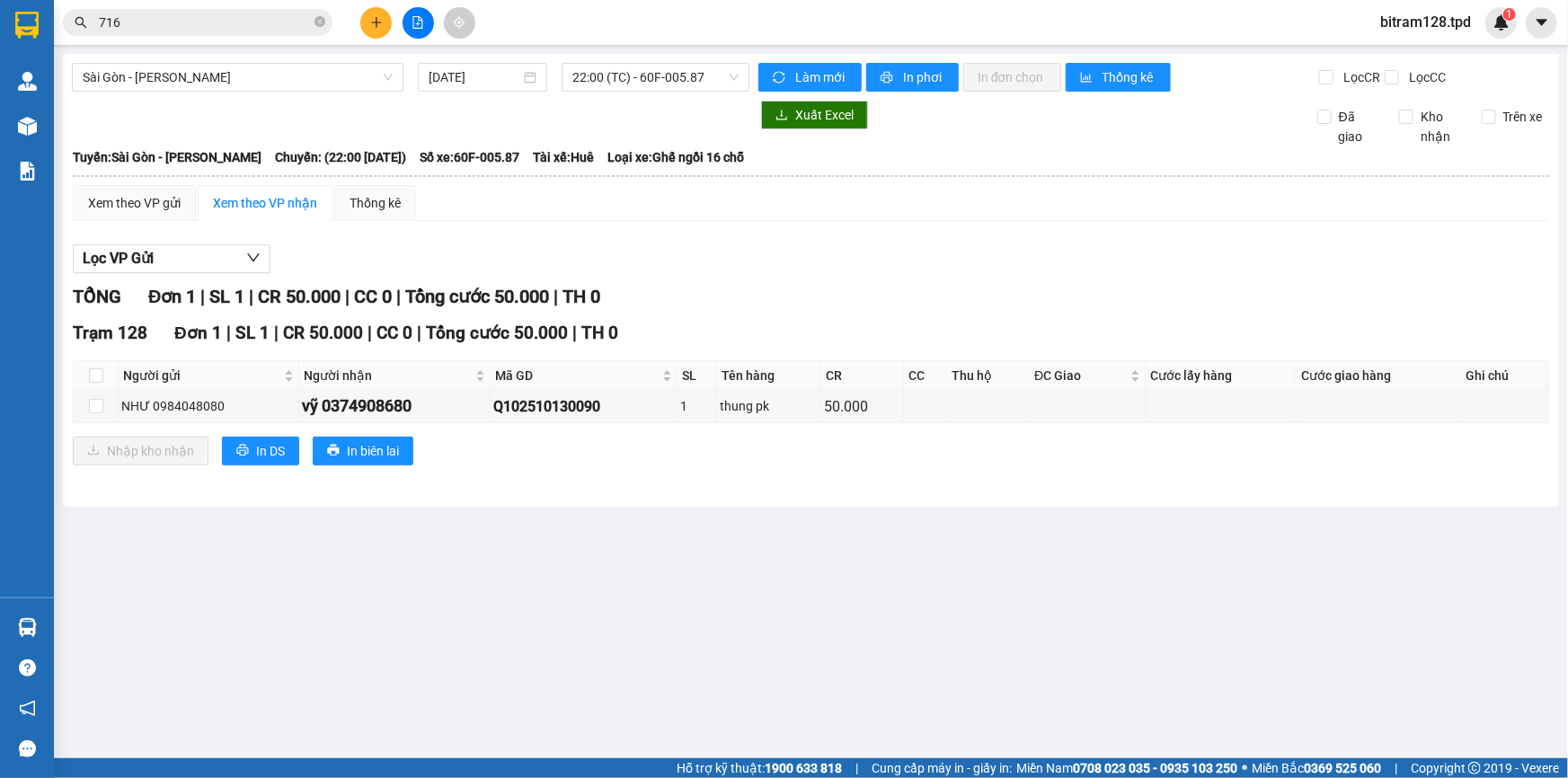
click at [288, 20] on input "716" at bounding box center [205, 23] width 212 height 20
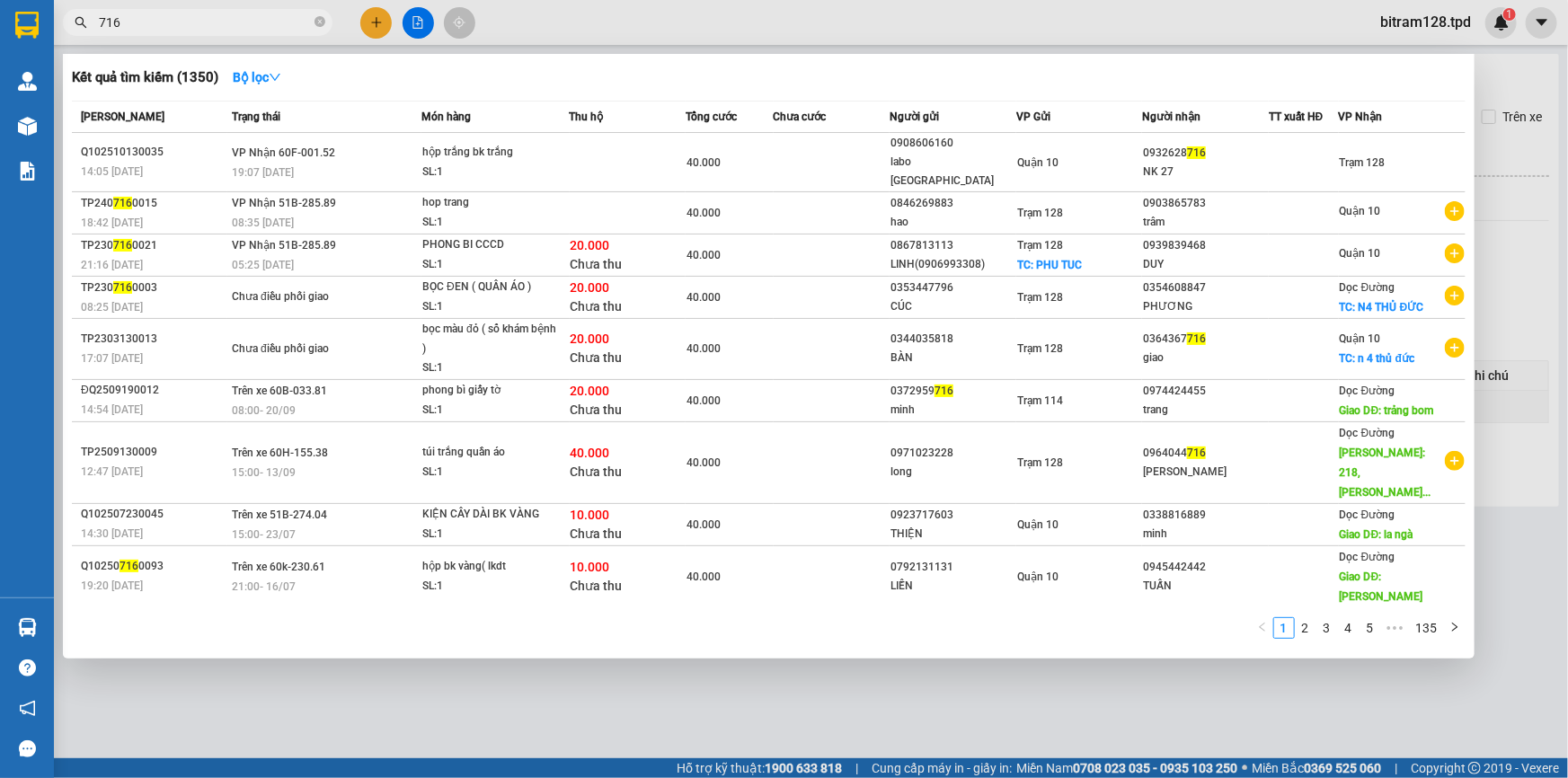
click at [969, 701] on div at bounding box center [784, 389] width 1568 height 778
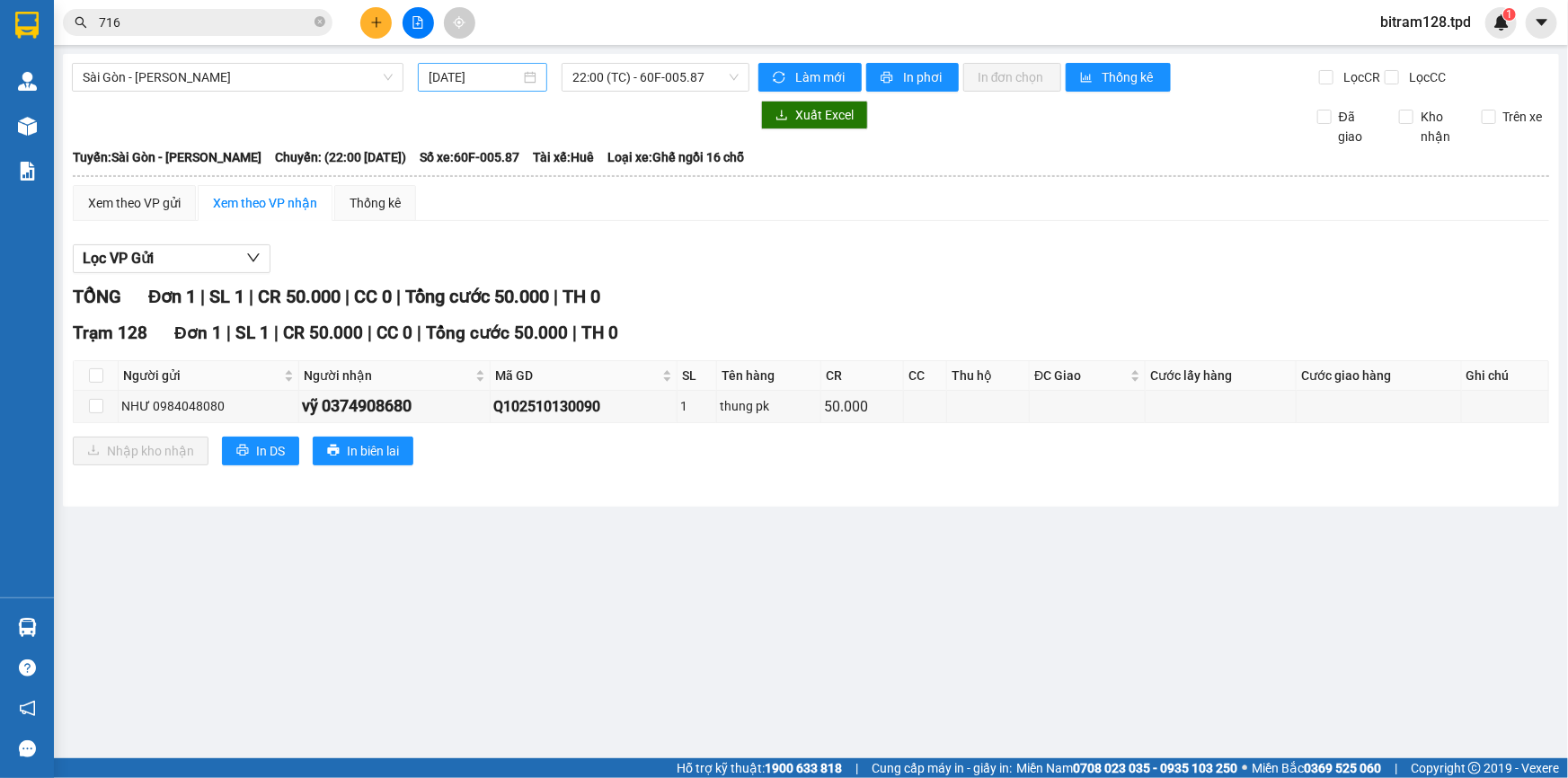
click at [469, 81] on input "[DATE]" at bounding box center [474, 77] width 92 height 20
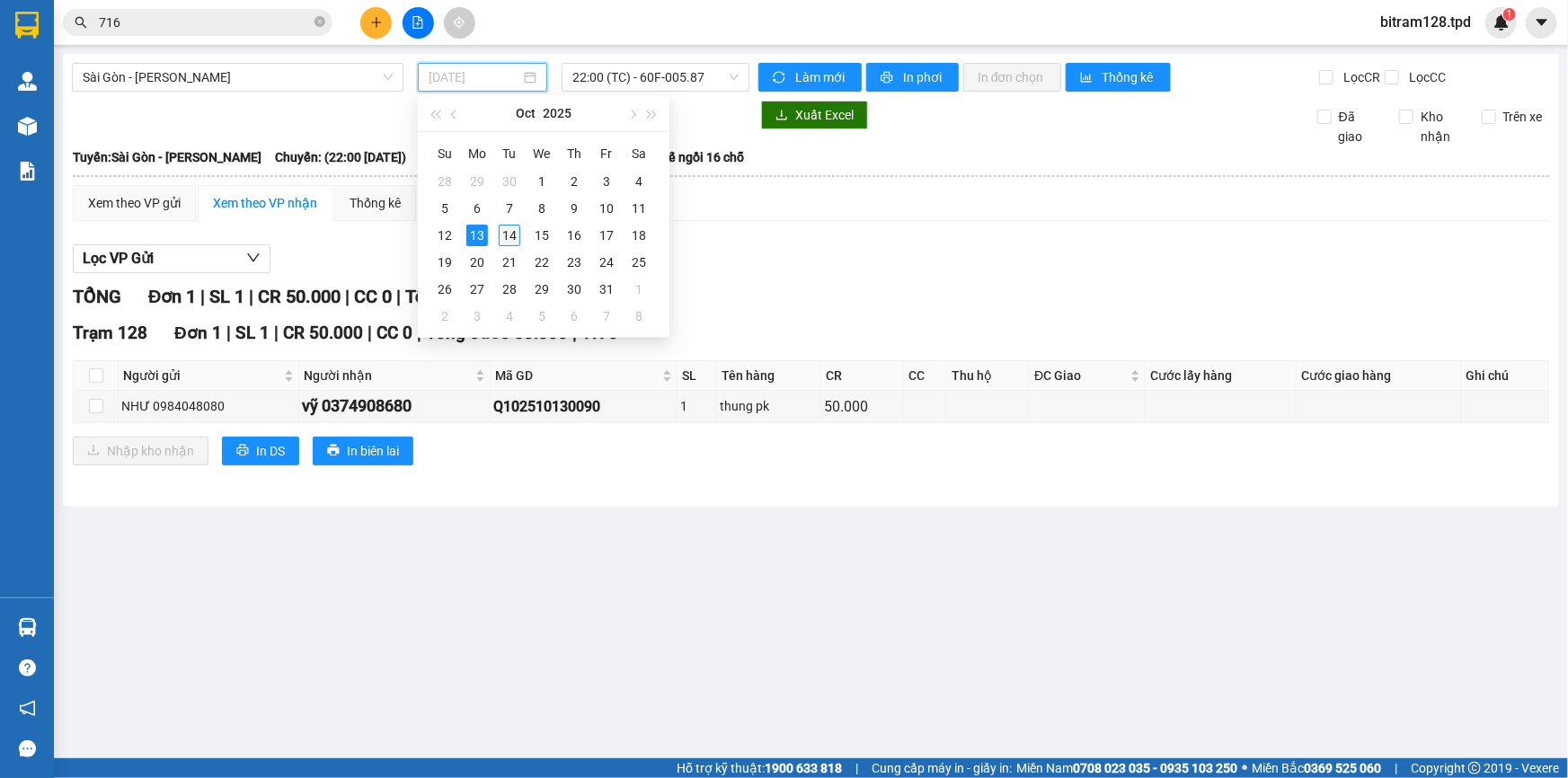
click at [500, 237] on div "14" at bounding box center [509, 236] width 22 height 22
type input "[DATE]"
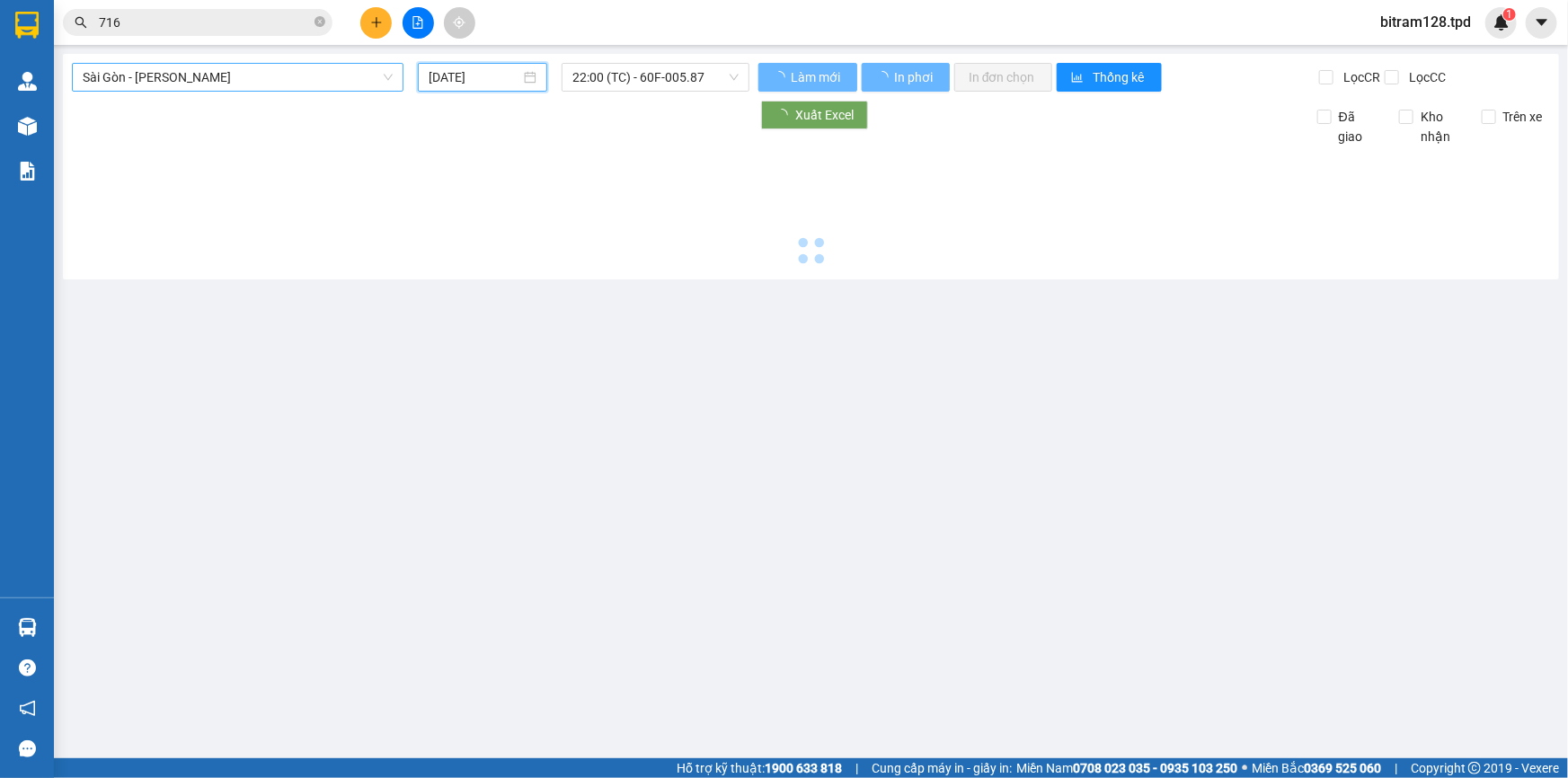
click at [320, 90] on span "Sài Gòn - [PERSON_NAME]" at bounding box center [238, 77] width 310 height 27
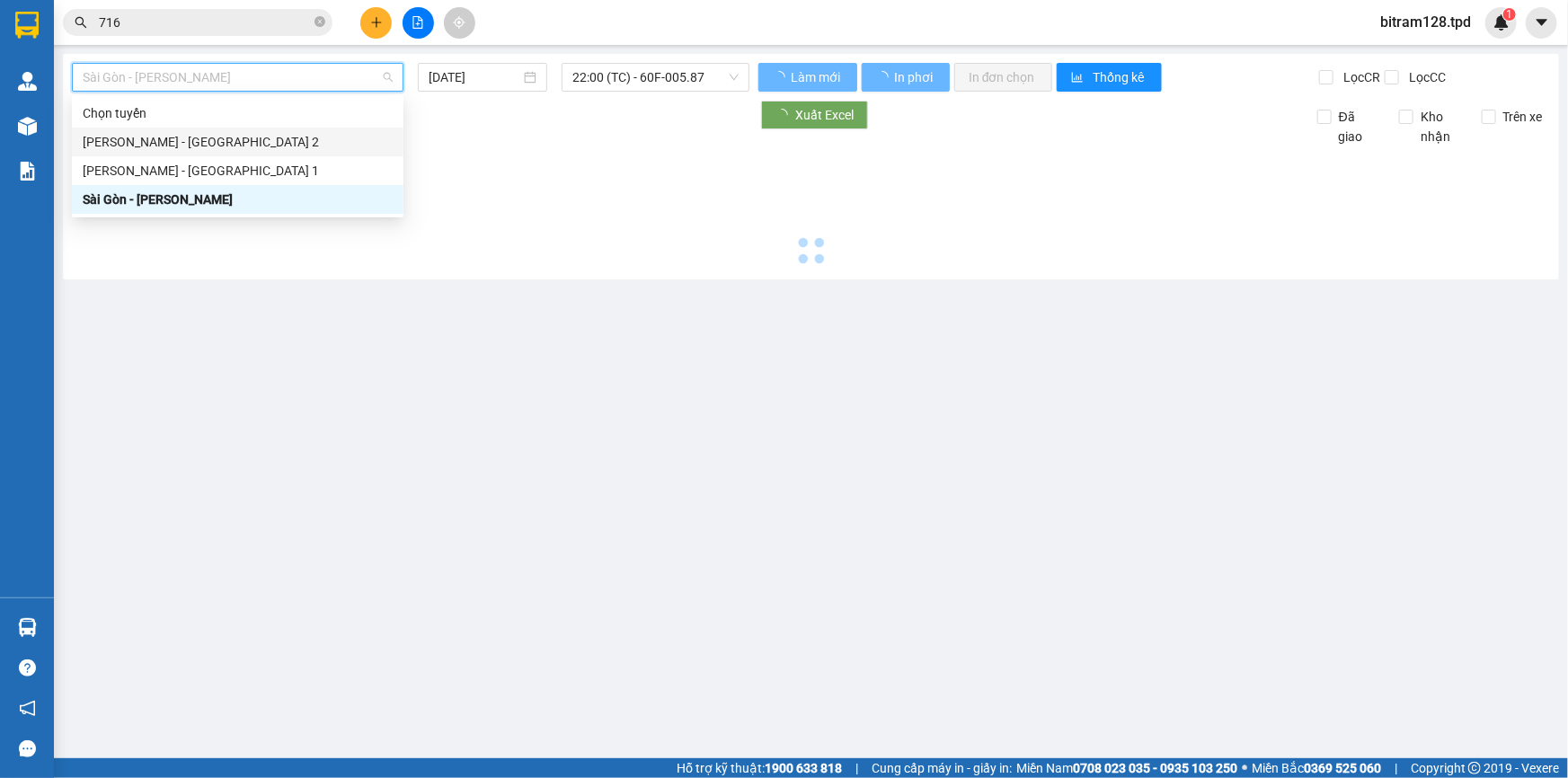
click at [320, 147] on div "[PERSON_NAME] - [GEOGRAPHIC_DATA] 2" at bounding box center [238, 142] width 310 height 20
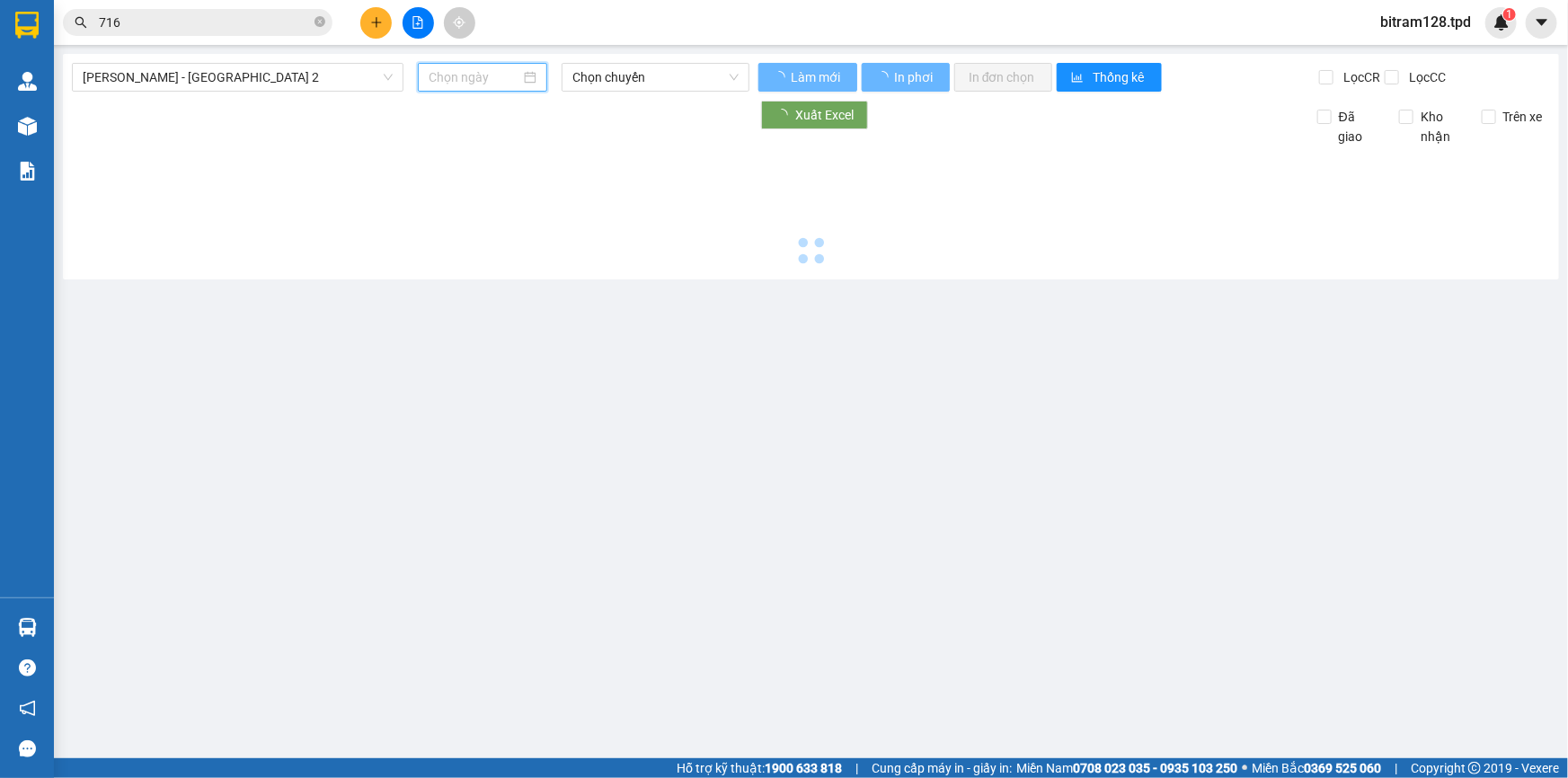
click at [491, 68] on input at bounding box center [474, 77] width 92 height 20
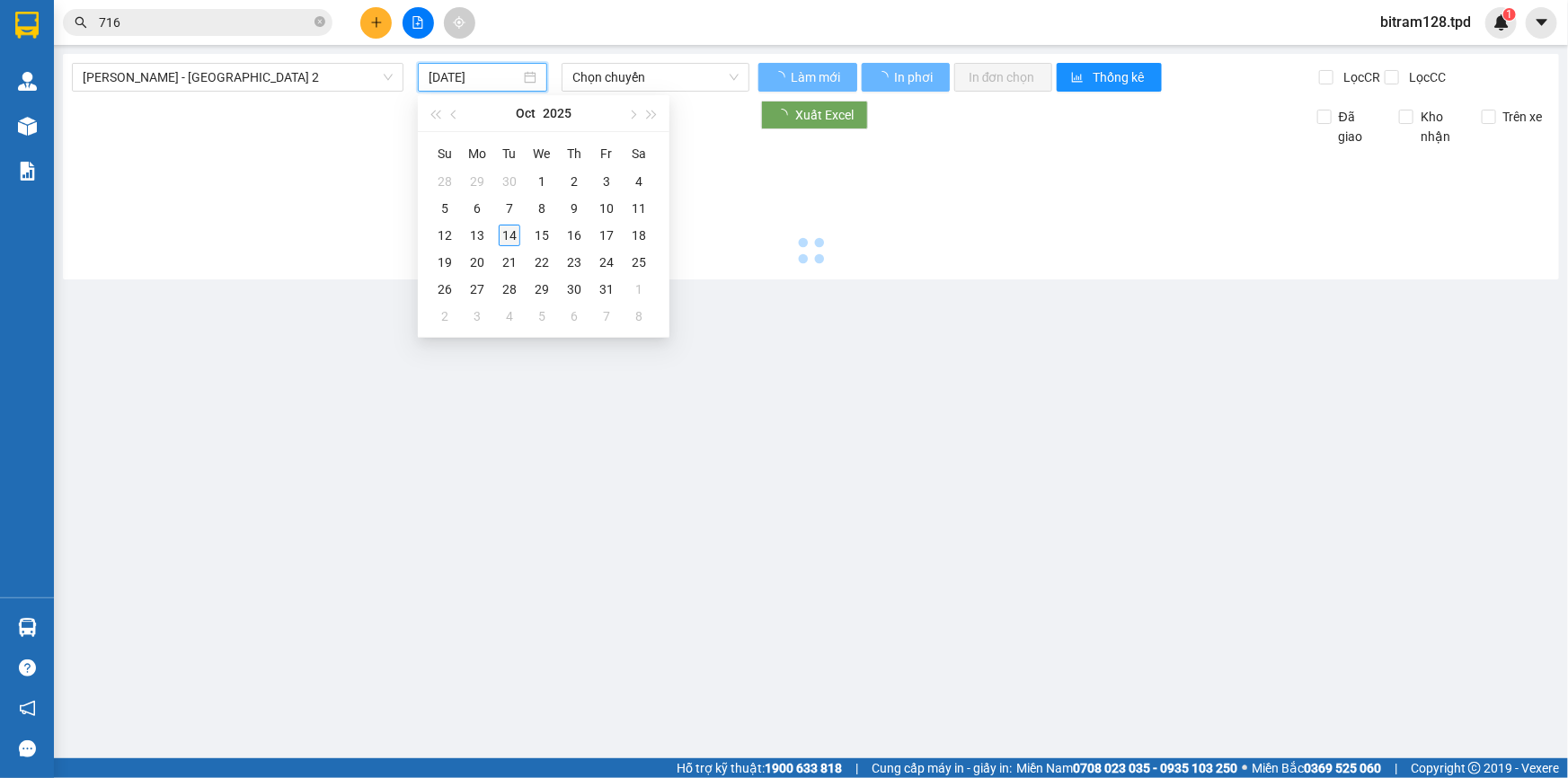
type input "[DATE]"
click at [510, 226] on div "14" at bounding box center [509, 236] width 22 height 22
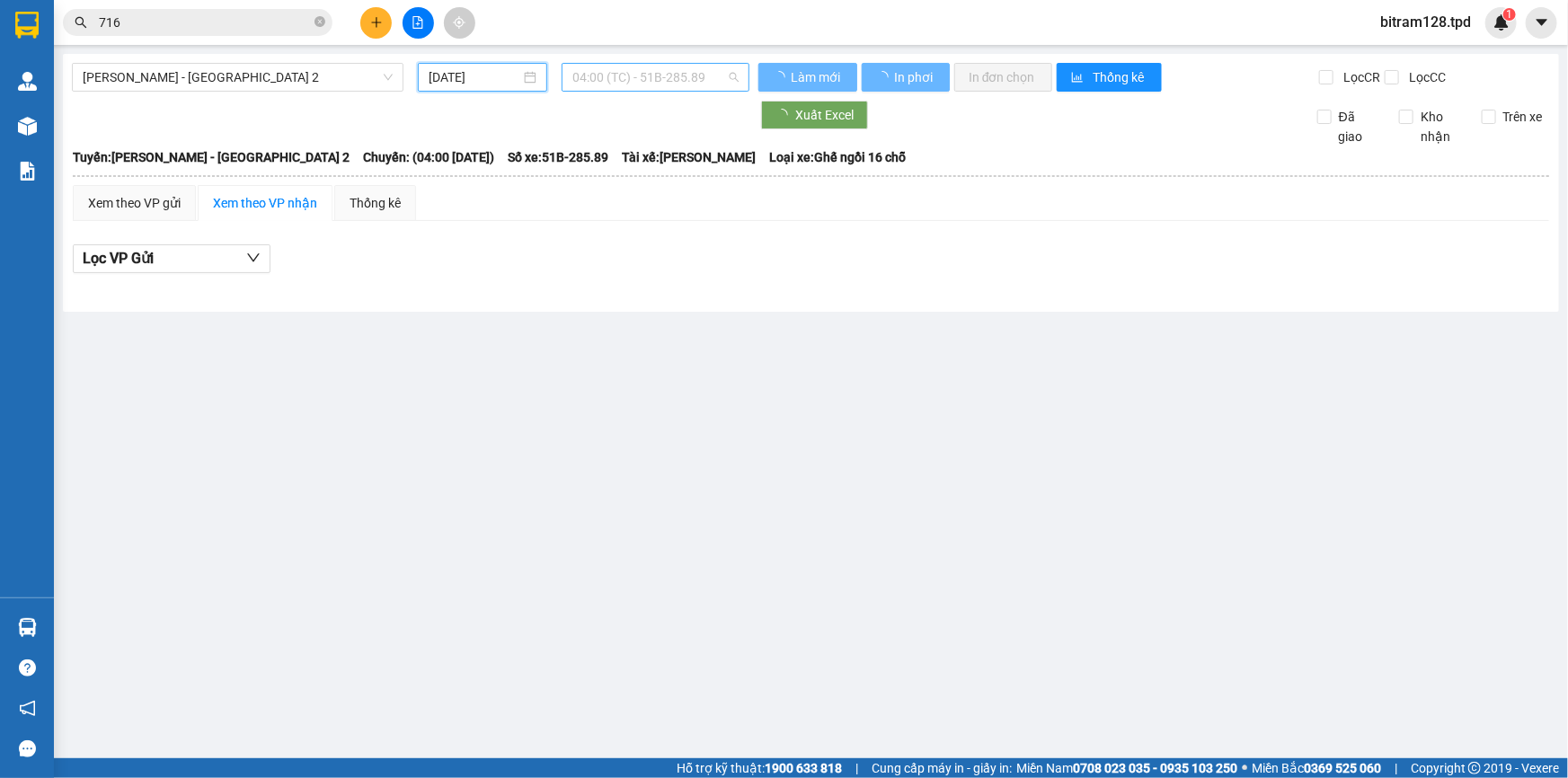
click at [631, 64] on span "04:00 (TC) - 51B-285.89" at bounding box center [655, 77] width 167 height 27
click at [539, 222] on div "Xem theo VP gửi Xem theo VP nhận Thống kê Lọc VP Gửi" at bounding box center [811, 240] width 1476 height 108
click at [485, 62] on div "[PERSON_NAME] - [GEOGRAPHIC_DATA] 2 [DATE] 04:00 (TC) - 51B-285.89 Làm mới In p…" at bounding box center [811, 183] width 1496 height 258
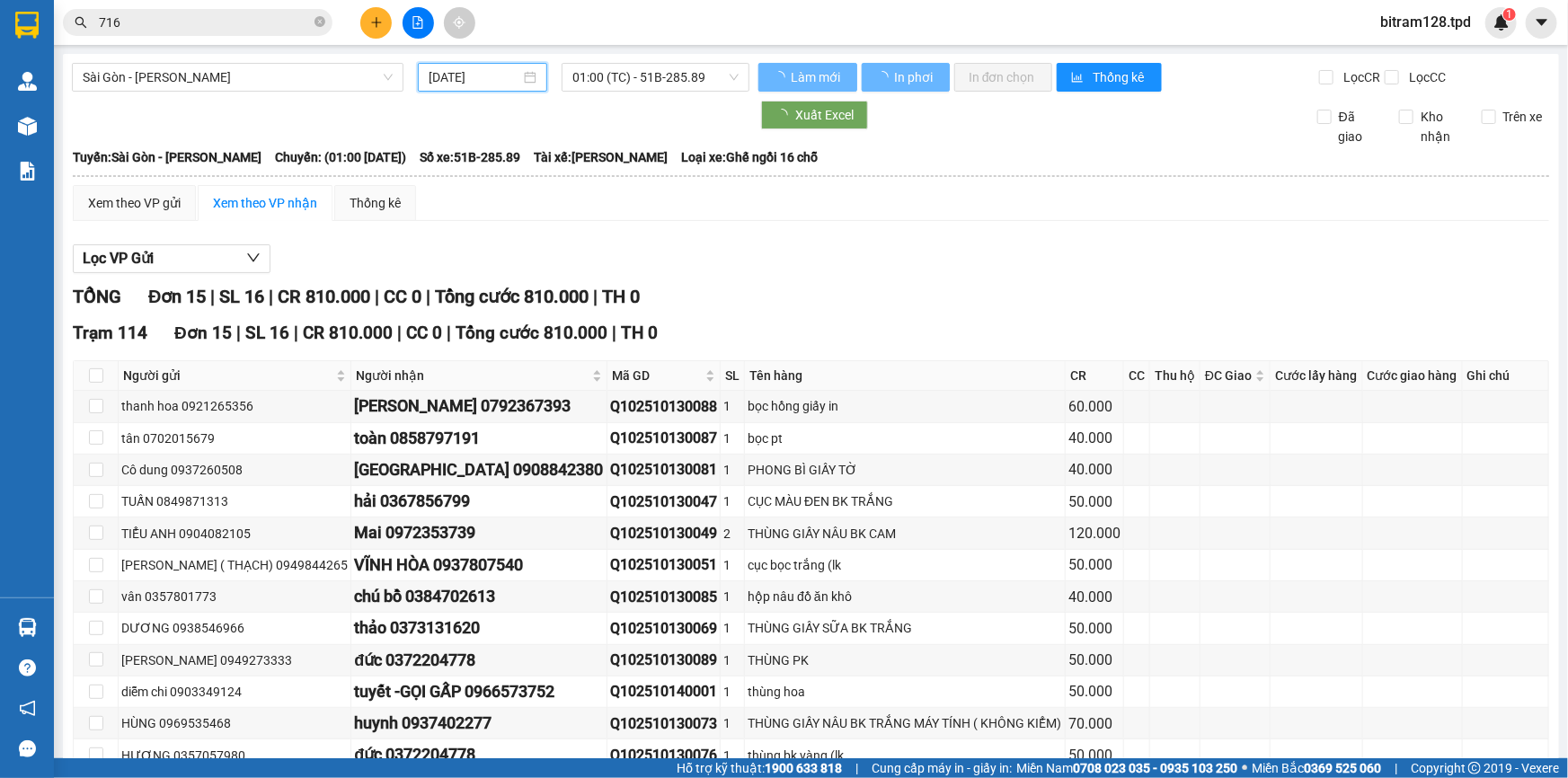
click at [490, 75] on input "[DATE]" at bounding box center [474, 77] width 92 height 20
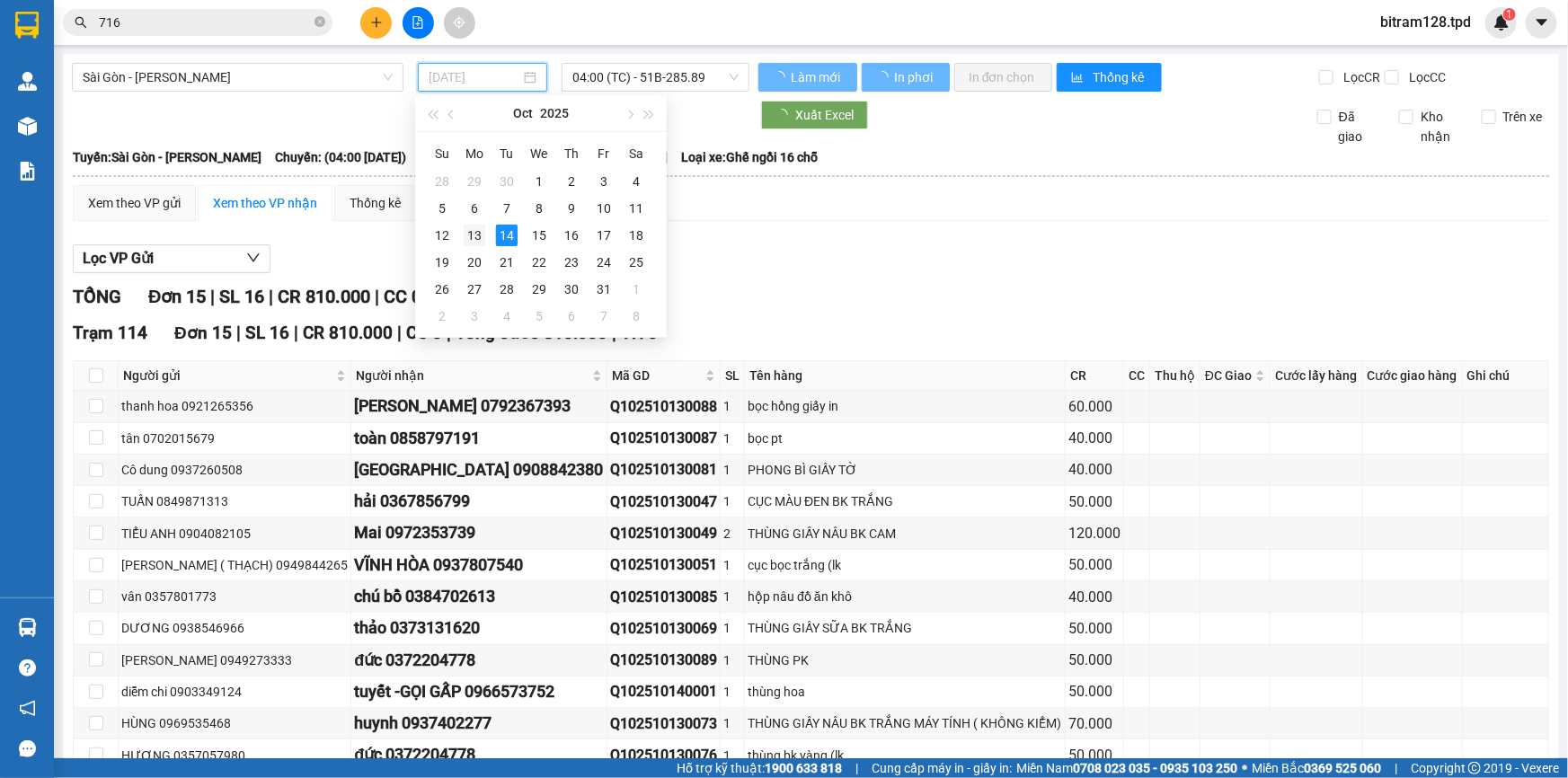
click at [480, 231] on div "13" at bounding box center [474, 236] width 22 height 22
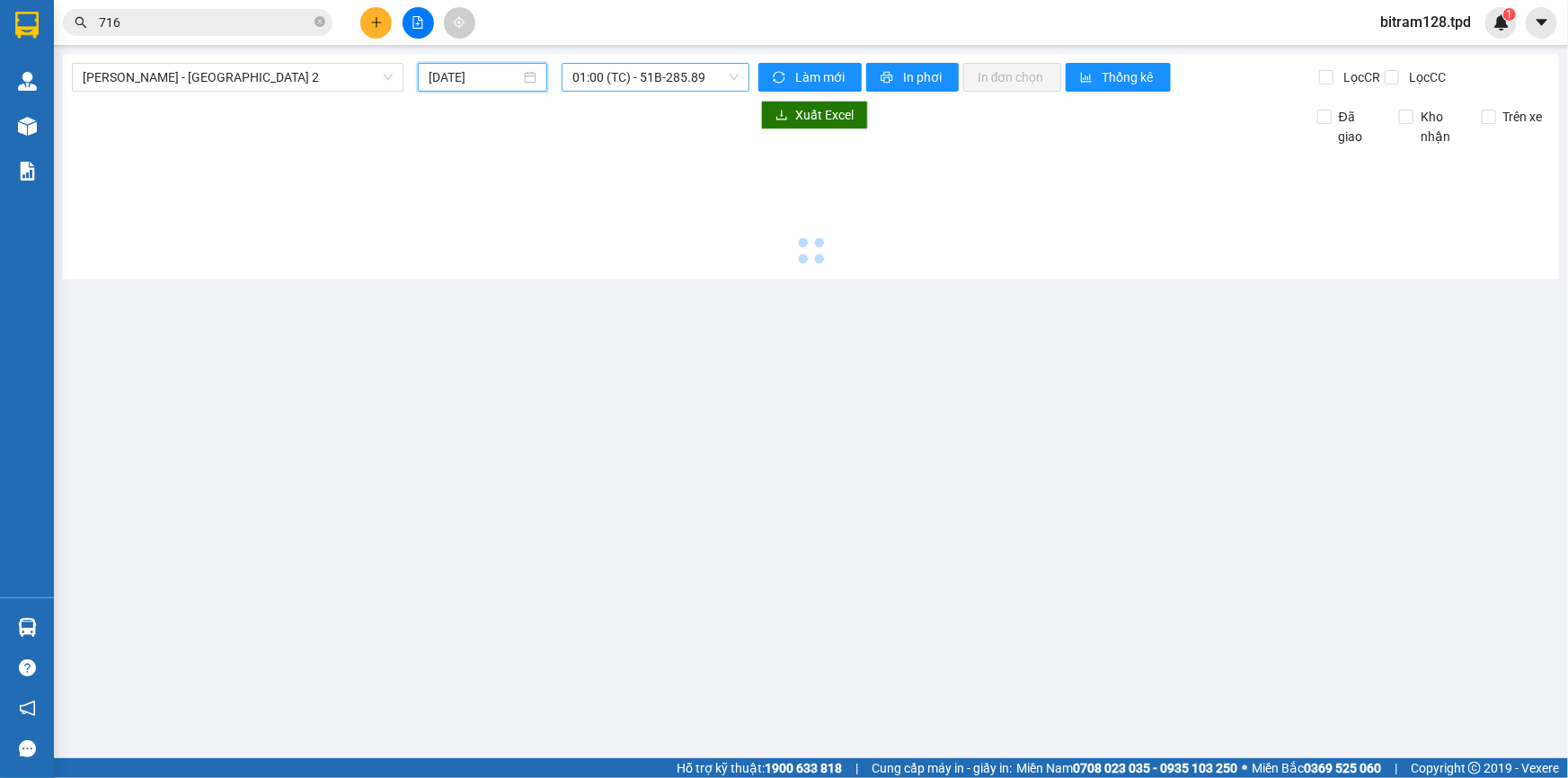
click at [682, 83] on span "01:00 (TC) - 51B-285.89" at bounding box center [655, 77] width 167 height 27
type input "[DATE]"
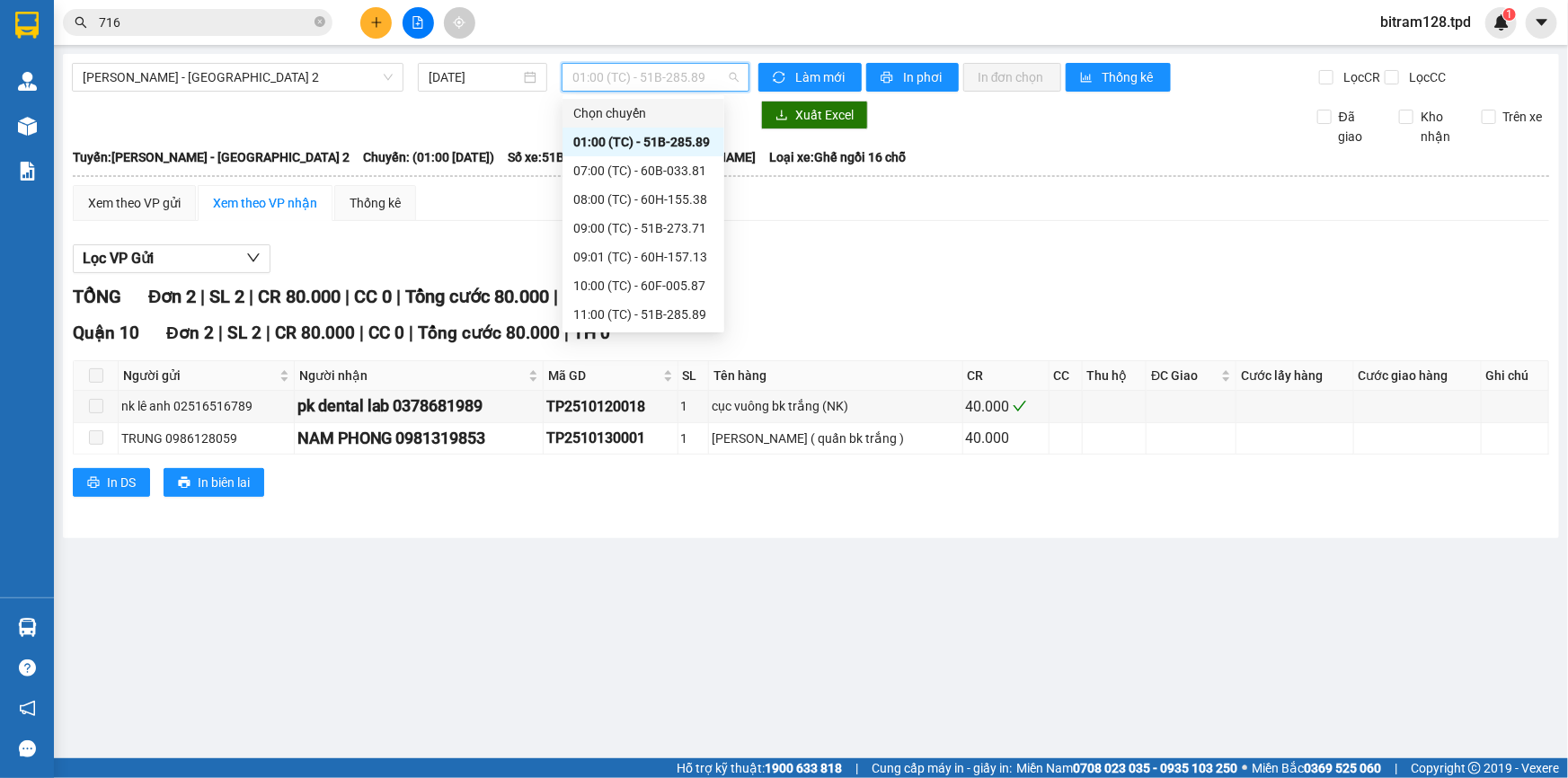
click at [635, 56] on div "[PERSON_NAME] - [GEOGRAPHIC_DATA] 2 [DATE] 01:00 (TC) - 51B-285.89 Làm mới In p…" at bounding box center [811, 296] width 1496 height 484
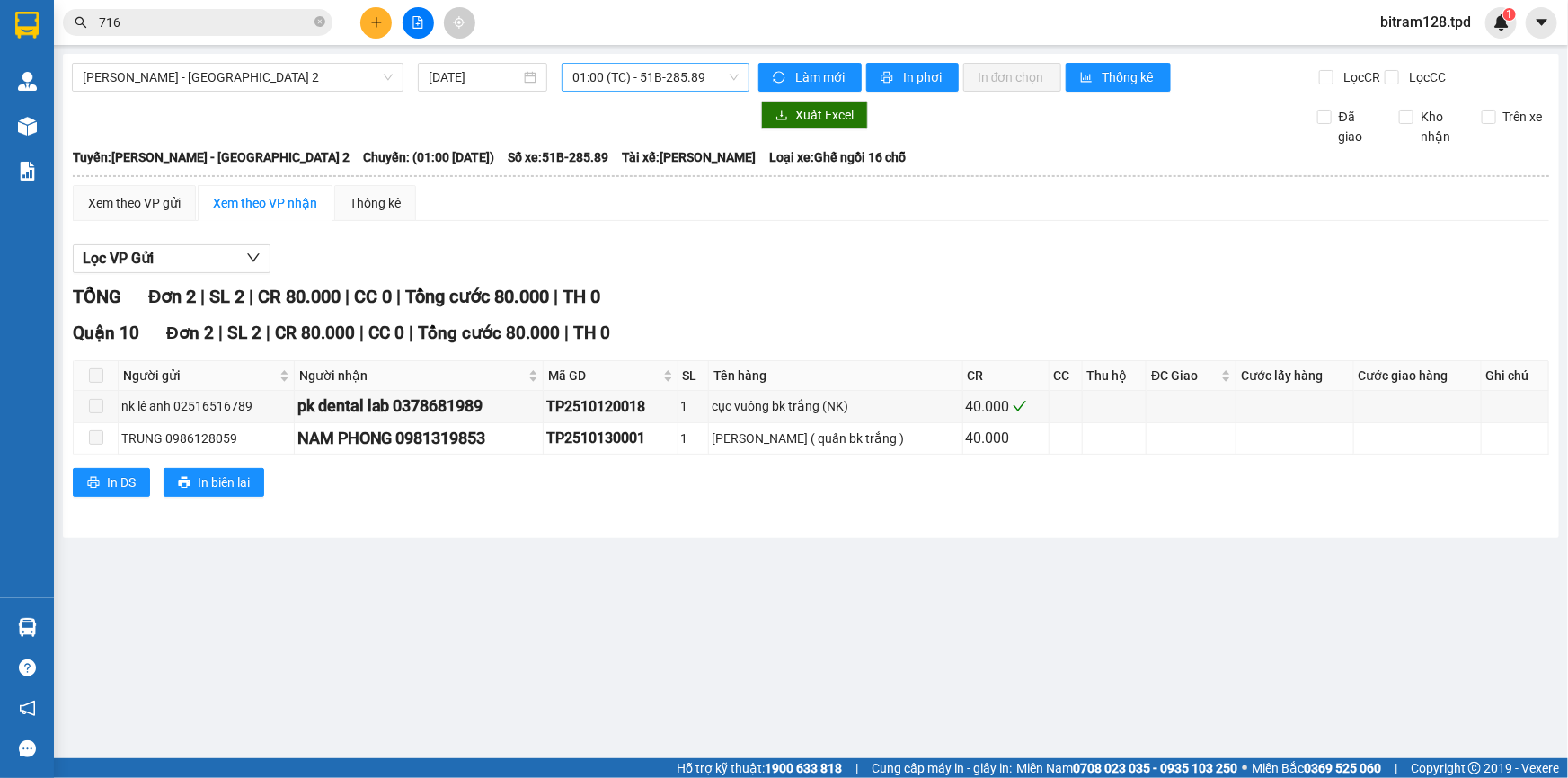
drag, startPoint x: 635, startPoint y: 65, endPoint x: 639, endPoint y: 78, distance: 13.6
click at [638, 74] on span "01:00 (TC) - 51B-285.89" at bounding box center [655, 77] width 167 height 27
drag, startPoint x: 313, startPoint y: 66, endPoint x: 296, endPoint y: 104, distance: 41.6
click at [311, 67] on span "[PERSON_NAME] - [GEOGRAPHIC_DATA] 2" at bounding box center [238, 77] width 310 height 27
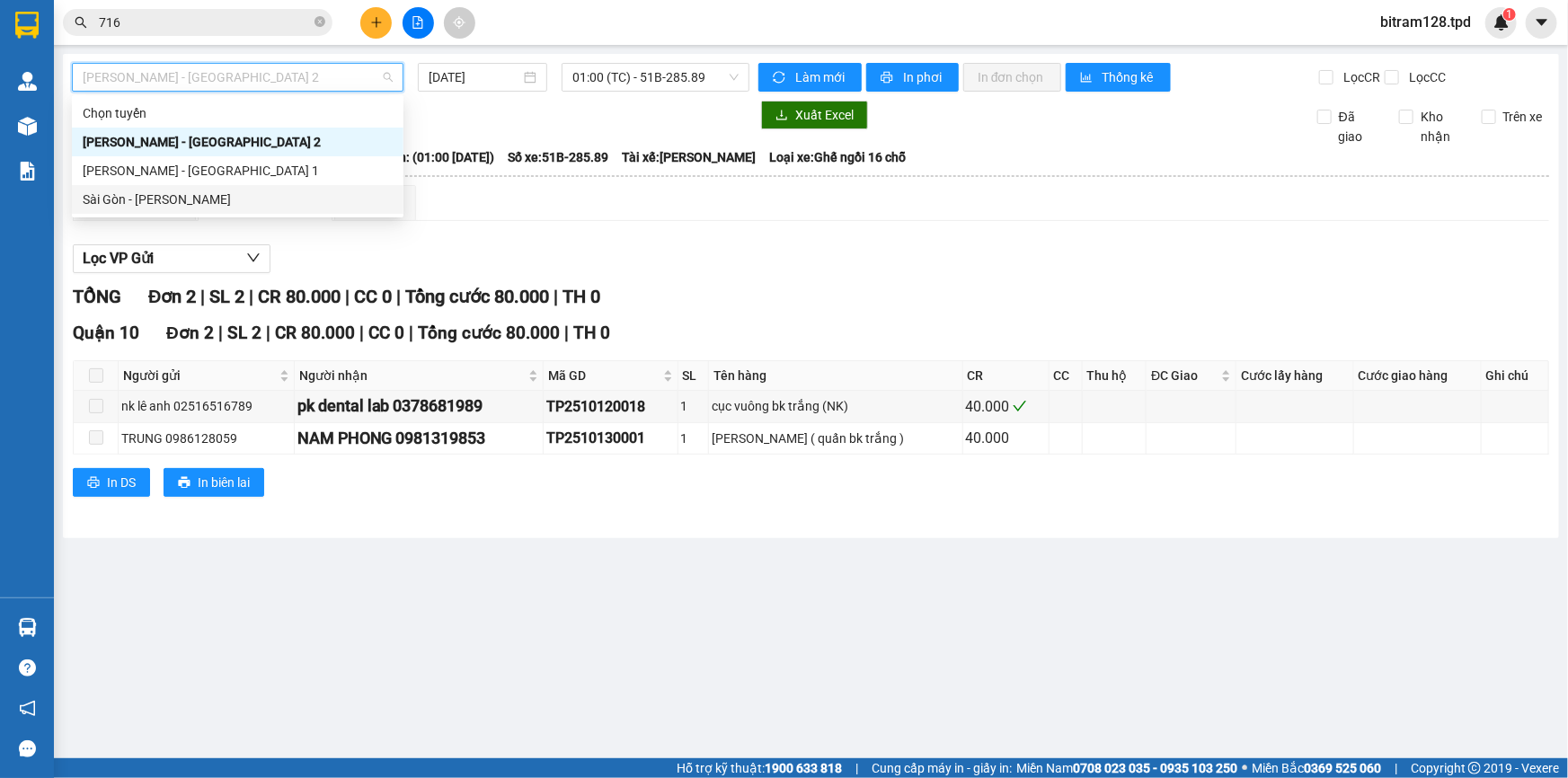
click at [247, 199] on div "Sài Gòn - [PERSON_NAME]" at bounding box center [238, 200] width 310 height 20
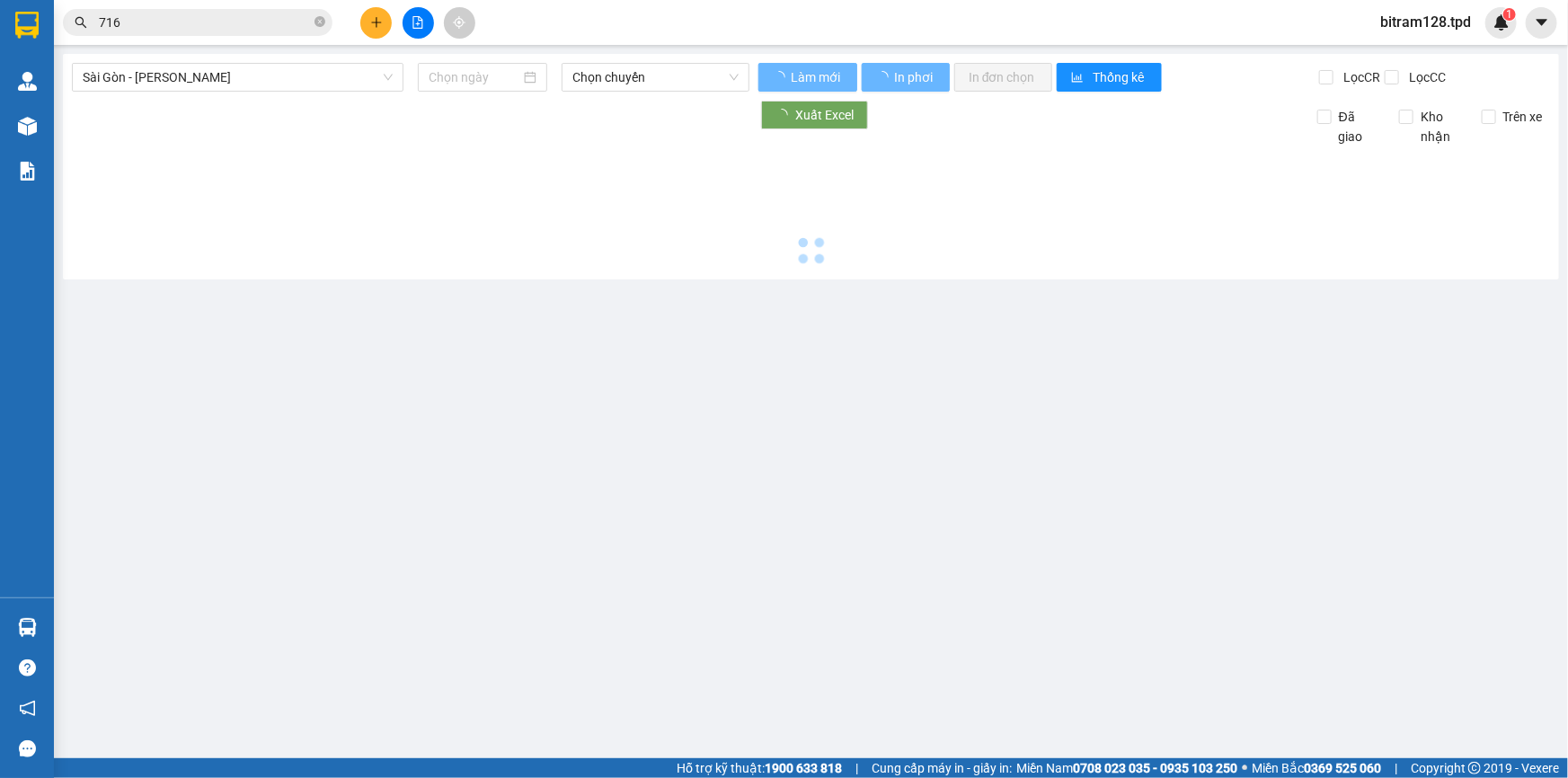
click at [637, 53] on main "Sài Gòn - Phương Lâm Chọn chuyến Làm mới In phơi In đơn chọn Thống kê Lọc CR Lọ…" at bounding box center [784, 379] width 1568 height 758
click at [634, 68] on span "Chọn chuyến" at bounding box center [655, 77] width 167 height 27
click at [480, 79] on input at bounding box center [474, 77] width 92 height 20
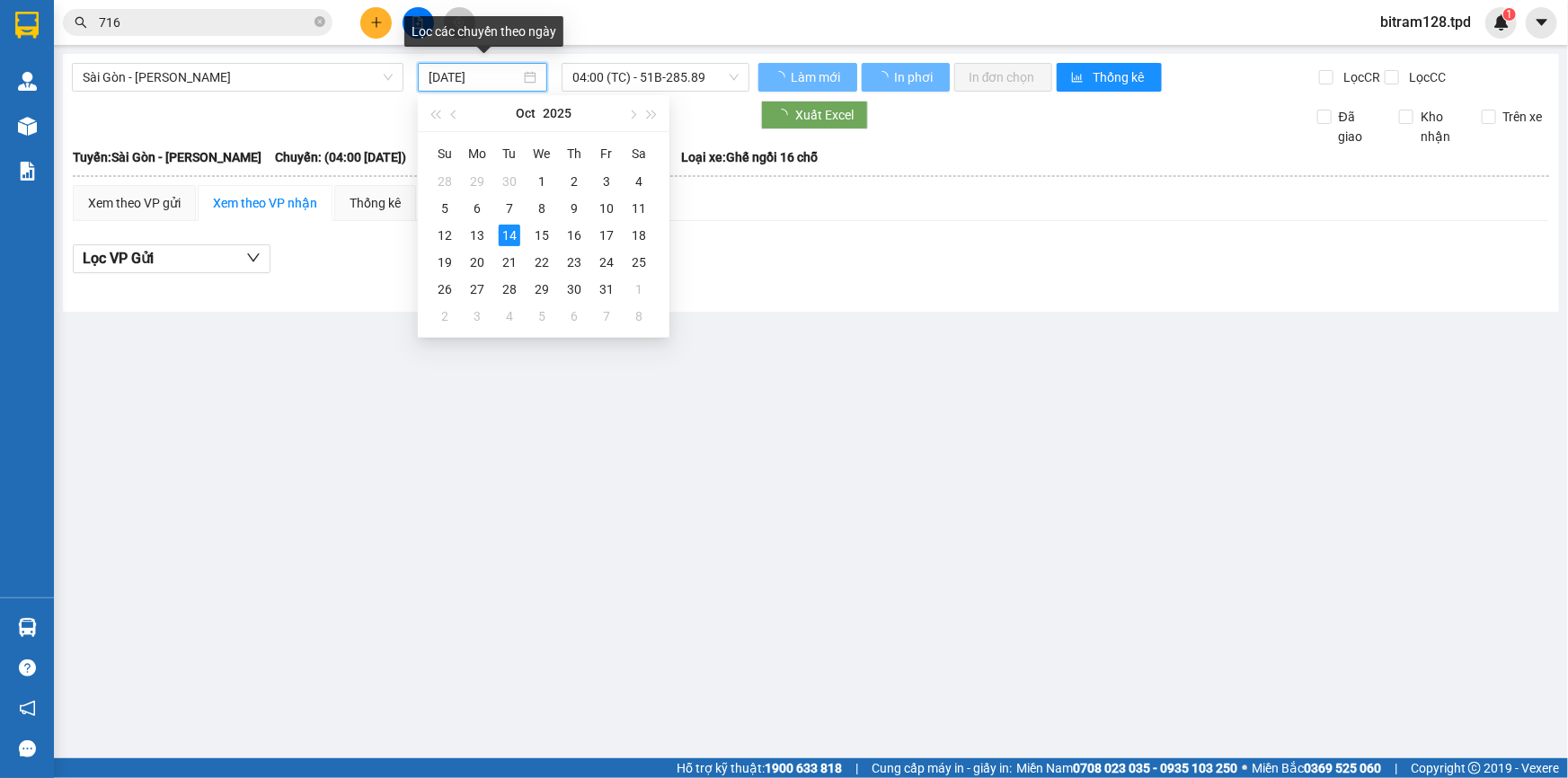
click at [480, 79] on input "[DATE]" at bounding box center [474, 77] width 92 height 20
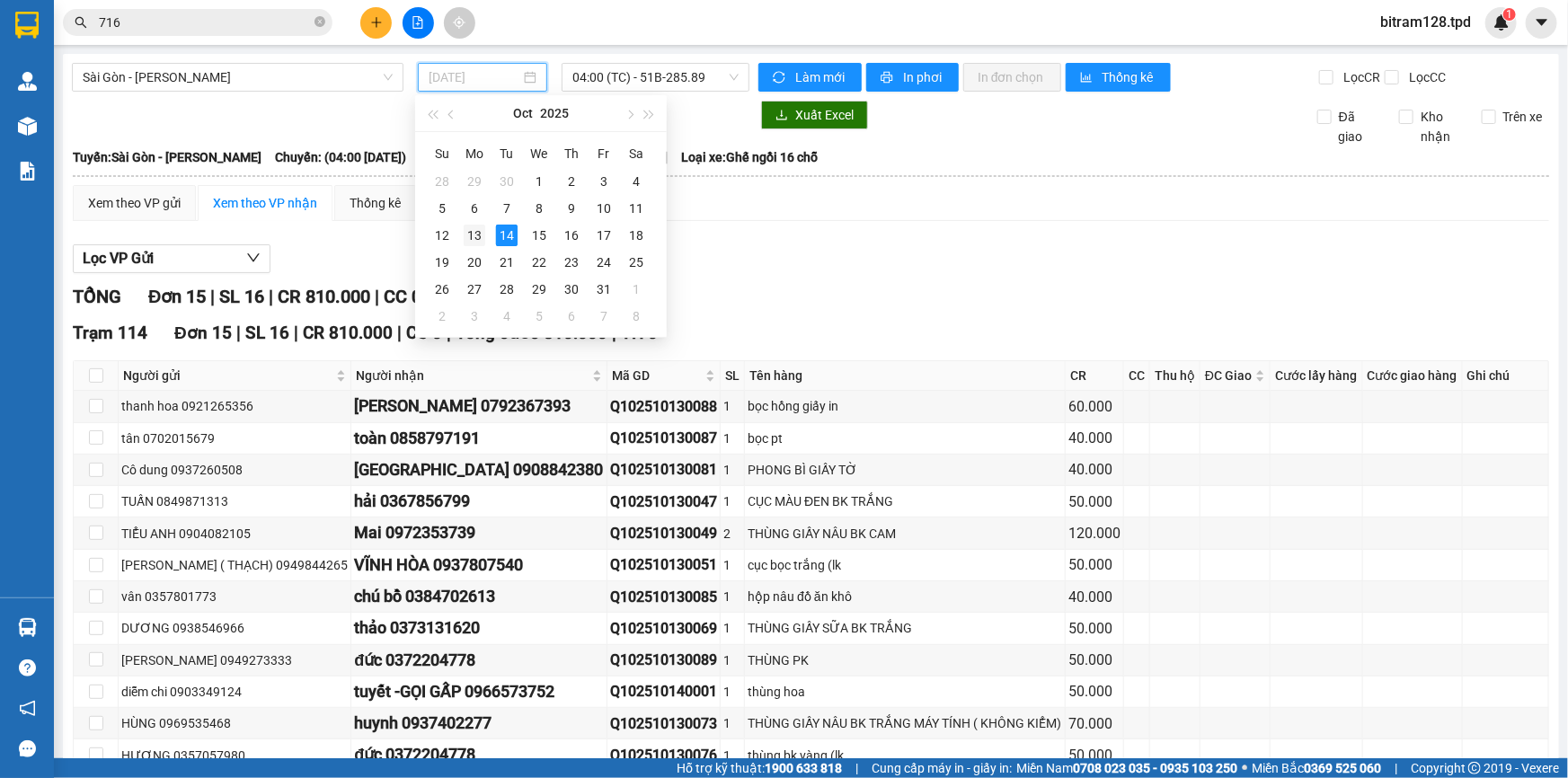
click at [474, 228] on div "13" at bounding box center [474, 236] width 22 height 22
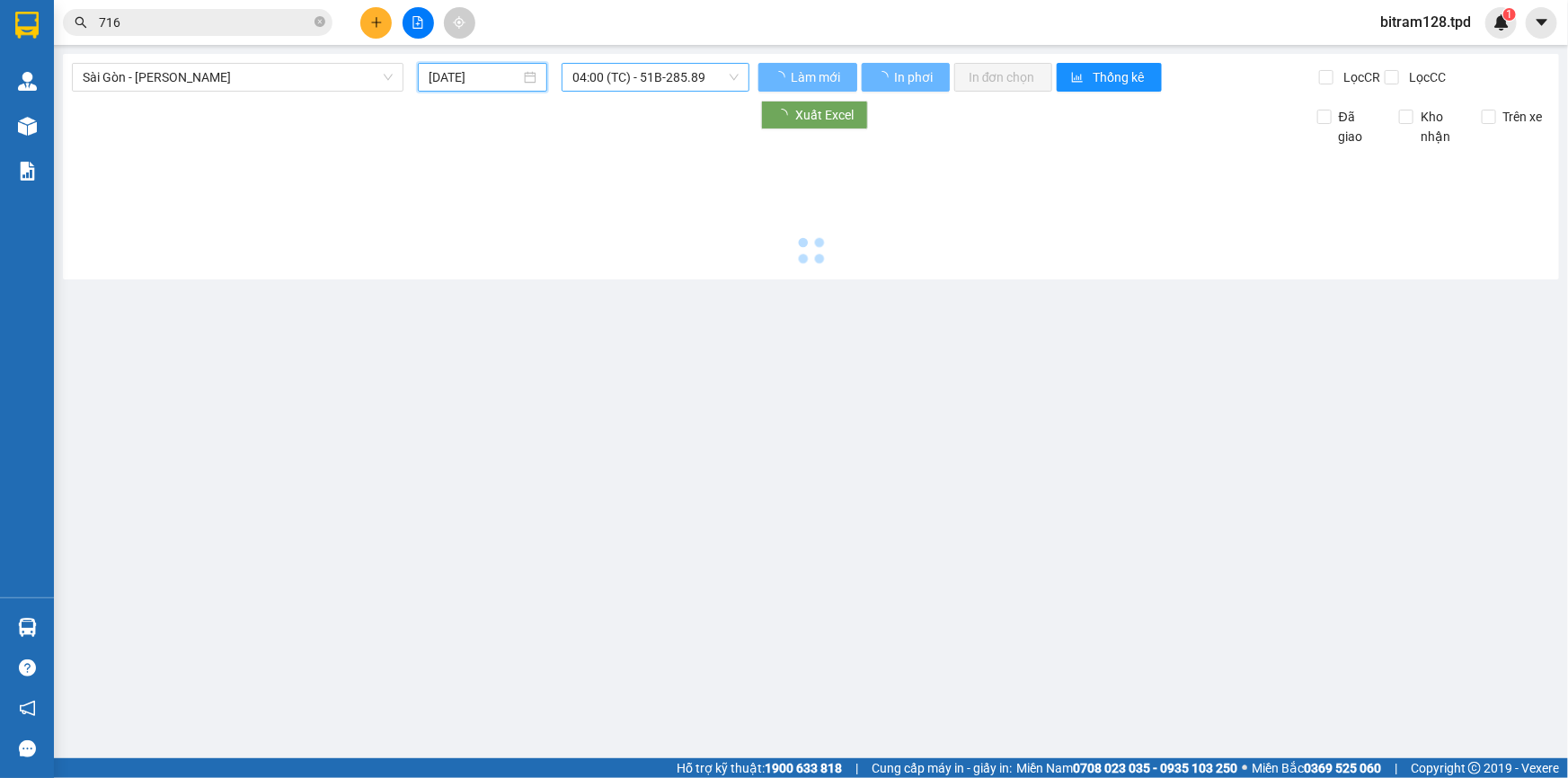
type input "[DATE]"
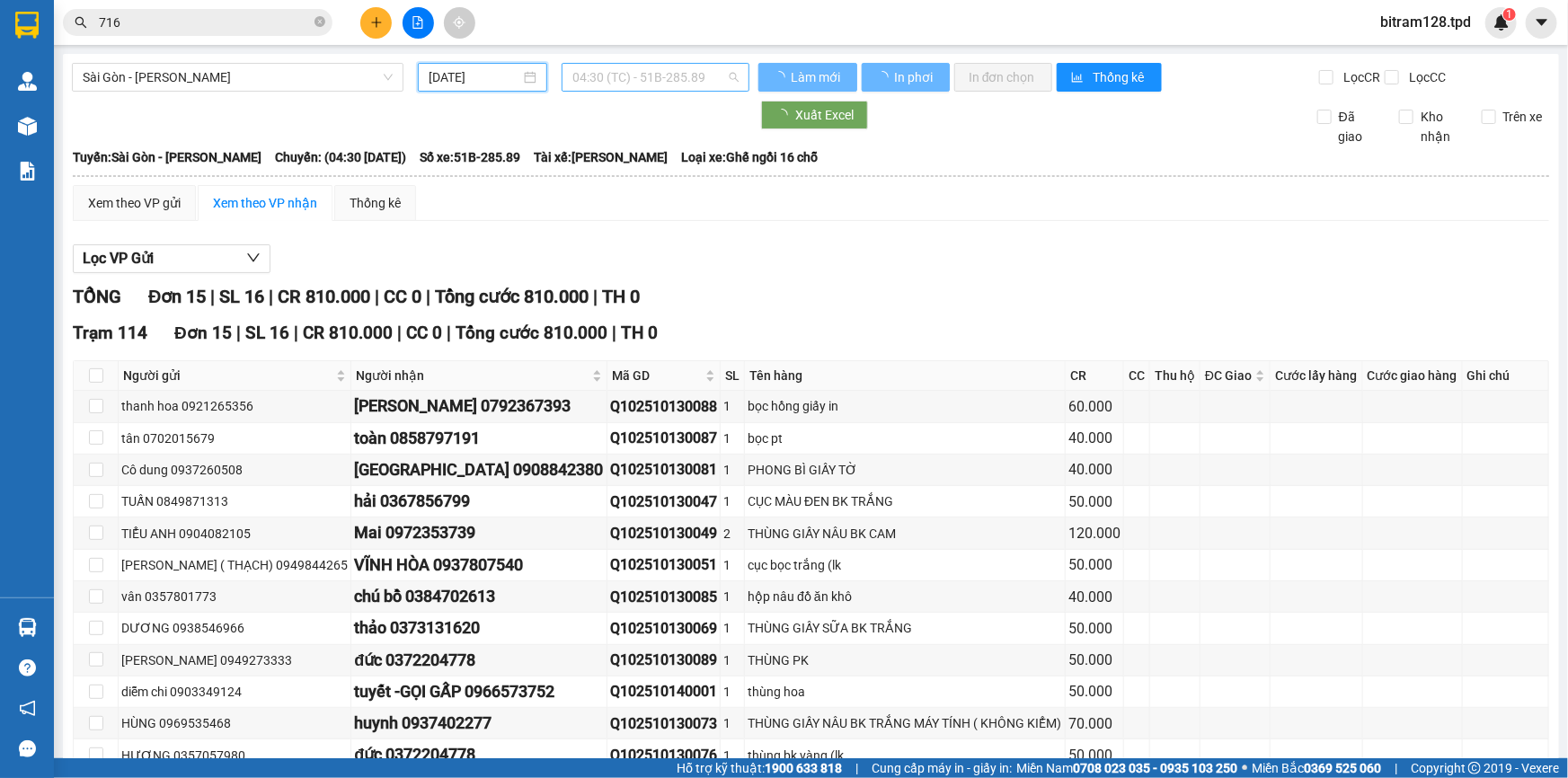
click at [652, 73] on span "04:30 (TC) - 51B-285.89" at bounding box center [655, 77] width 167 height 27
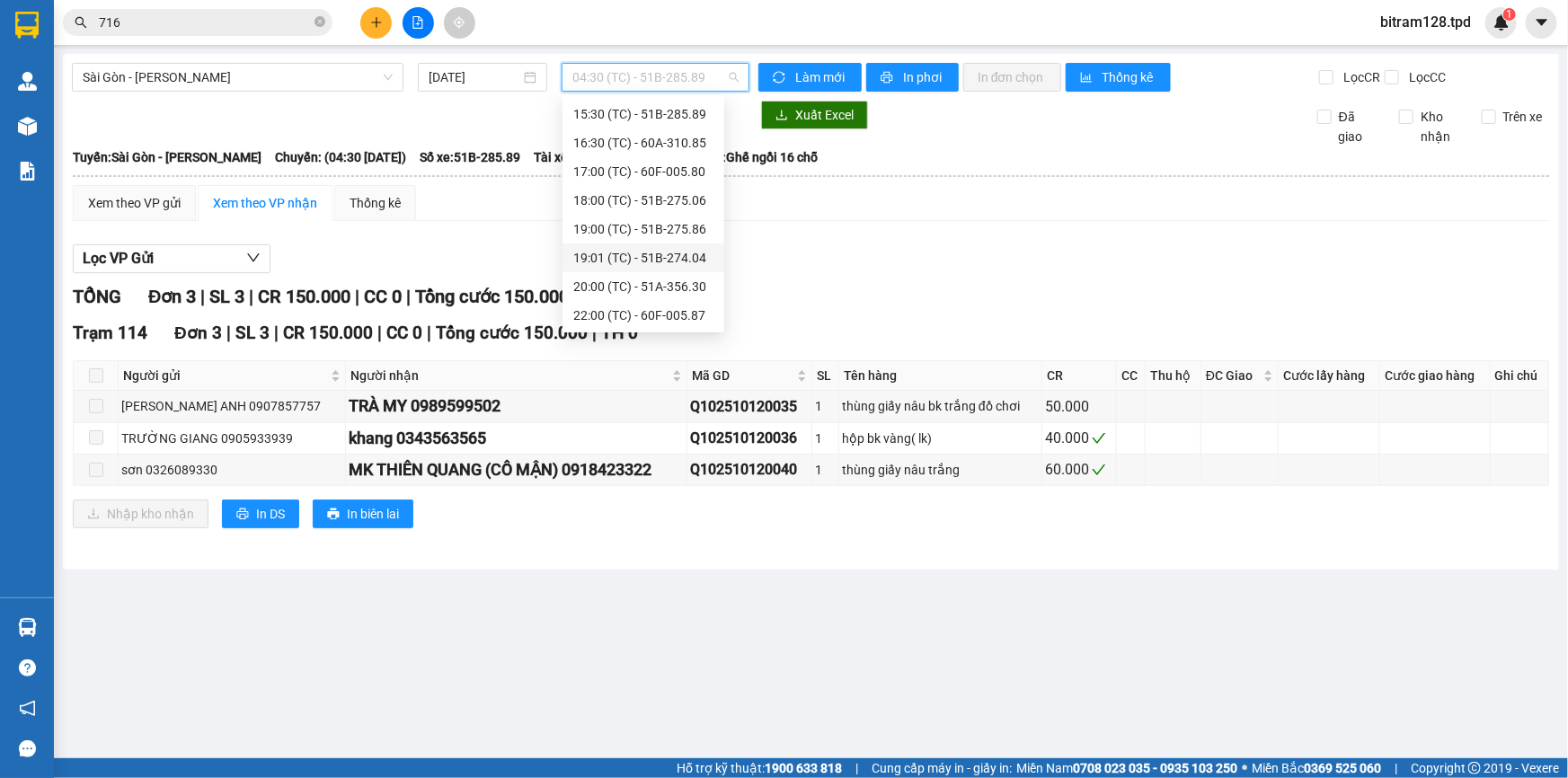
scroll to position [262, 0]
click at [672, 169] on div "15:00 (TC) - 60F-001.52" at bounding box center [644, 167] width 140 height 20
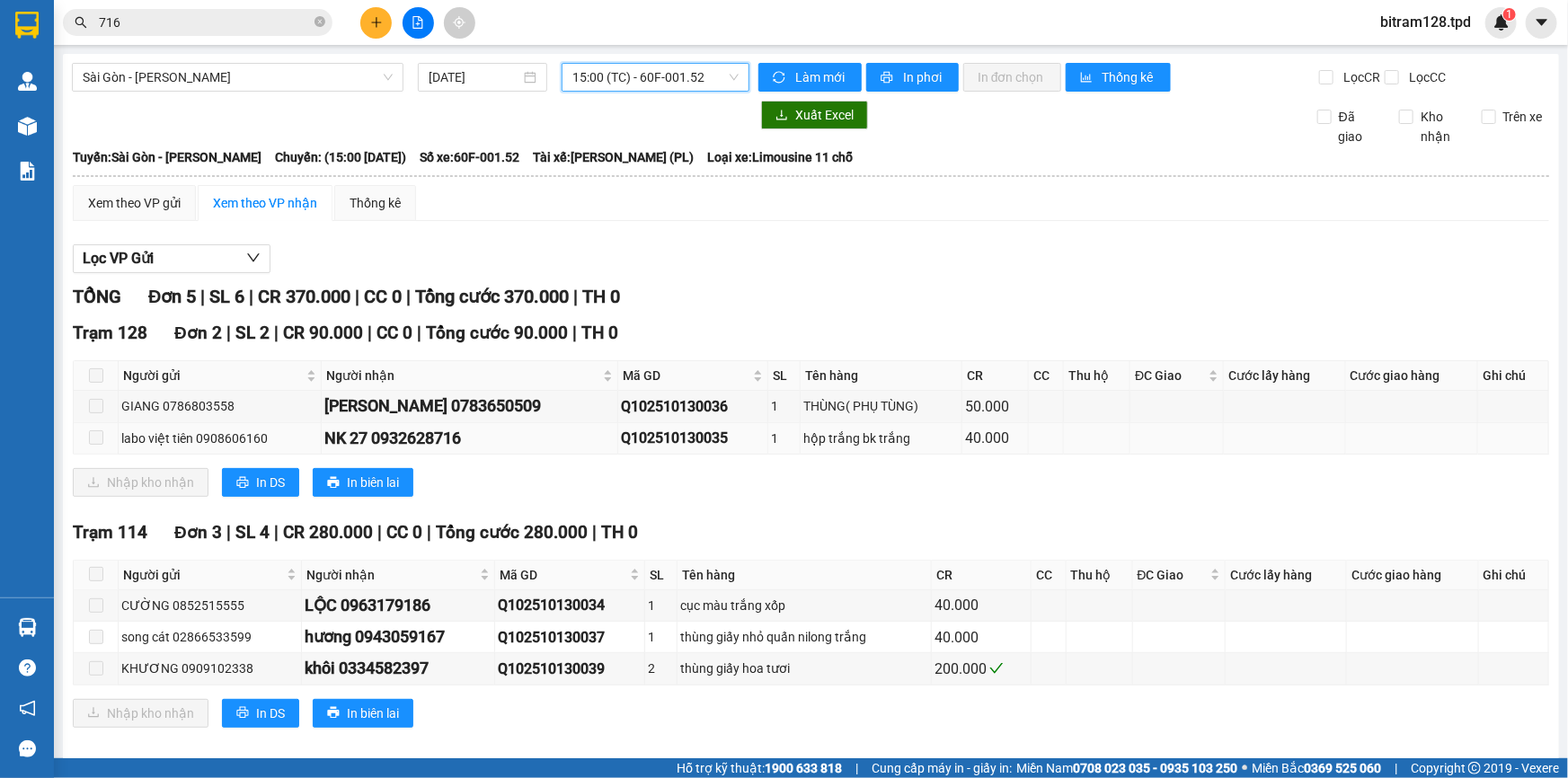
scroll to position [18, 0]
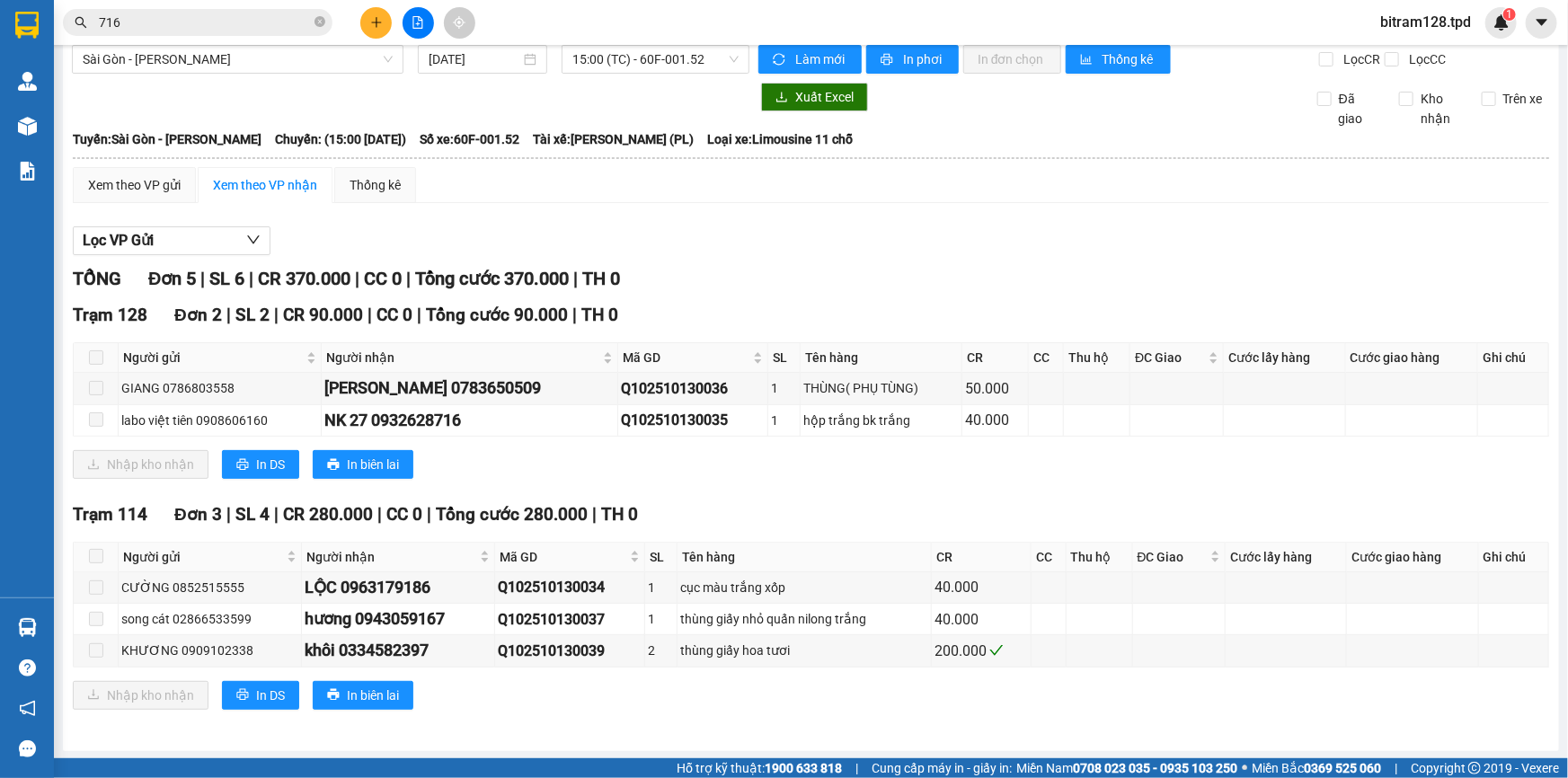
click at [738, 482] on div "Trạm 128 Đơn 2 | SL 2 | CR 90.000 | CC 0 | Tổng cước 90.000 | TH 0 Người gửi Ng…" at bounding box center [811, 396] width 1476 height 190
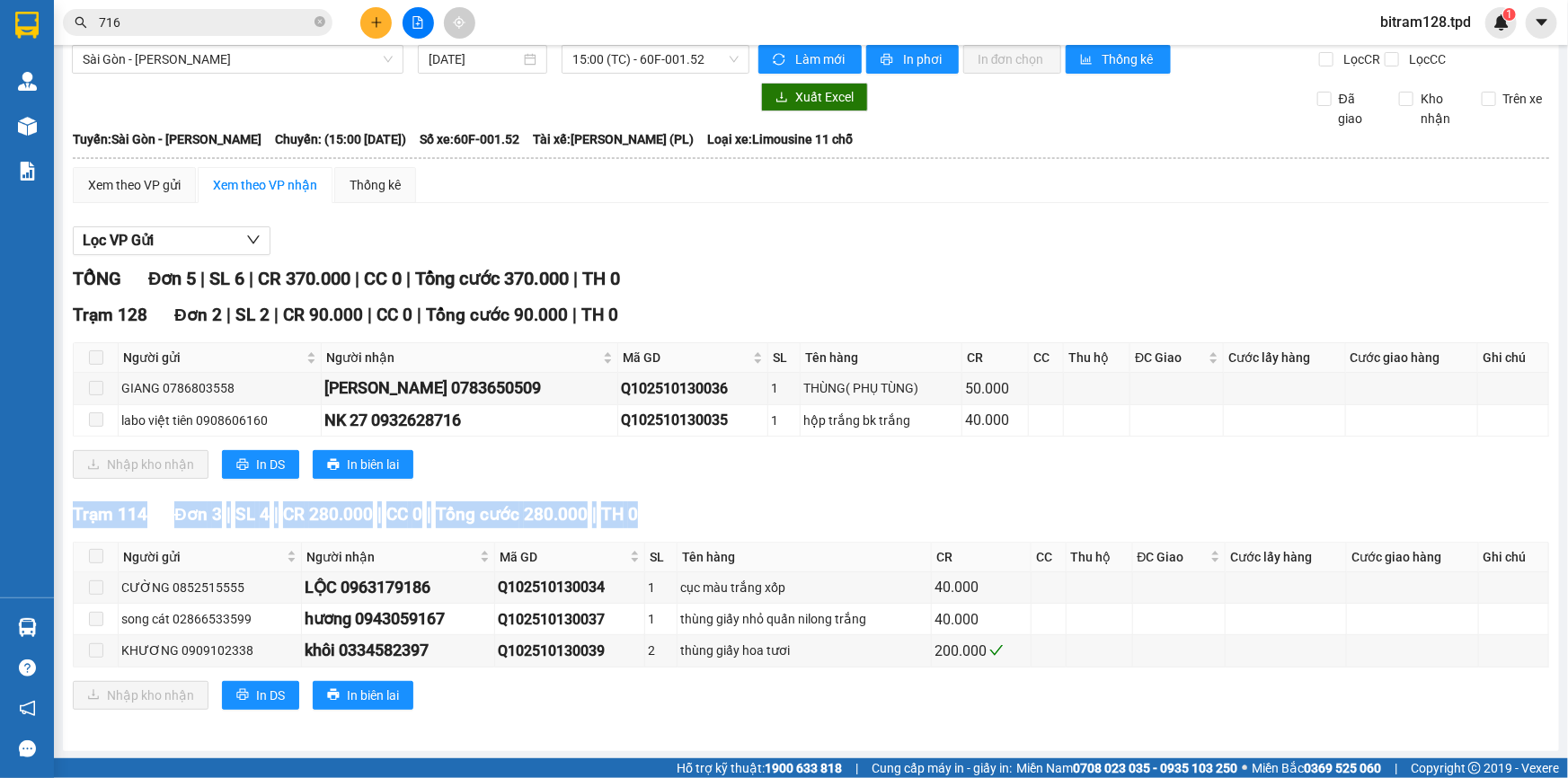
click at [738, 482] on div "Trạm 128 Đơn 2 | SL 2 | CR 90.000 | CC 0 | Tổng cước 90.000 | TH 0 Người gửi Ng…" at bounding box center [811, 396] width 1476 height 190
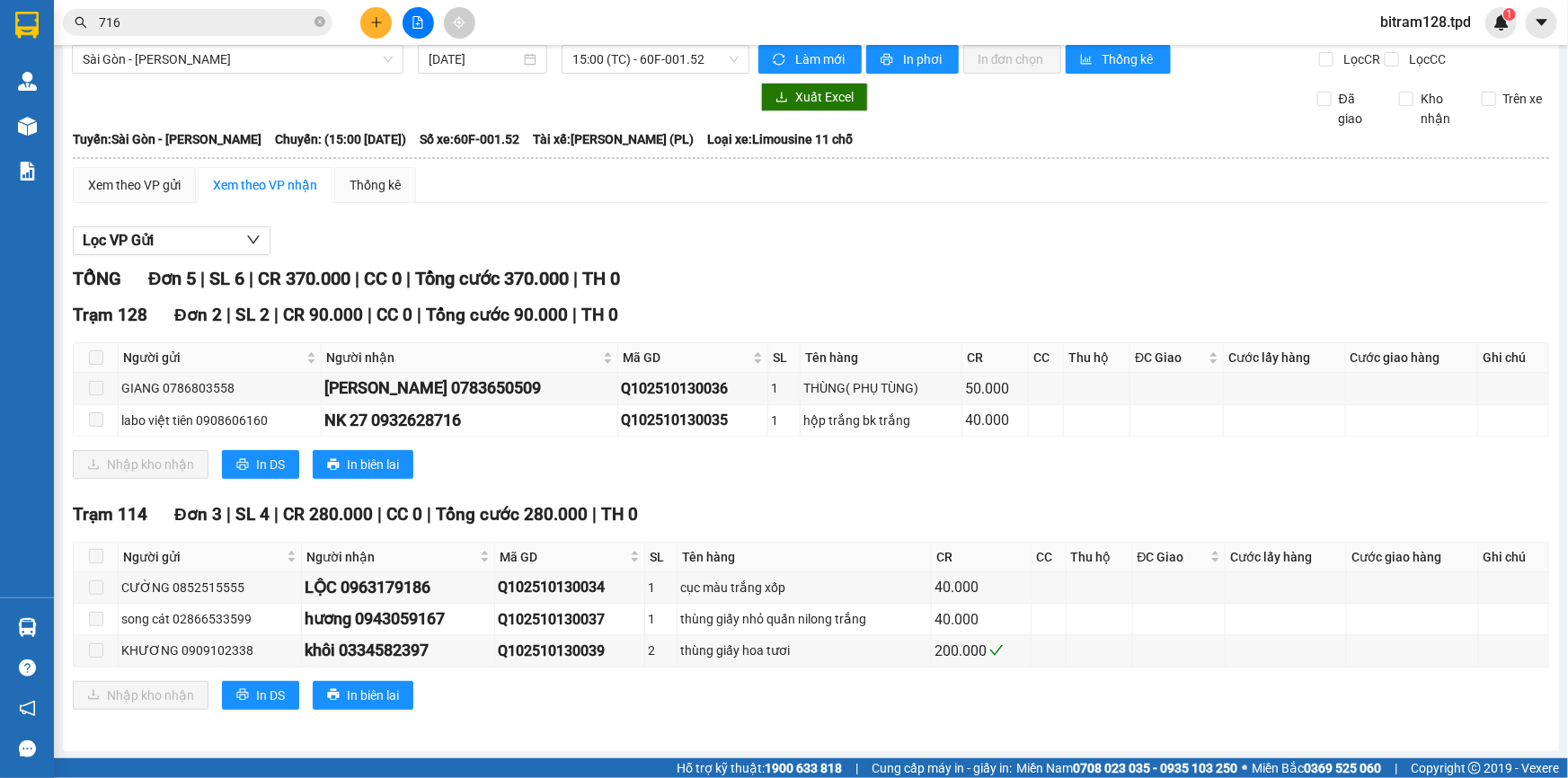
click at [738, 482] on div "Trạm 128 Đơn 2 | SL 2 | CR 90.000 | CC 0 | Tổng cước 90.000 | TH 0 Người gửi Ng…" at bounding box center [811, 396] width 1476 height 190
drag, startPoint x: 734, startPoint y: 273, endPoint x: 593, endPoint y: 369, distance: 170.6
click at [730, 274] on div "TỔNG Đơn 5 | SL 6 | CR 370.000 | CC 0 | Tổng cước 370.000 | TH 0" at bounding box center [811, 278] width 1476 height 28
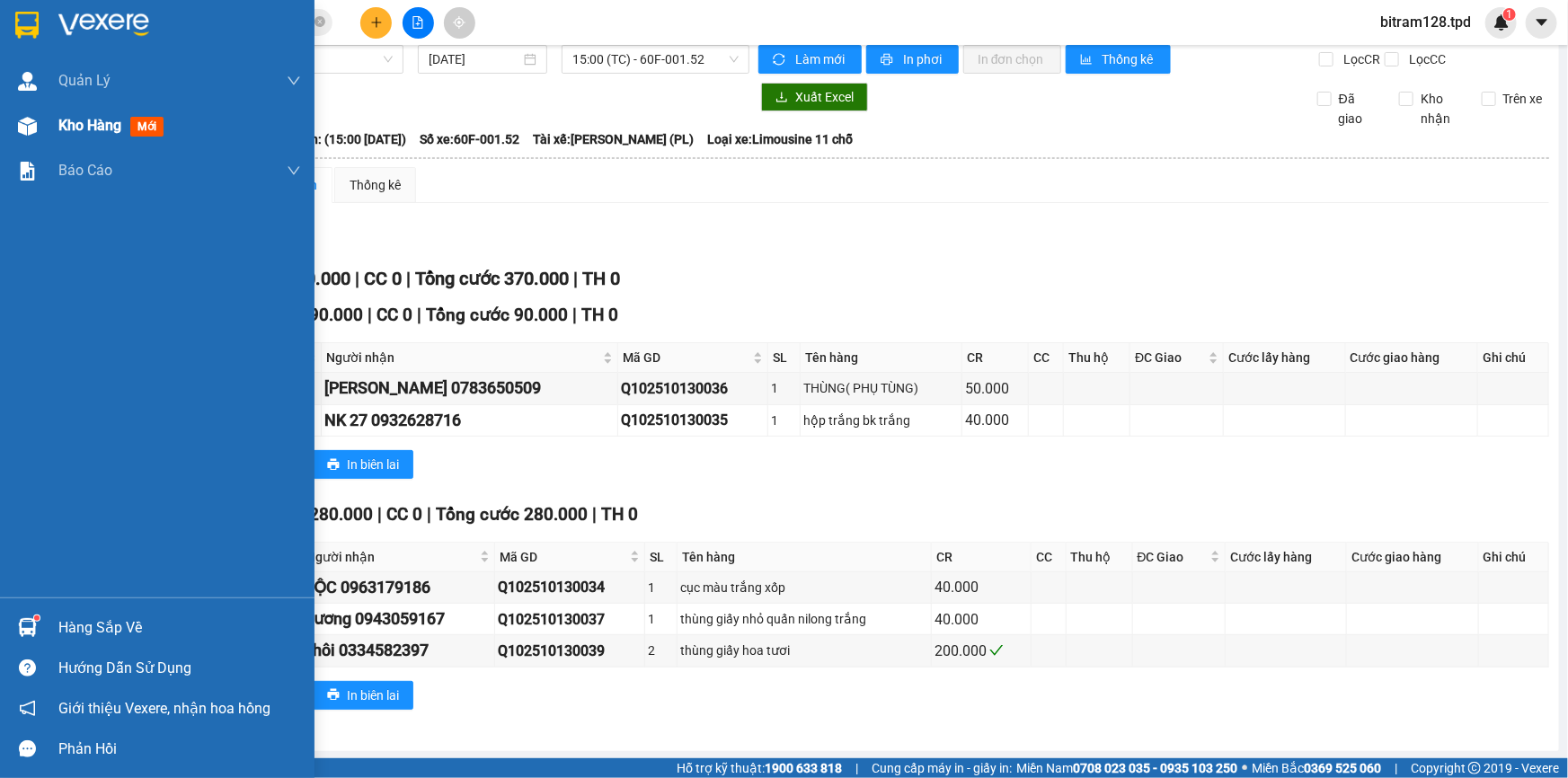
click at [43, 131] on div "Kho hàng mới" at bounding box center [157, 126] width 314 height 45
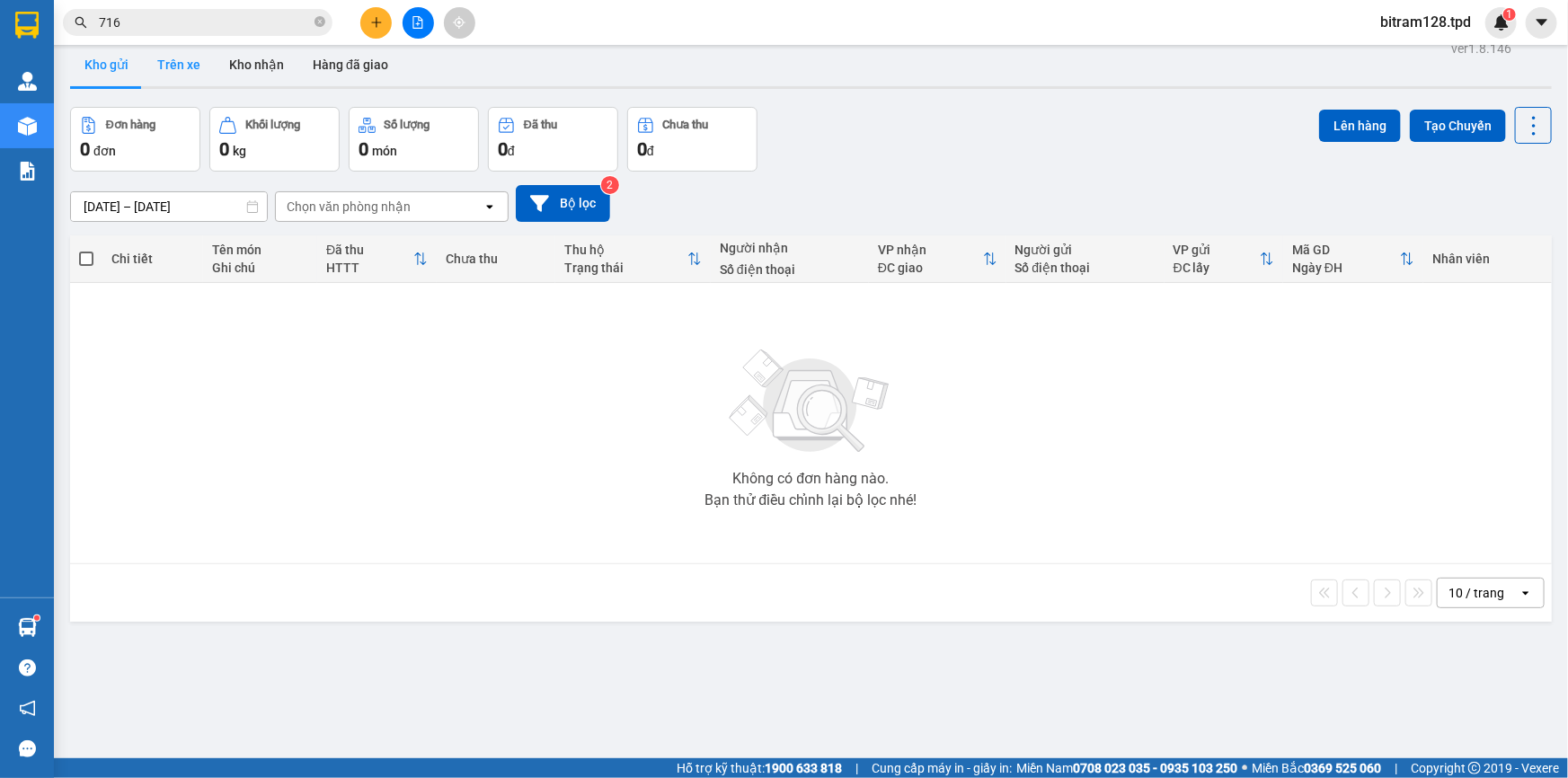
click at [176, 75] on button "Trên xe" at bounding box center [179, 65] width 72 height 43
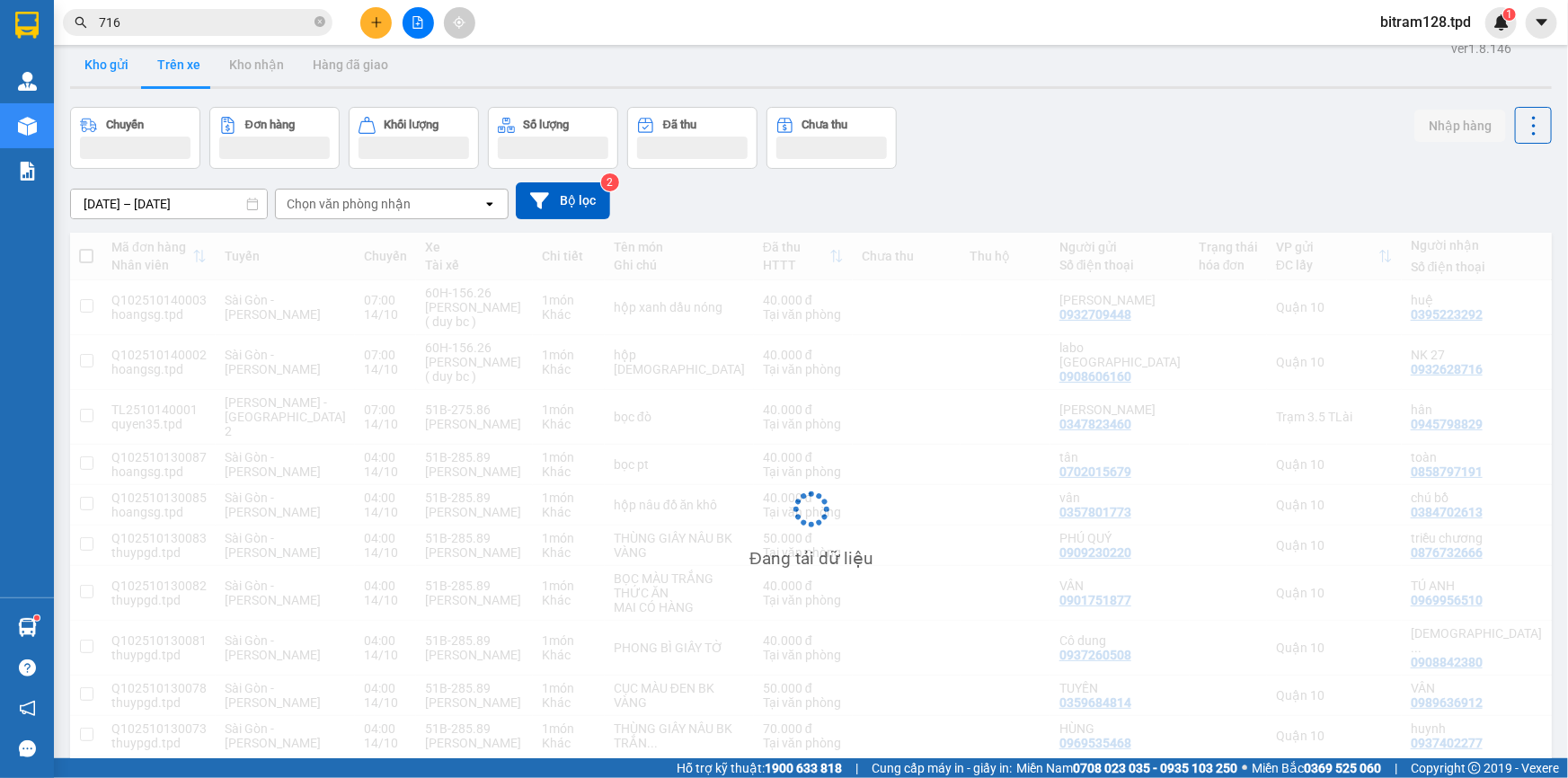
click at [122, 73] on button "Kho gửi" at bounding box center [106, 65] width 73 height 43
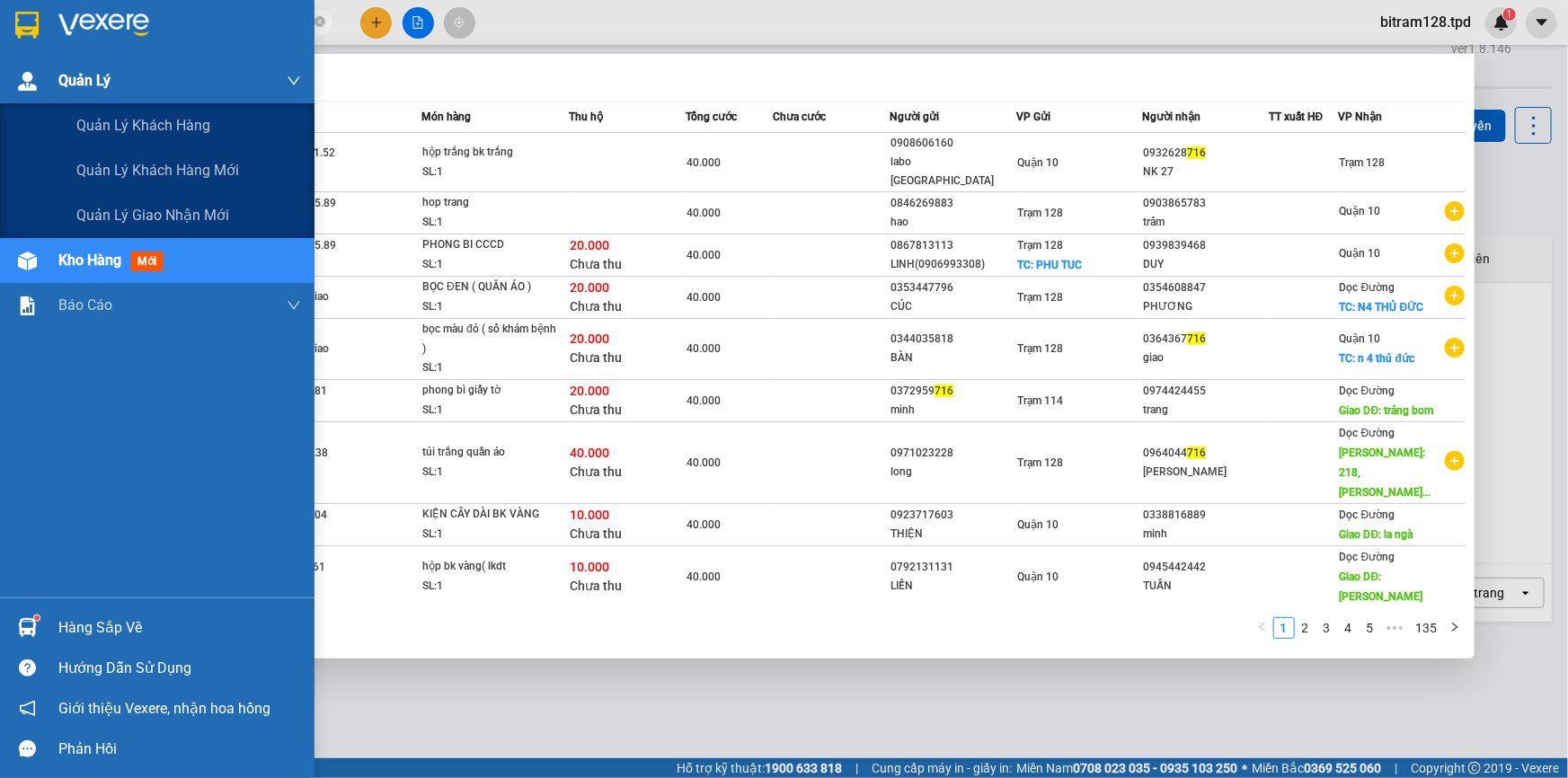
drag, startPoint x: 153, startPoint y: 18, endPoint x: 0, endPoint y: 85, distance: 167.0
click at [0, 86] on section "Kết quả tìm kiếm ( 1350 ) Bộ lọc Mã ĐH Trạng thái Món hàng Thu hộ Tổng cước Chư…" at bounding box center [784, 389] width 1568 height 778
type input "2"
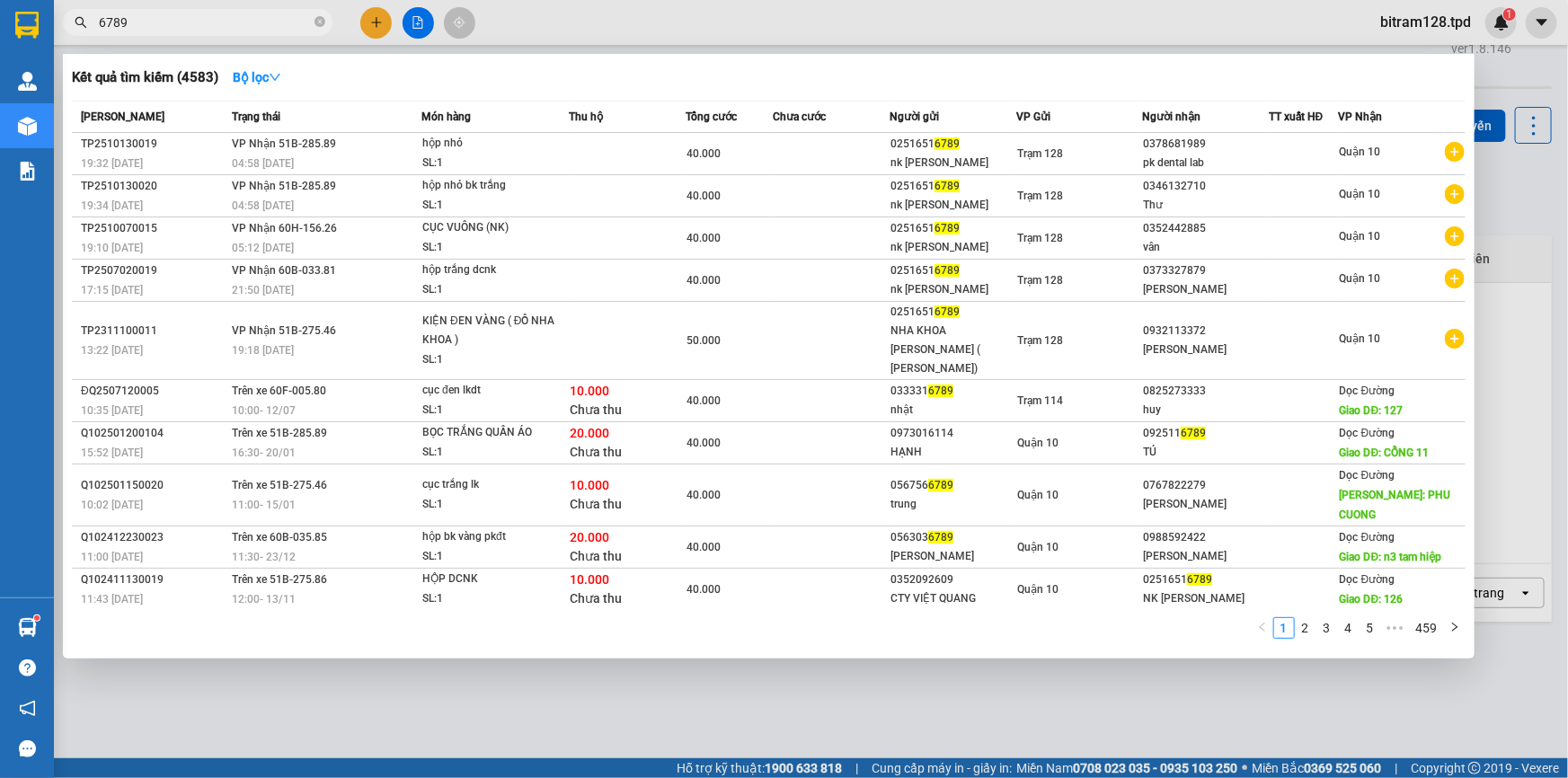
type input "6789"
click at [1484, 92] on div at bounding box center [784, 389] width 1568 height 778
